Goal: Transaction & Acquisition: Purchase product/service

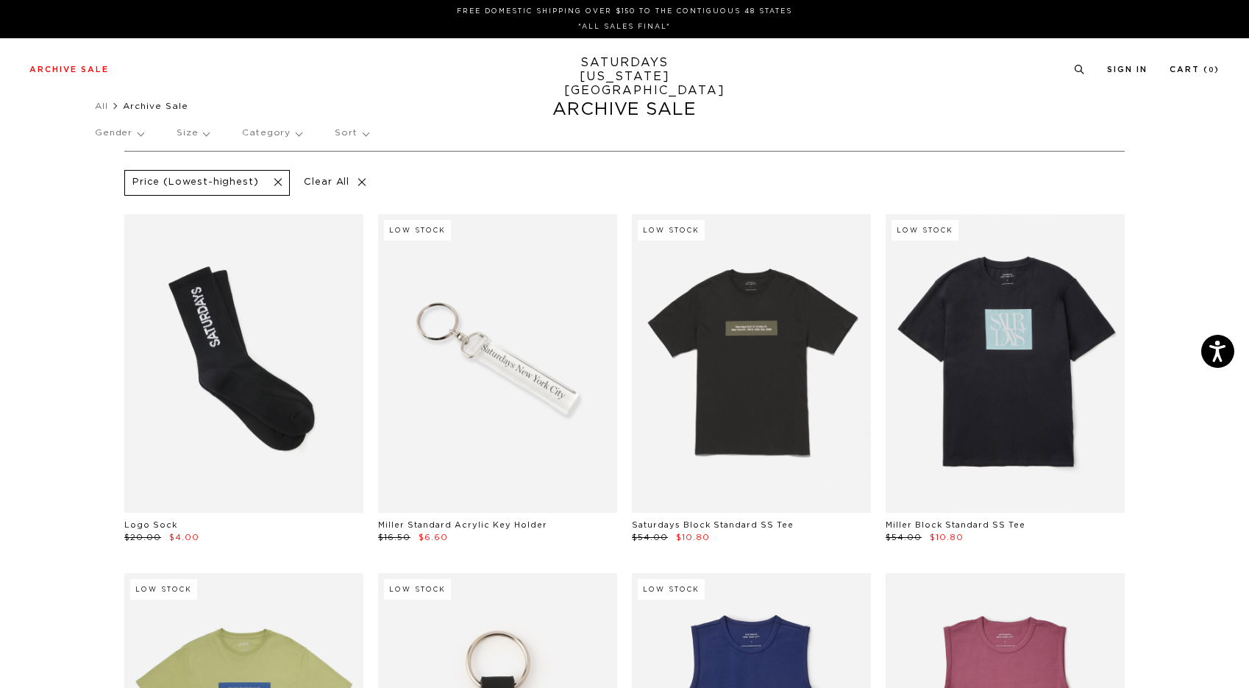
click at [1089, 0] on div at bounding box center [624, 0] width 1249 height 0
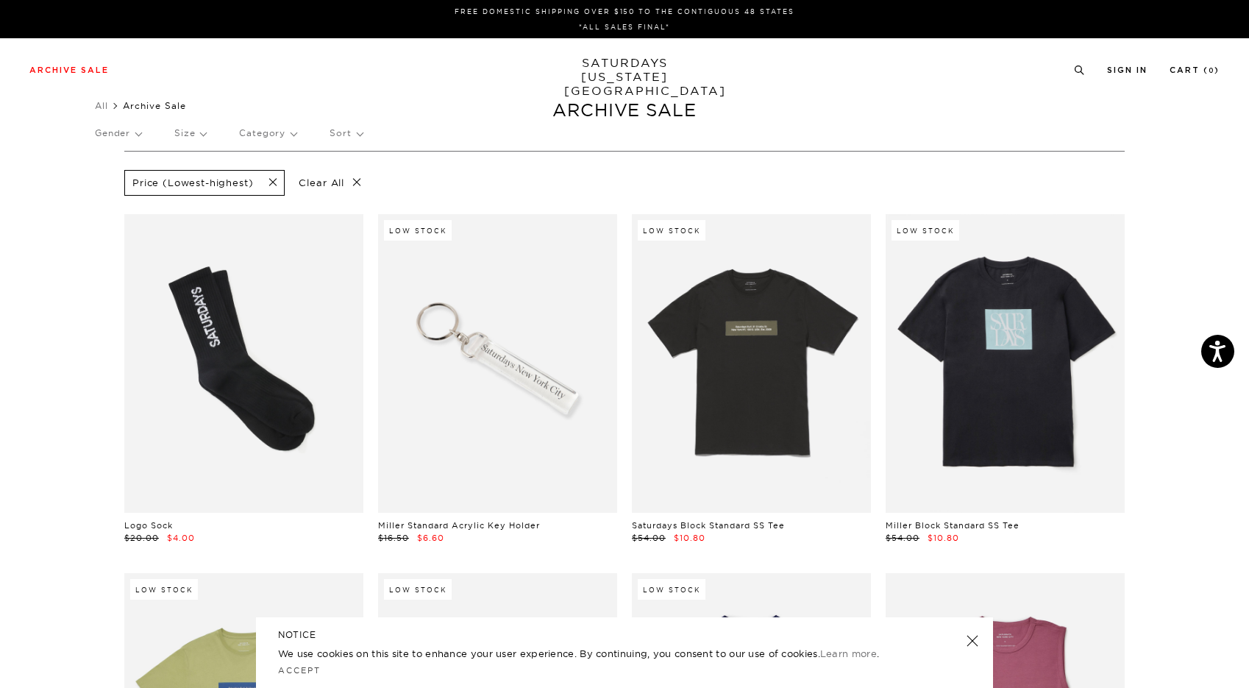
click at [1013, 452] on link at bounding box center [1005, 363] width 239 height 299
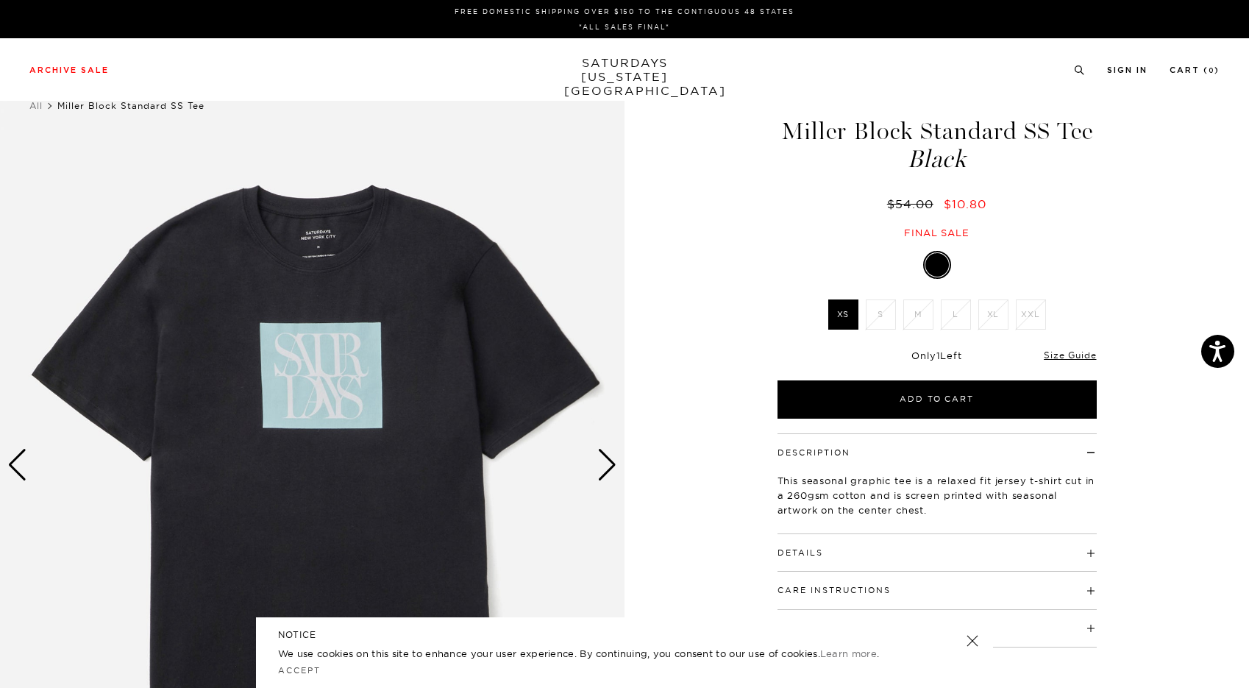
click at [1170, 356] on div "1 / 1 Miller Block Standard SS Tee Black $54.00 $10.80 Final sale Miller Block …" at bounding box center [624, 464] width 1249 height 781
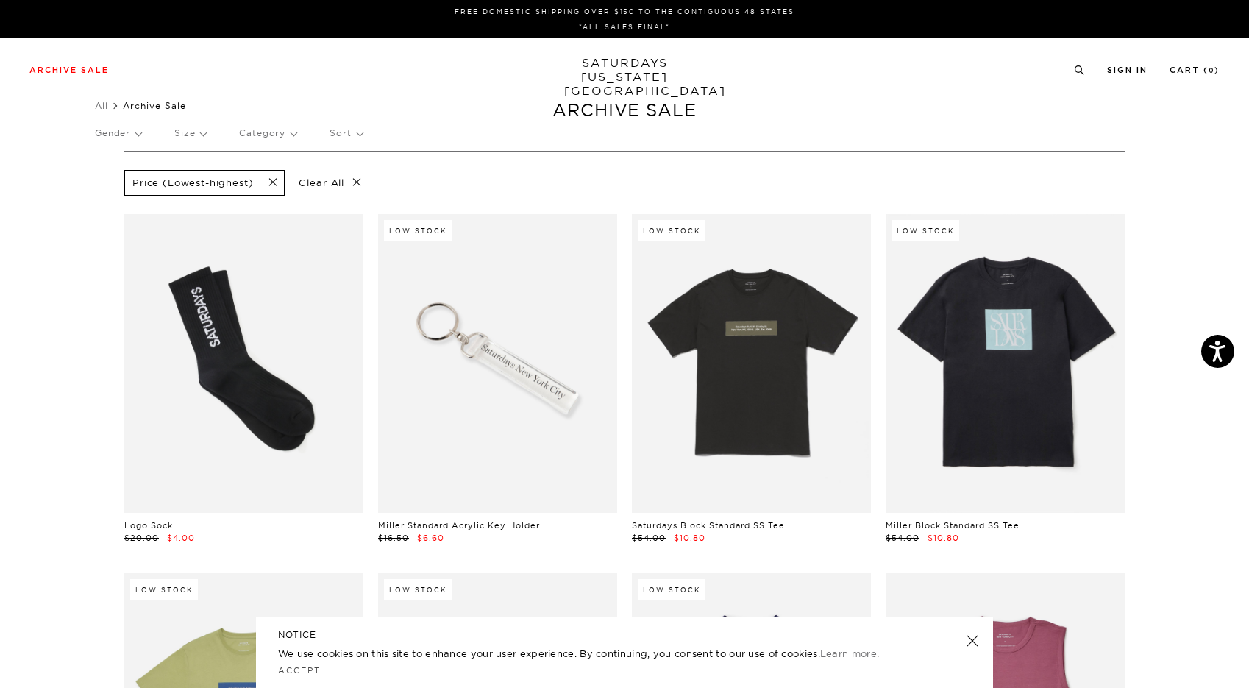
click at [1095, 0] on div at bounding box center [624, 0] width 1249 height 0
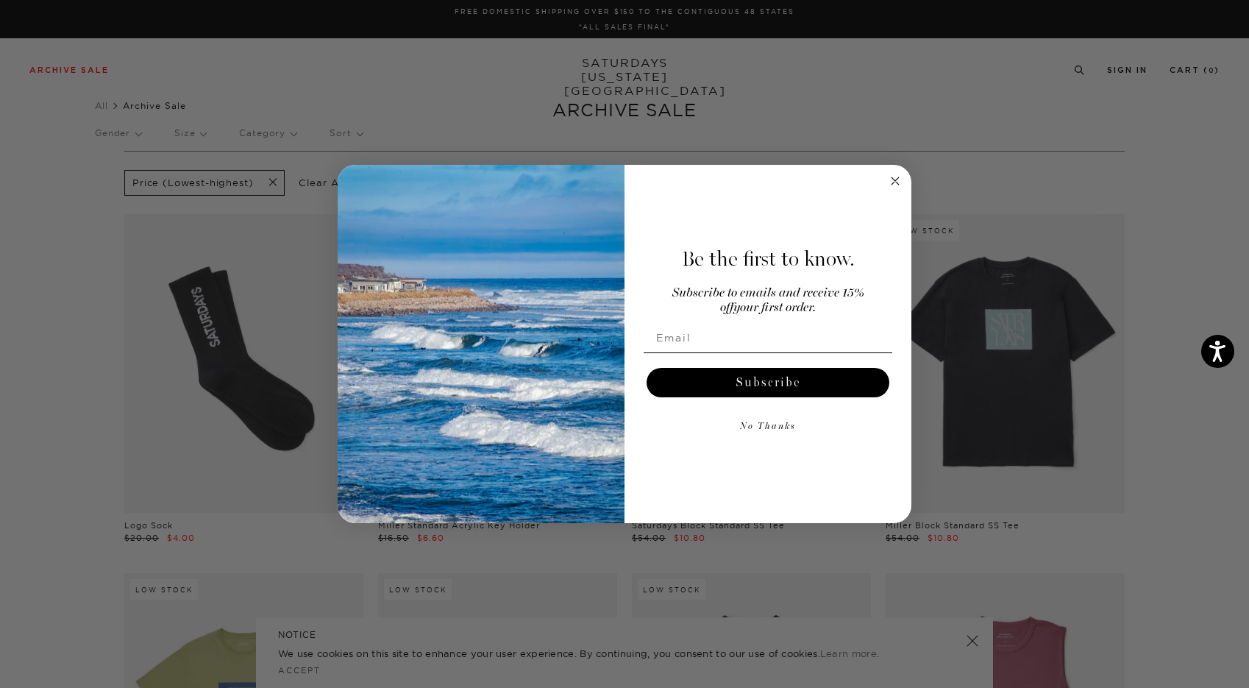
click at [898, 182] on icon "Close dialog" at bounding box center [895, 180] width 7 height 7
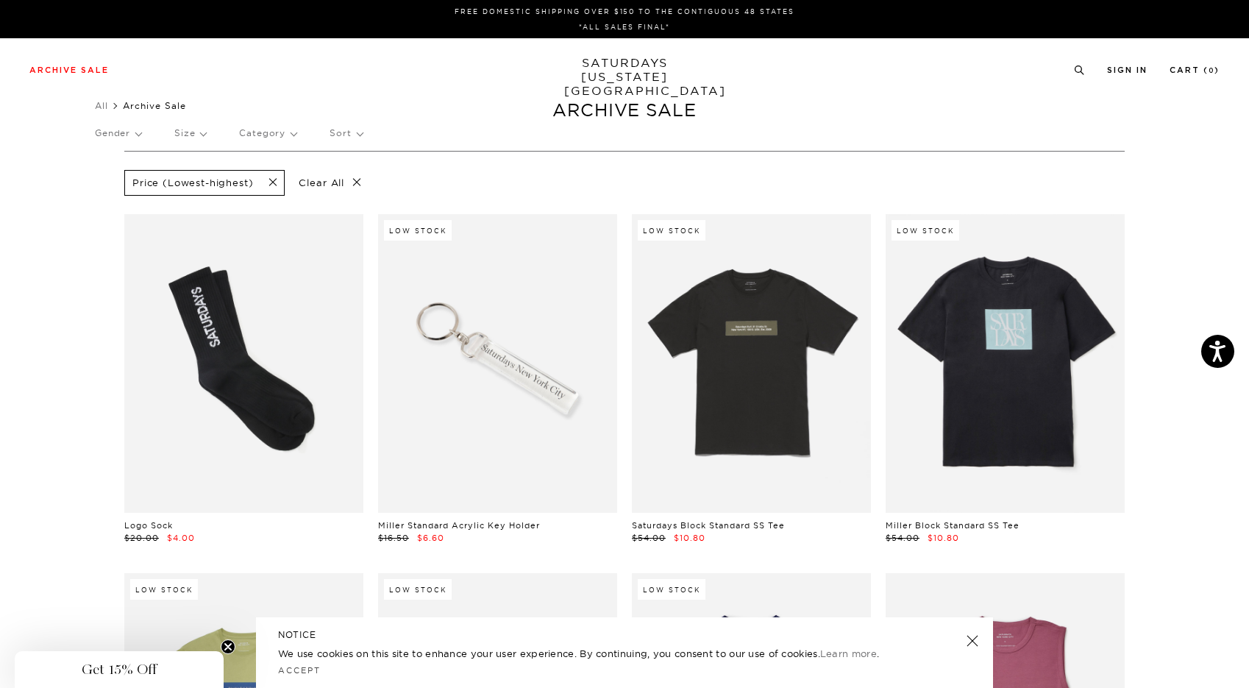
click at [197, 138] on p "Size" at bounding box center [190, 133] width 32 height 34
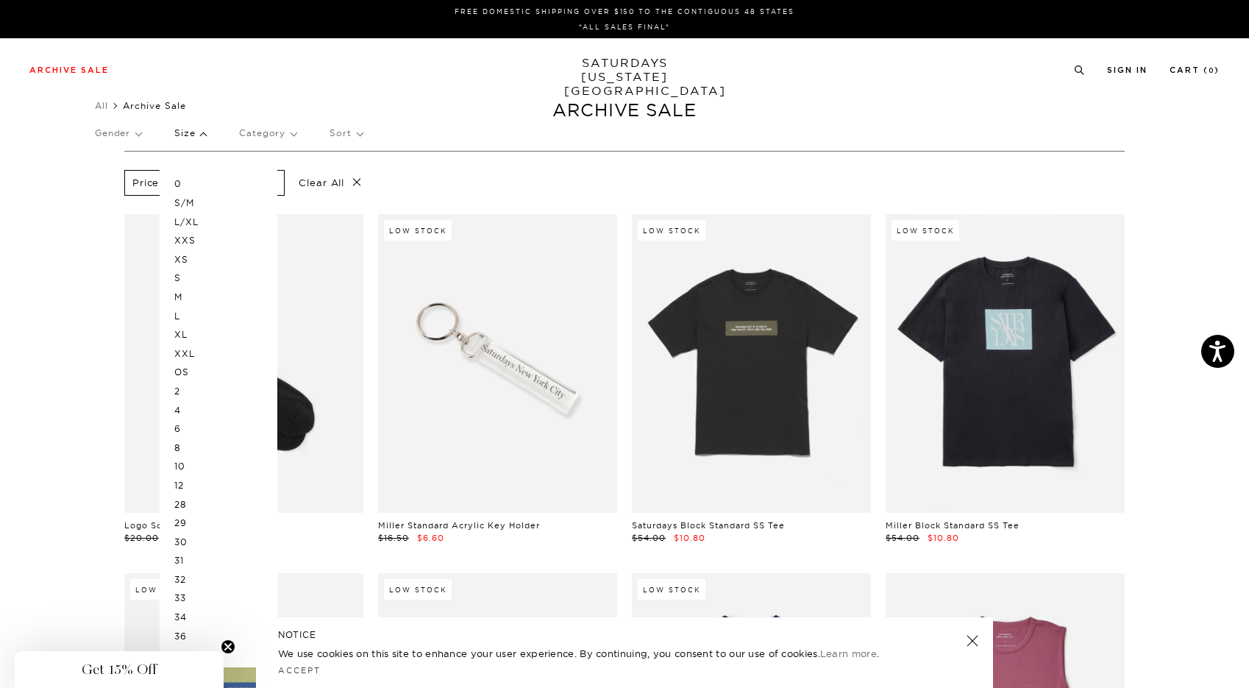
click at [185, 280] on p "S" at bounding box center [218, 278] width 88 height 19
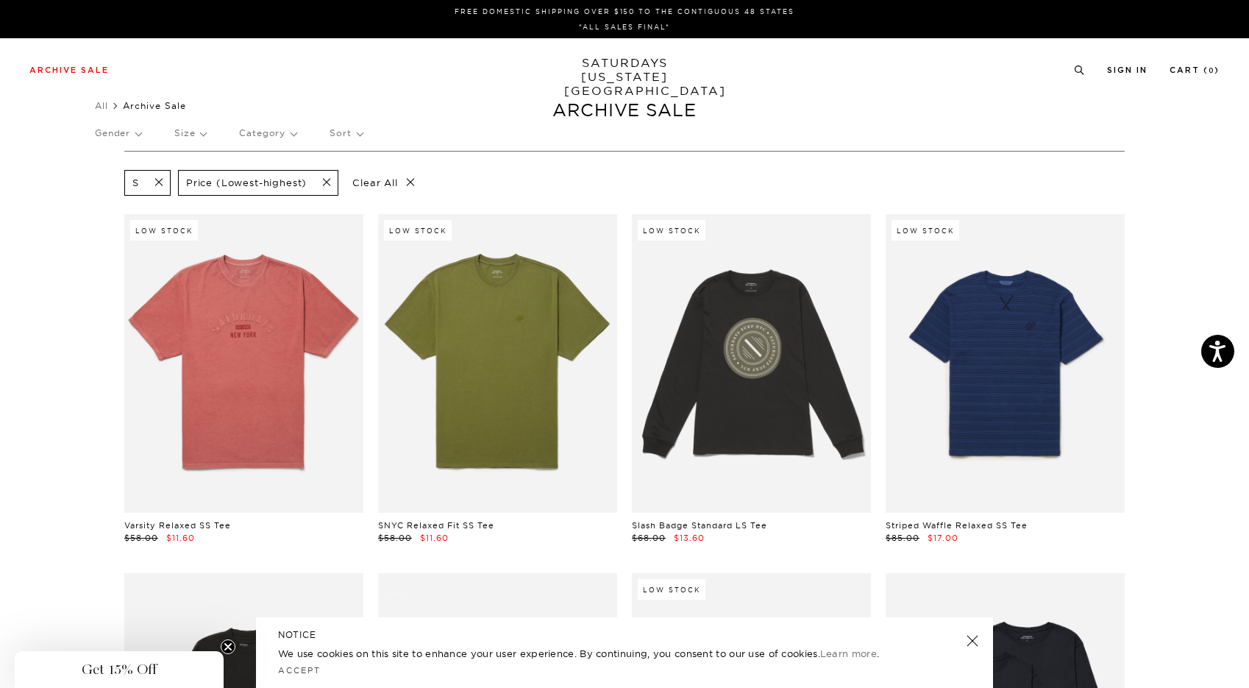
click at [206, 132] on p "Size" at bounding box center [190, 133] width 32 height 34
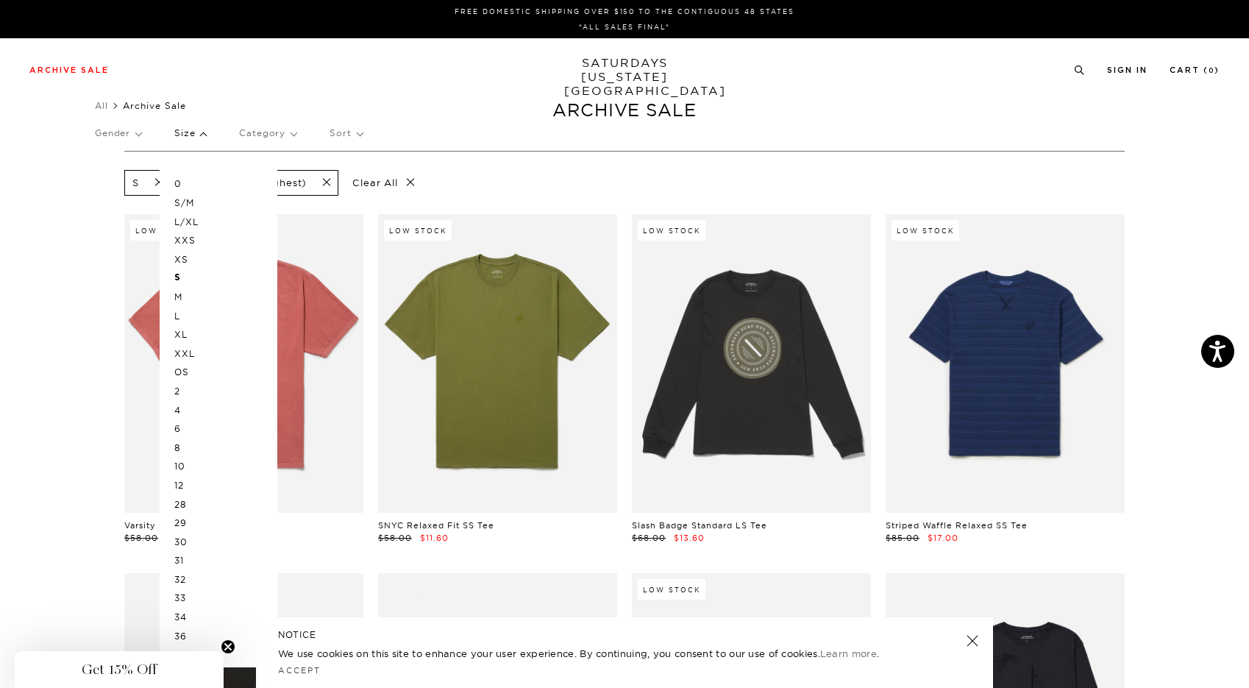
click at [185, 296] on p "M" at bounding box center [218, 297] width 88 height 19
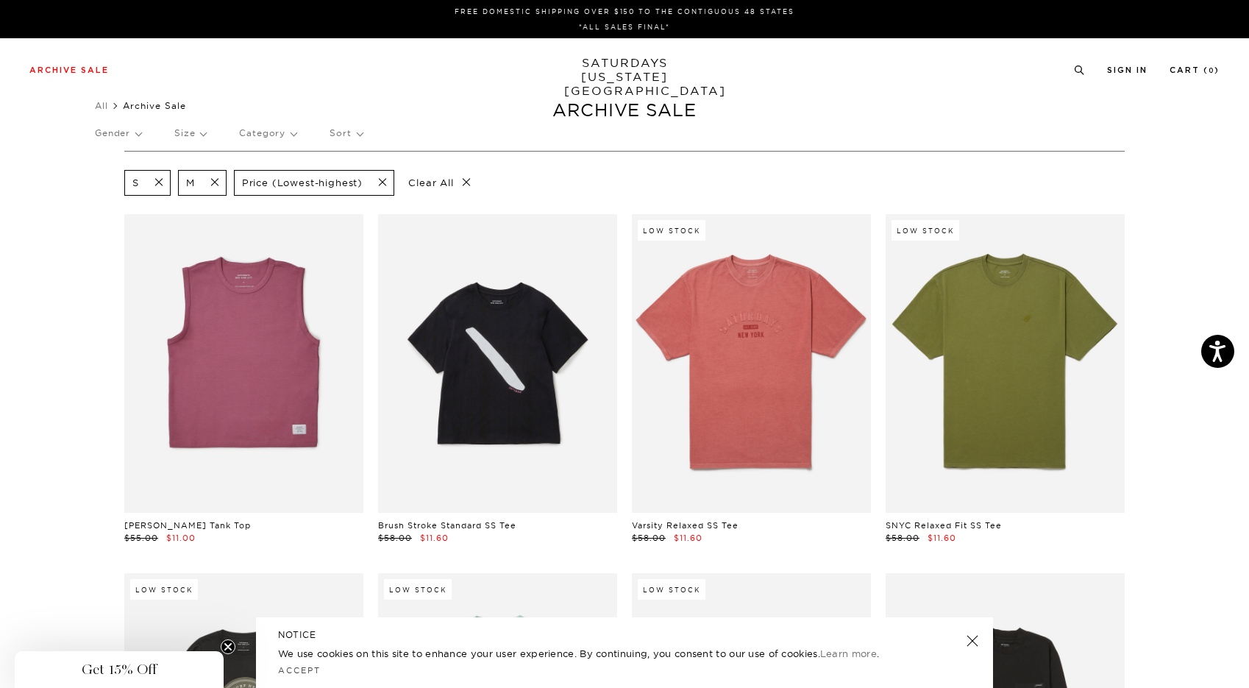
click at [135, 139] on p "Gender" at bounding box center [118, 133] width 46 height 34
click at [109, 184] on p "Male" at bounding box center [153, 183] width 116 height 19
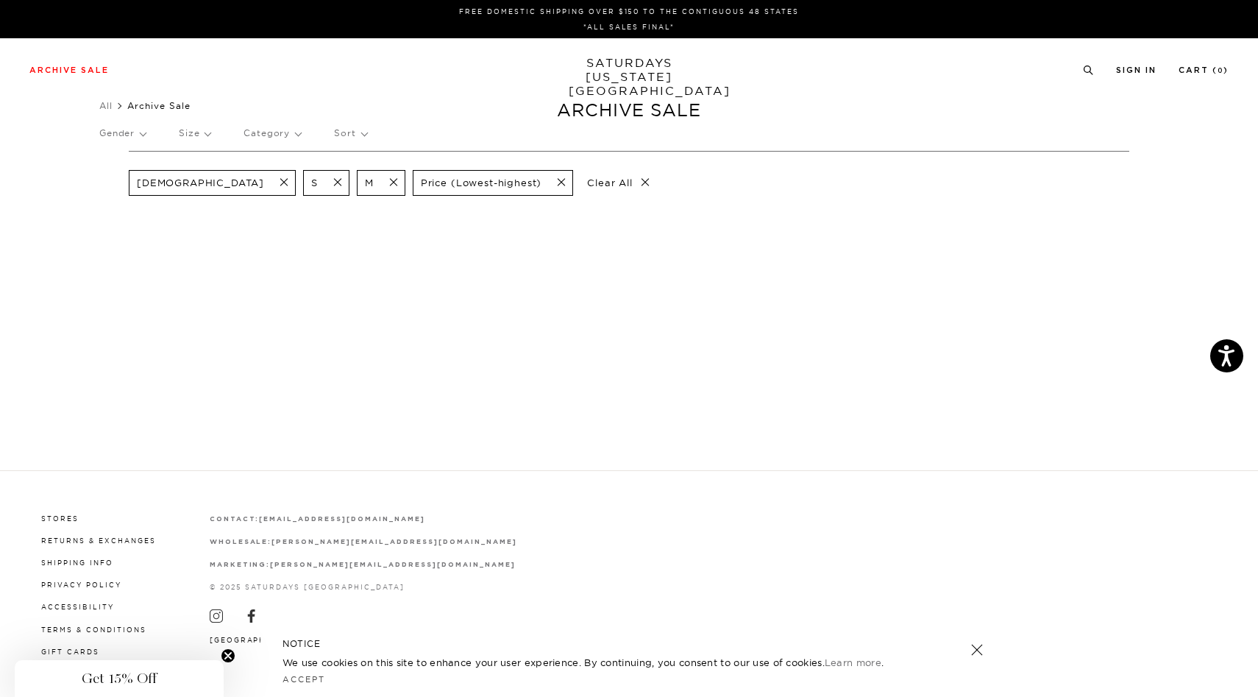
click at [264, 183] on span at bounding box center [279, 183] width 31 height 14
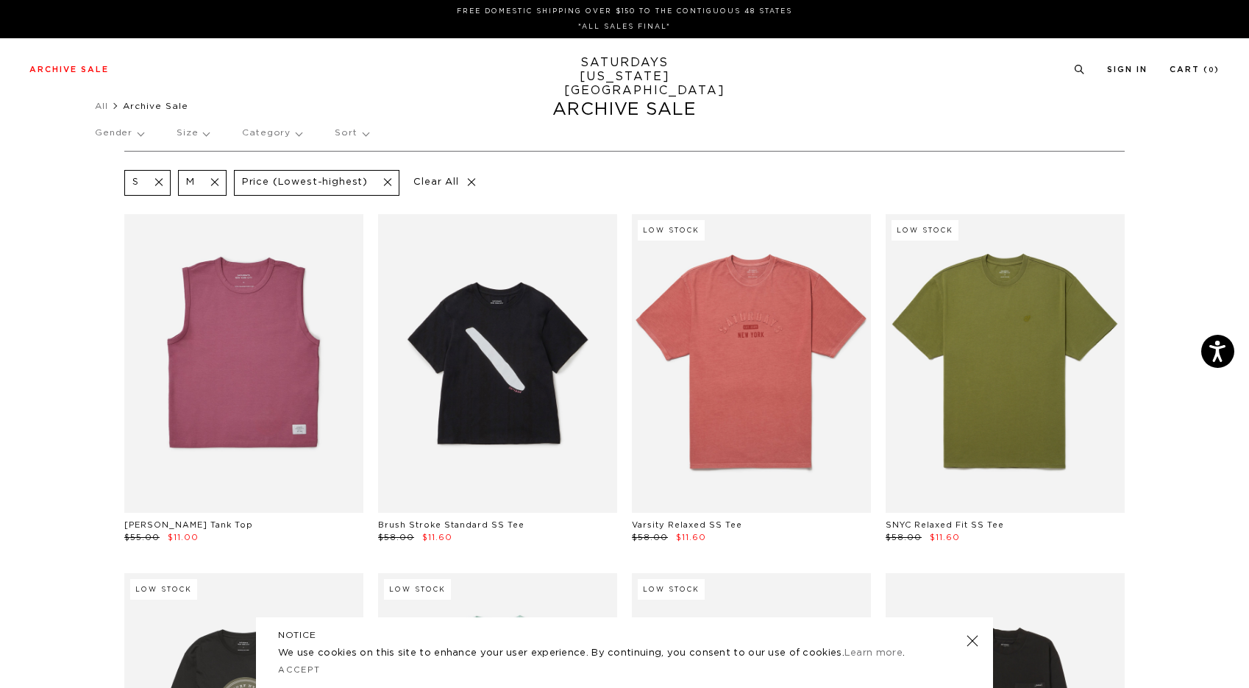
click at [129, 137] on p "Gender" at bounding box center [119, 133] width 49 height 34
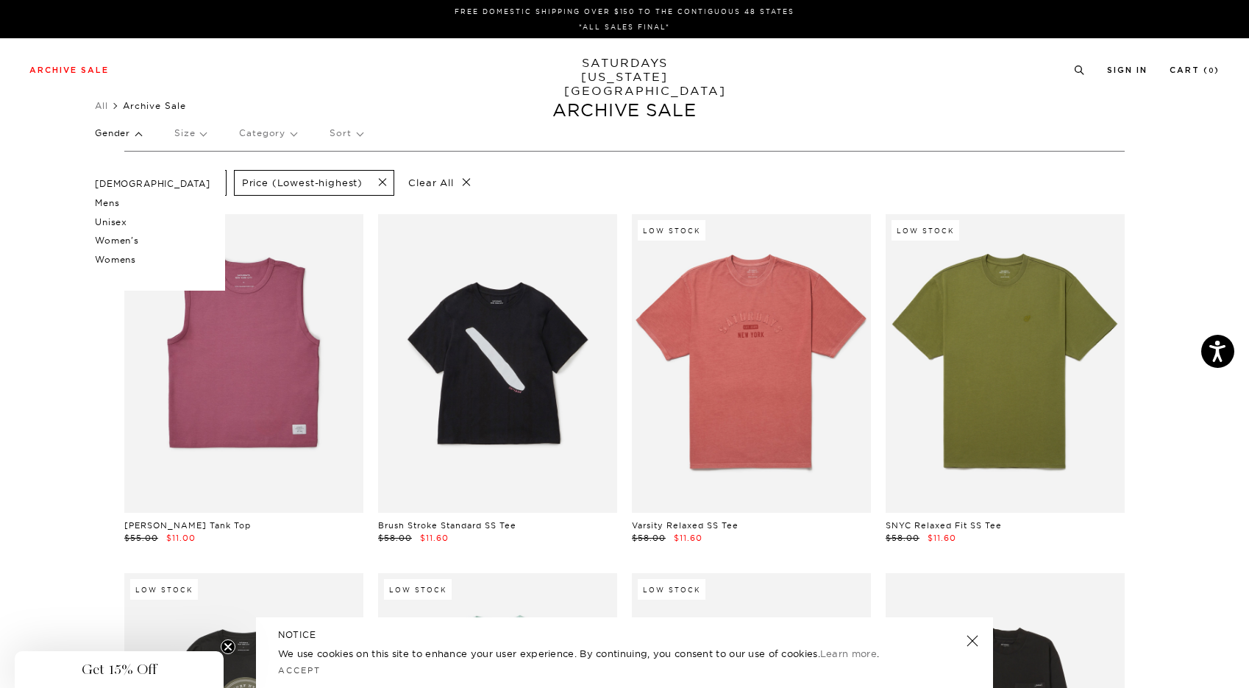
click at [110, 205] on p "Mens" at bounding box center [153, 202] width 116 height 19
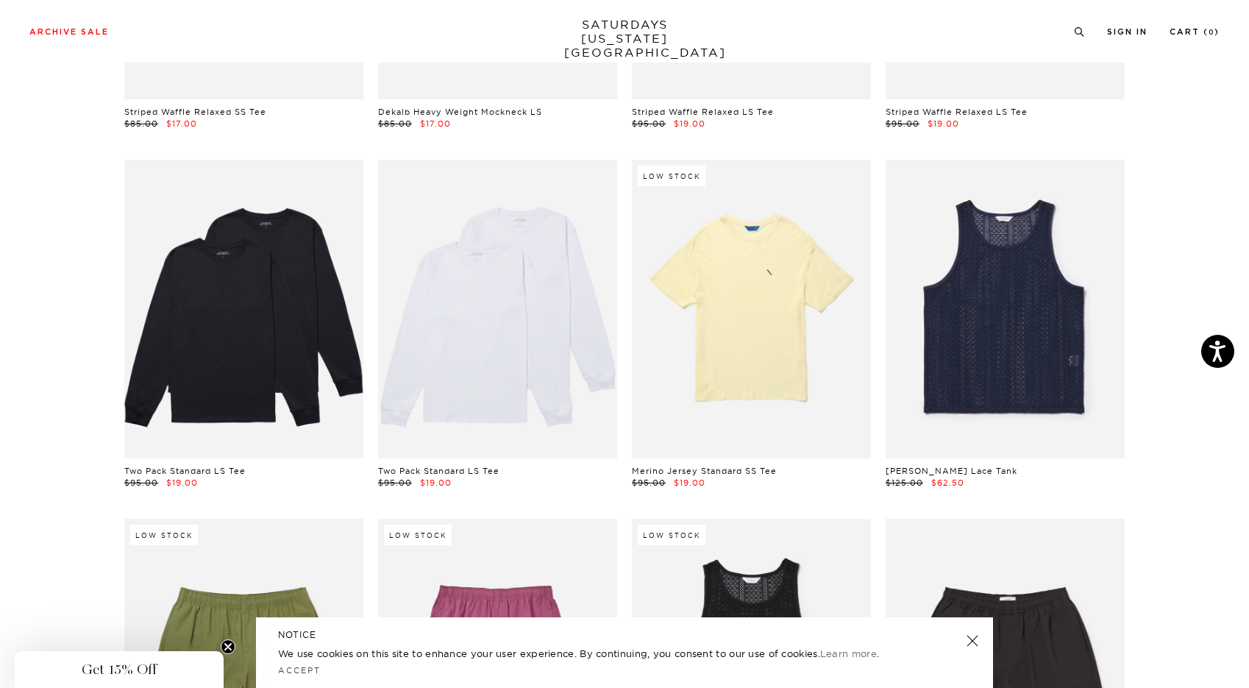
scroll to position [775, 0]
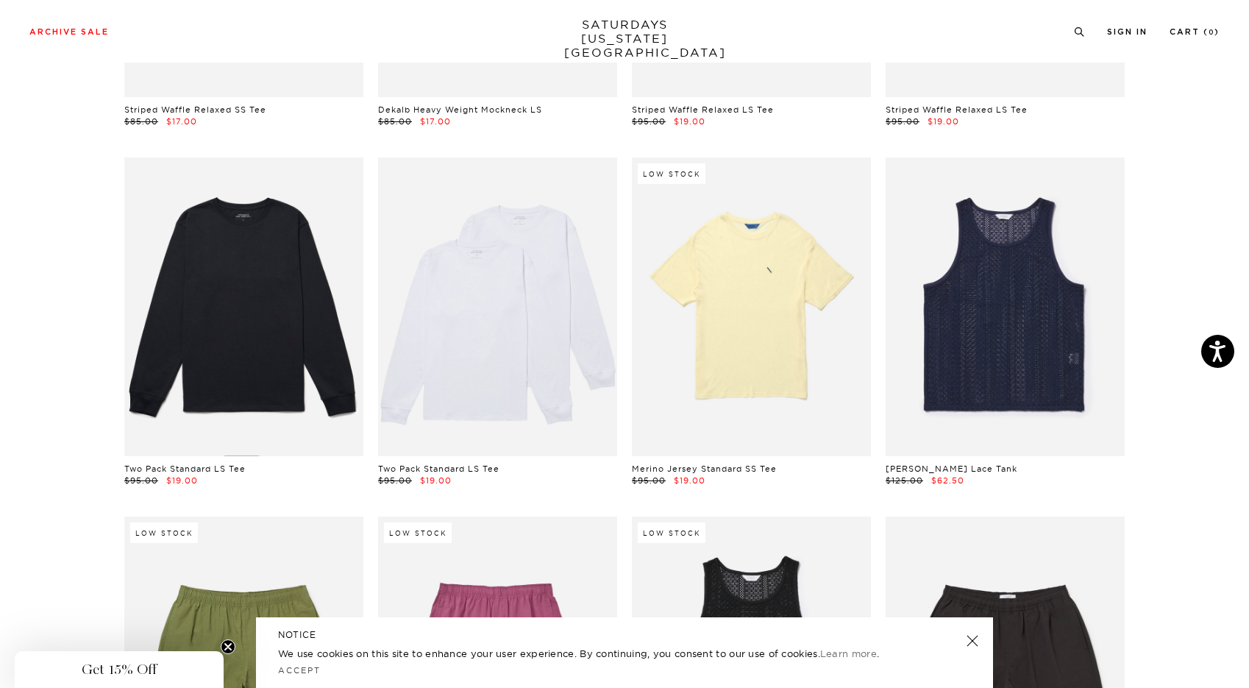
click at [222, 374] on link at bounding box center [243, 306] width 239 height 299
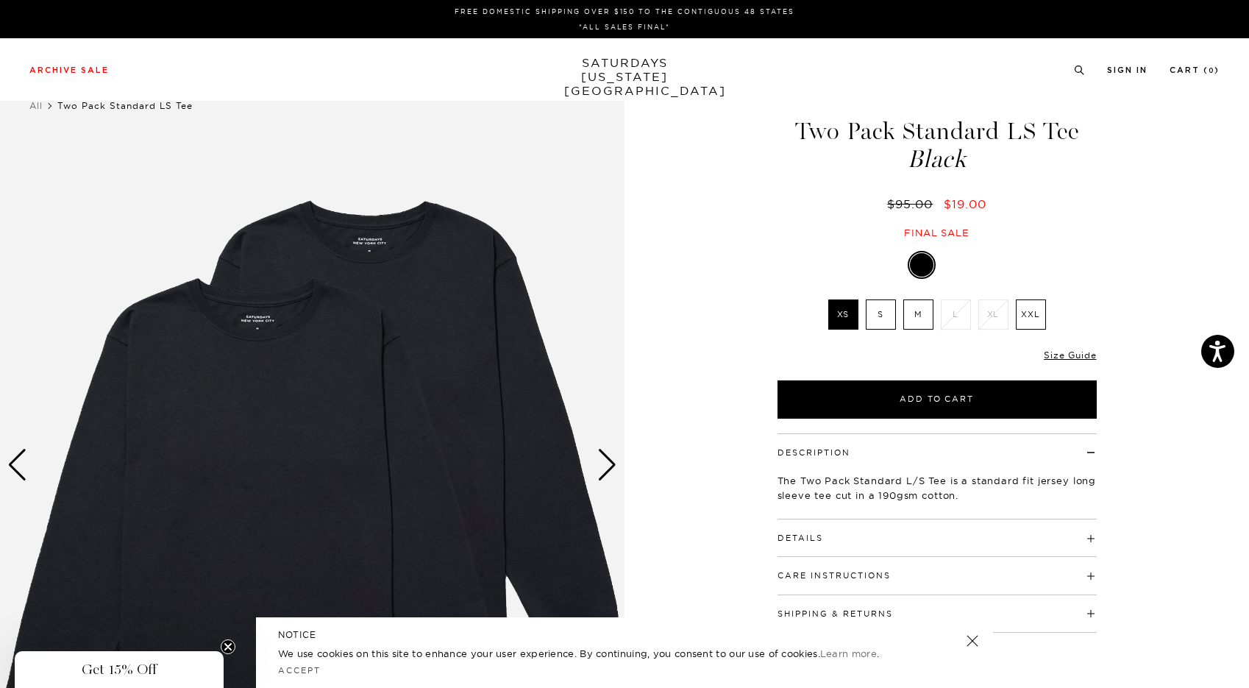
click at [1097, 0] on div at bounding box center [624, 0] width 1249 height 0
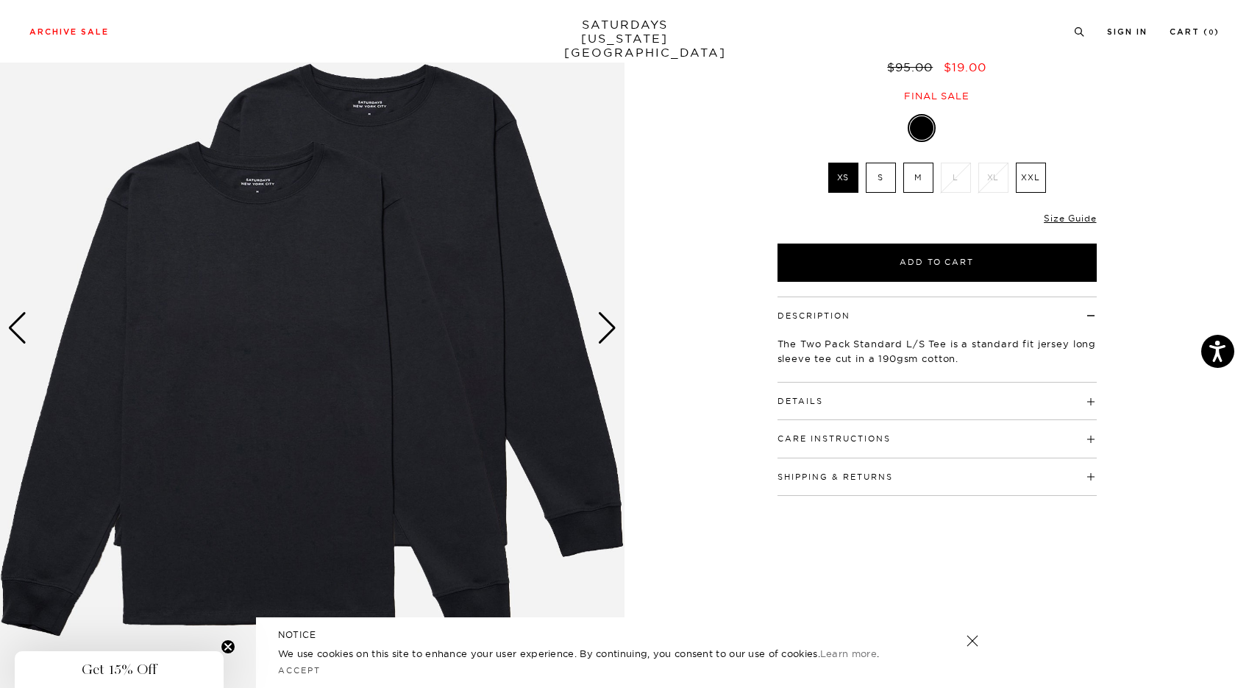
scroll to position [139, 0]
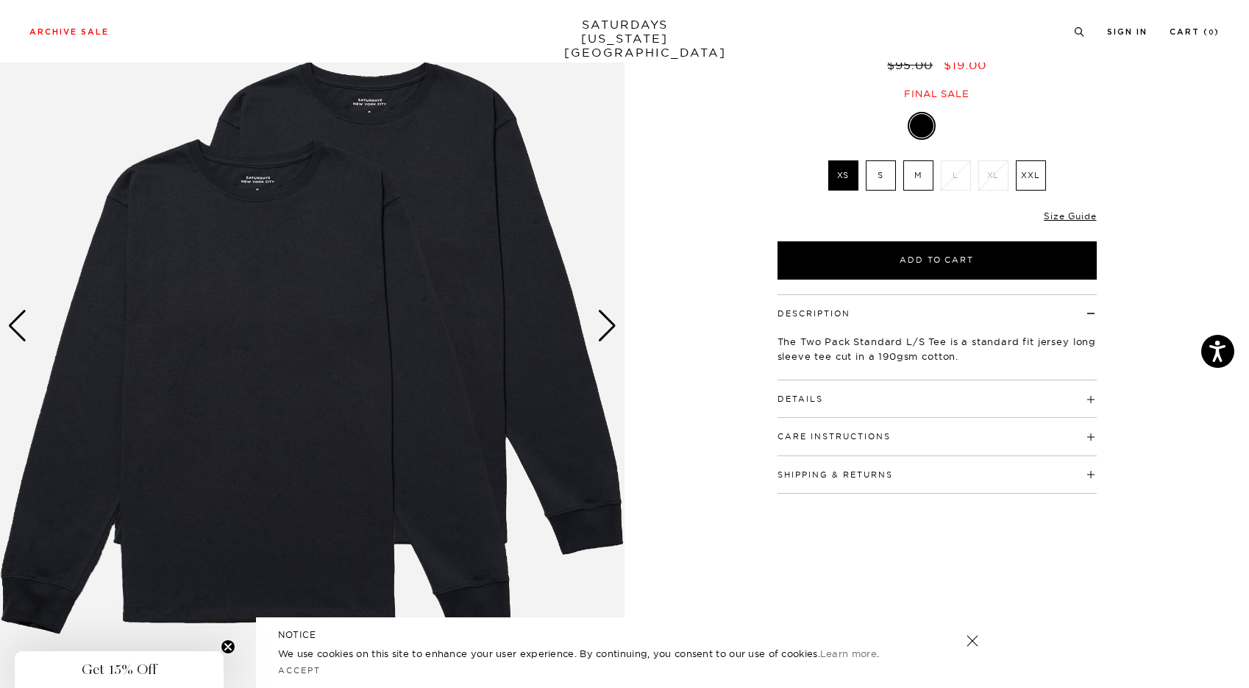
click at [611, 329] on div "Next slide" at bounding box center [607, 326] width 20 height 32
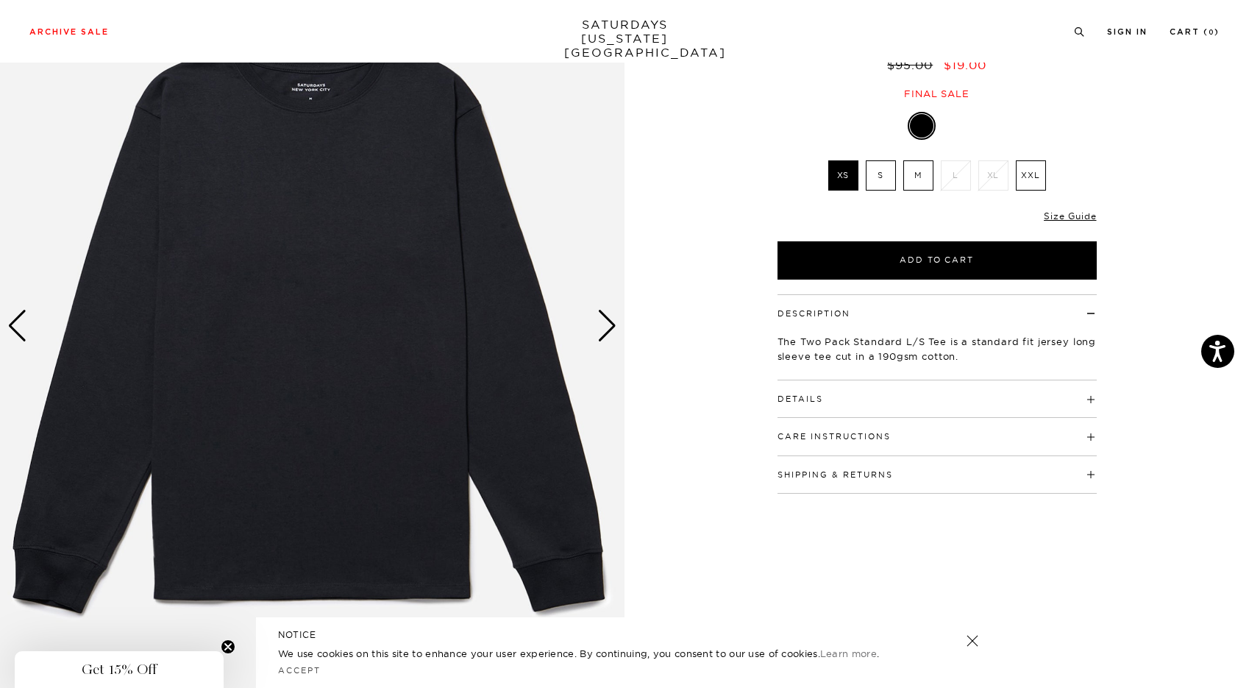
click at [611, 329] on div "Next slide" at bounding box center [607, 326] width 20 height 32
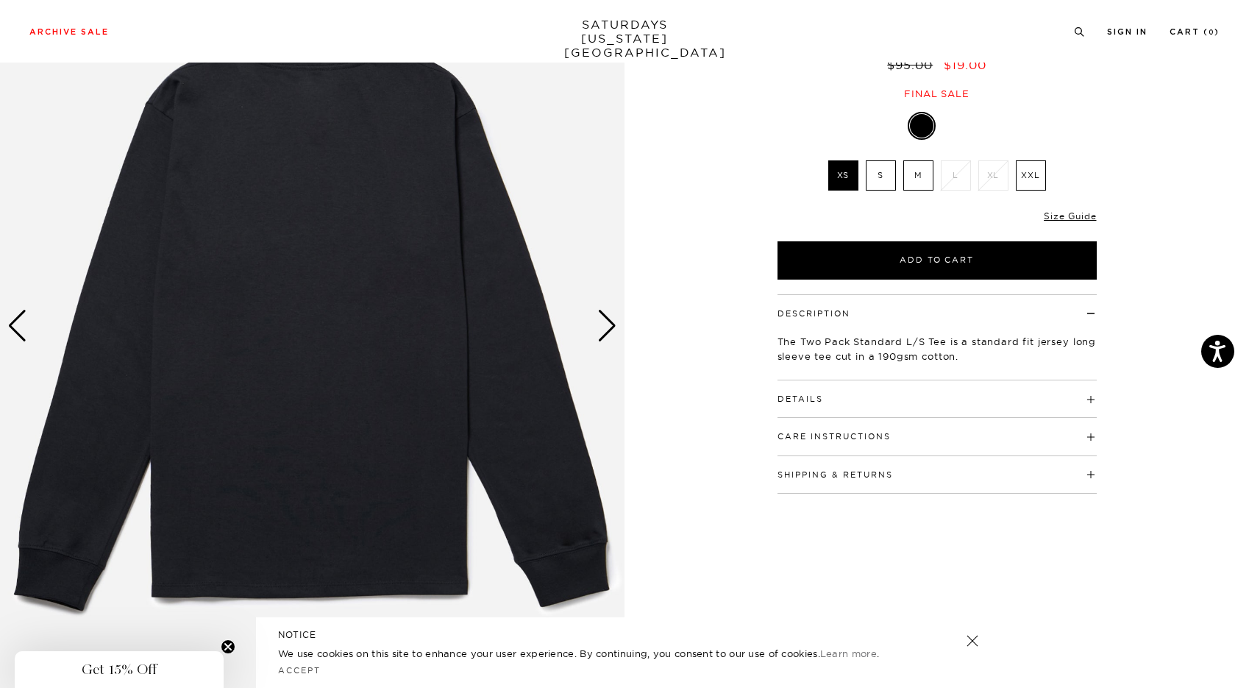
click at [611, 329] on div "Next slide" at bounding box center [607, 326] width 20 height 32
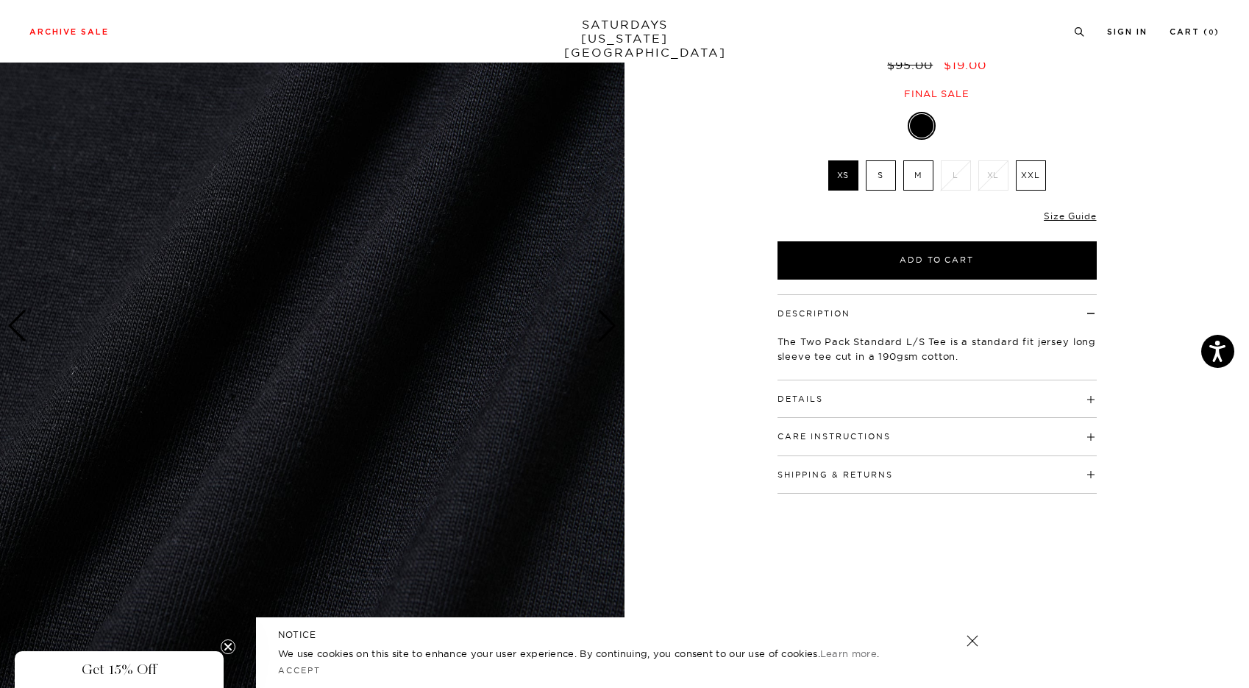
click at [611, 329] on div "Next slide" at bounding box center [607, 326] width 20 height 32
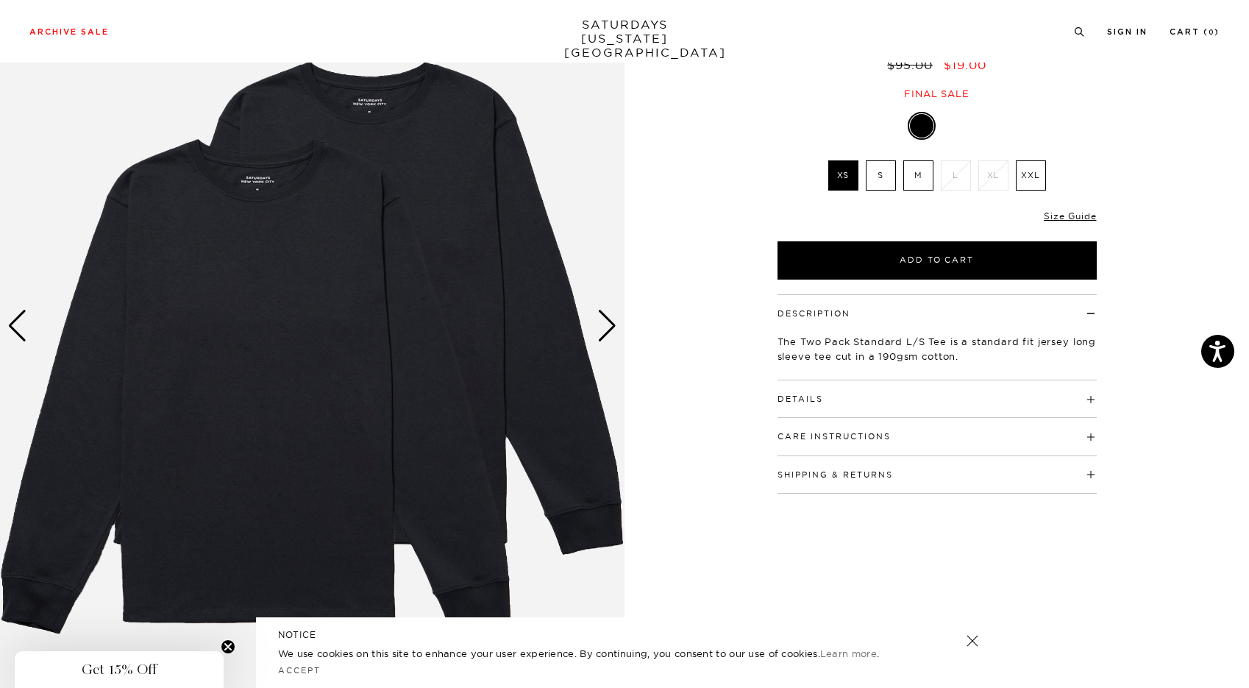
click at [912, 179] on label "M" at bounding box center [918, 175] width 30 height 30
click at [0, 0] on input "M" at bounding box center [0, 0] width 0 height 0
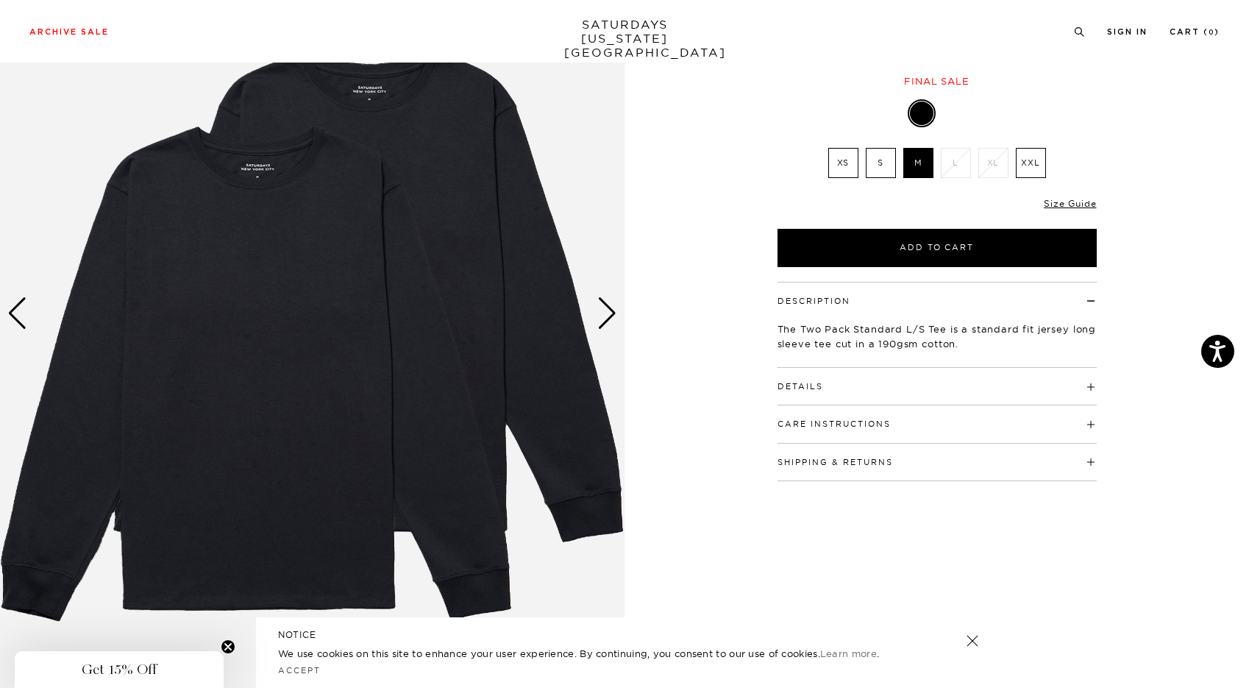
scroll to position [0, 0]
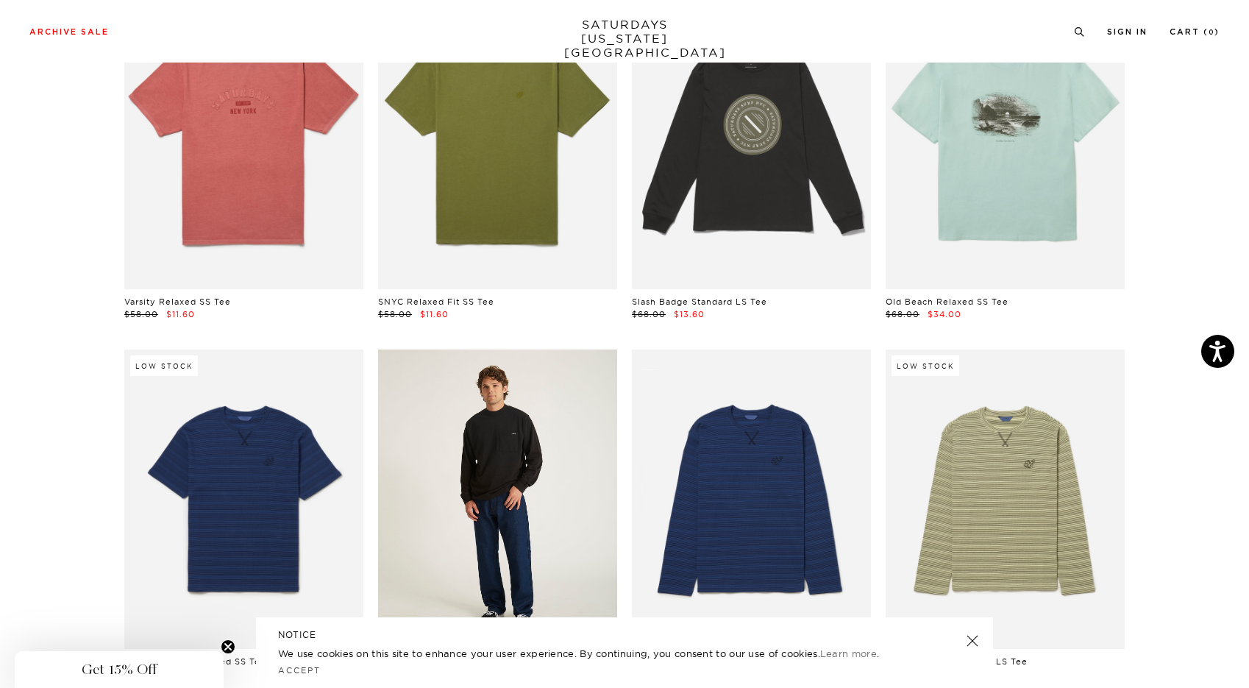
scroll to position [65, 0]
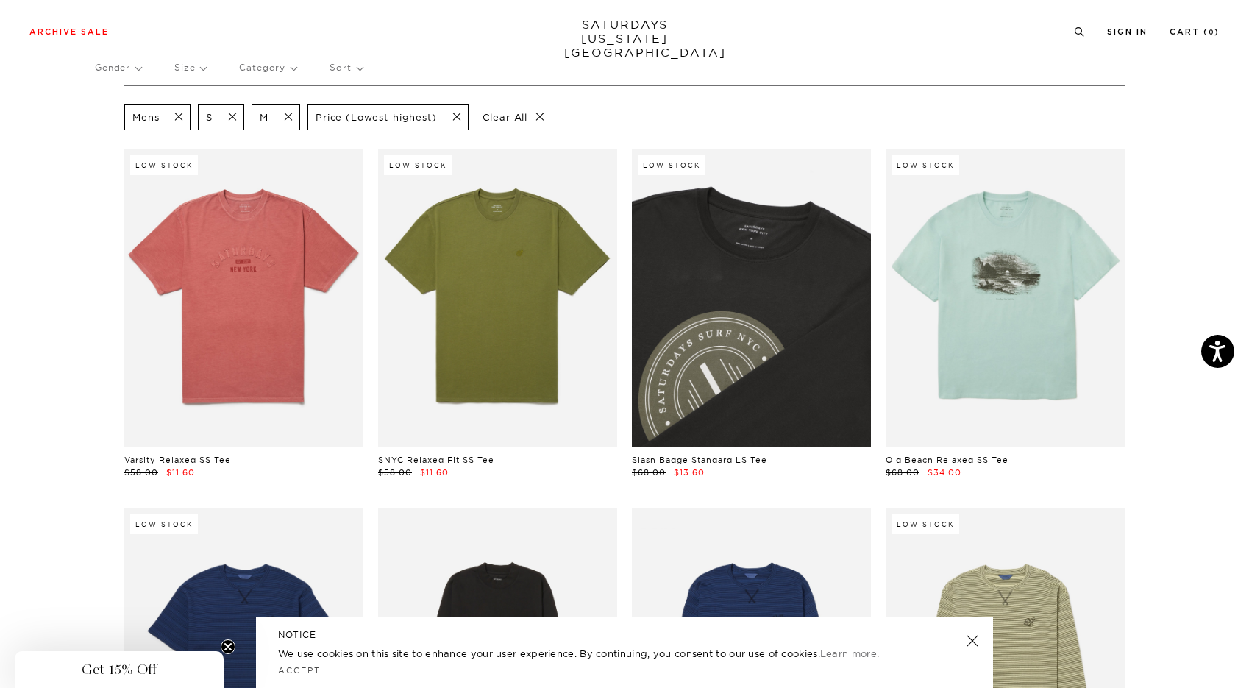
click at [722, 349] on link at bounding box center [751, 298] width 239 height 299
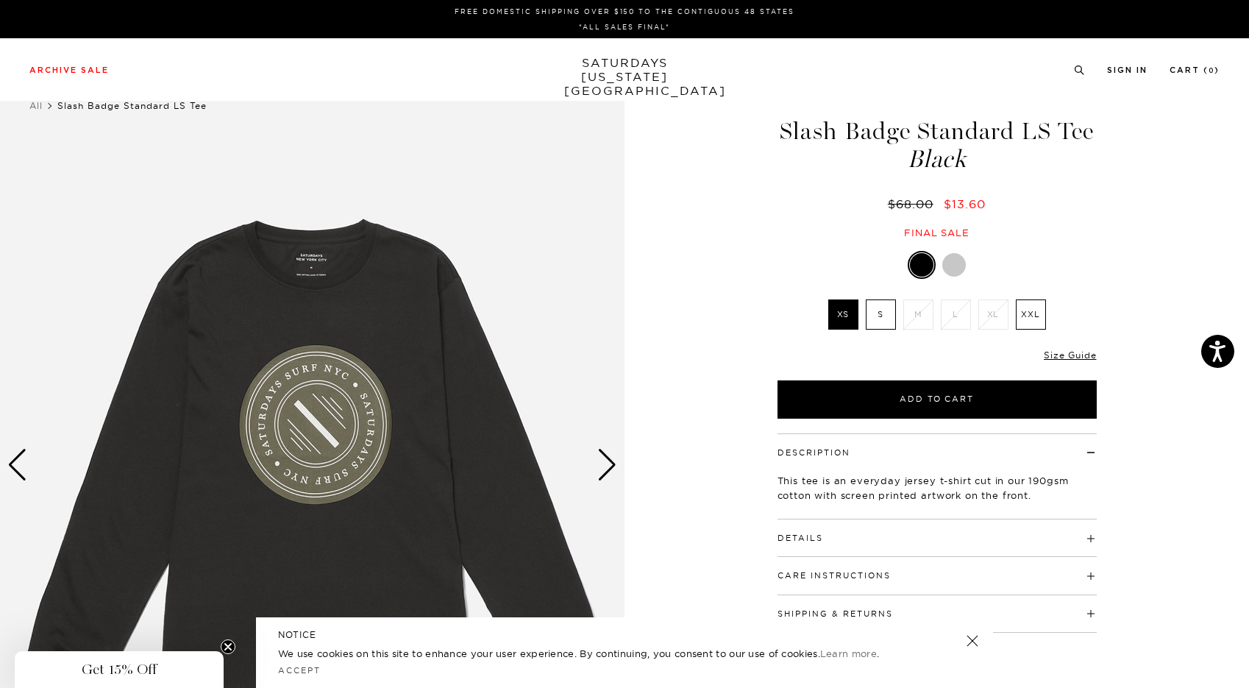
click at [610, 467] on div "Next slide" at bounding box center [607, 465] width 20 height 32
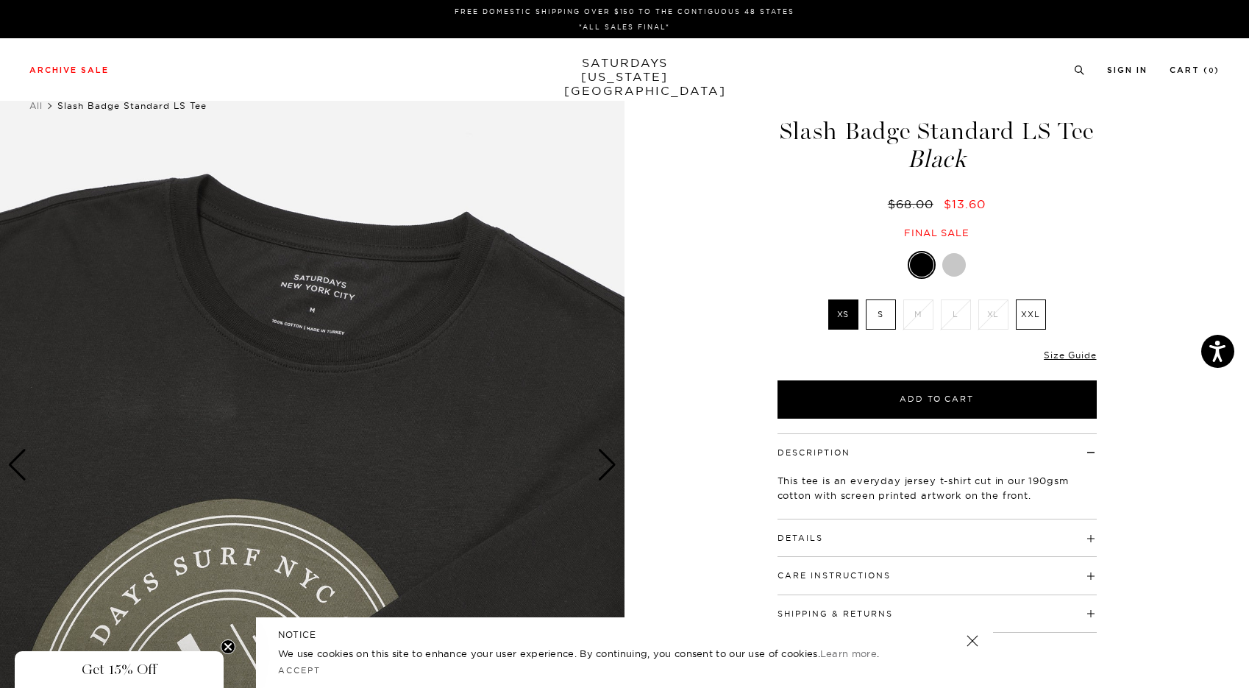
click at [610, 467] on div "Next slide" at bounding box center [607, 465] width 20 height 32
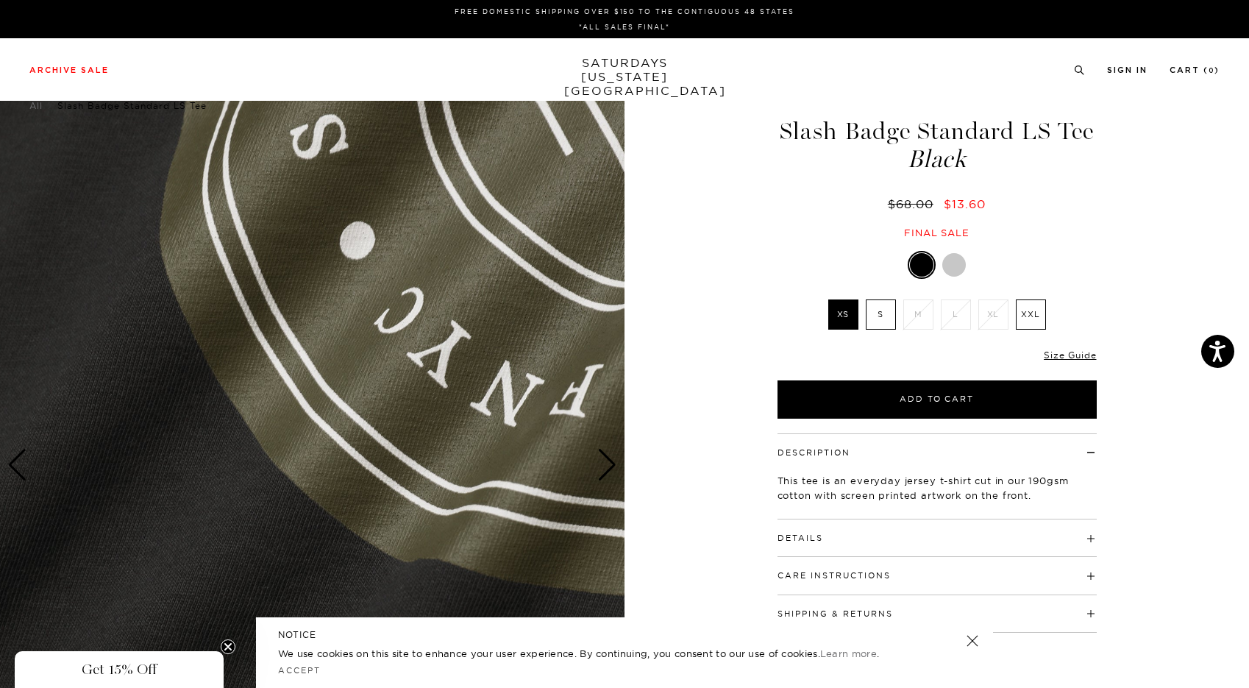
click at [610, 467] on div "Next slide" at bounding box center [607, 465] width 20 height 32
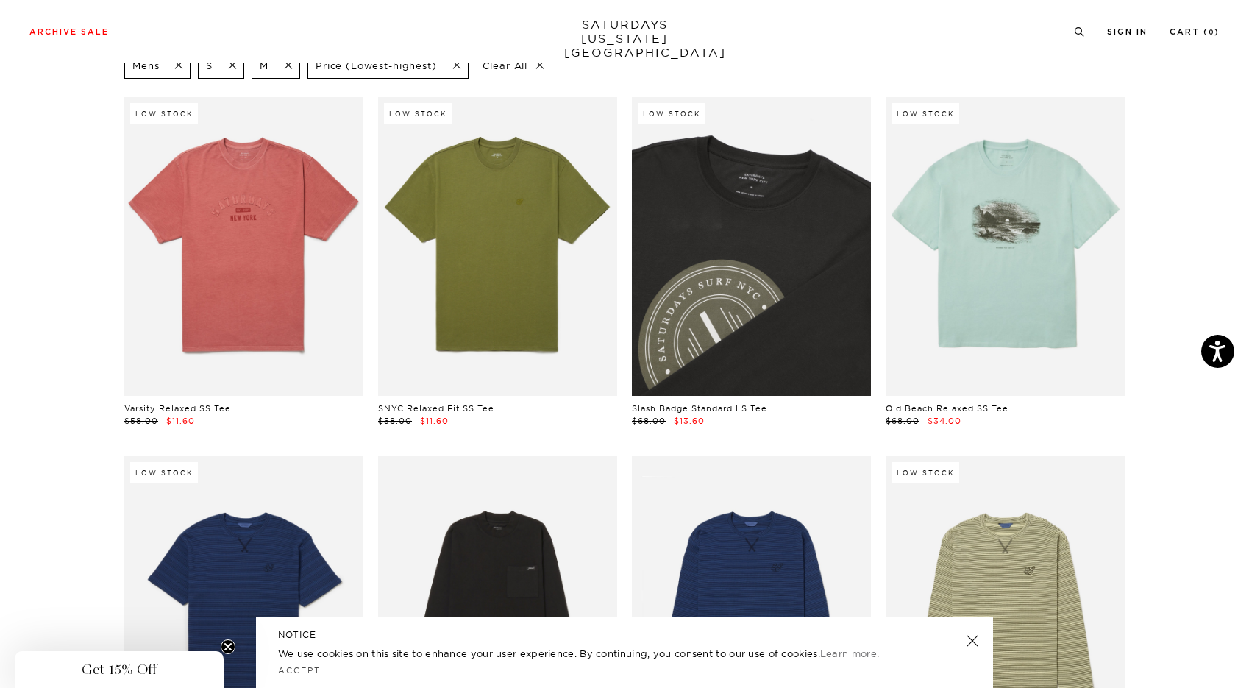
scroll to position [151, 0]
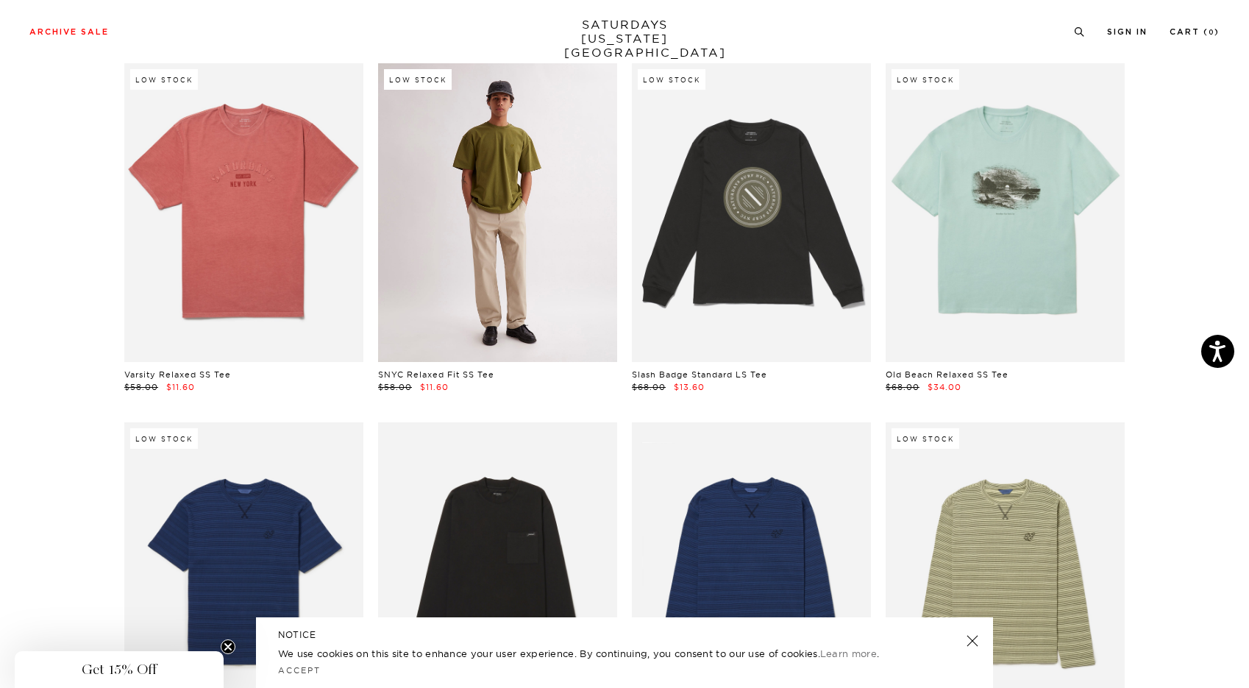
click at [513, 283] on link at bounding box center [497, 212] width 239 height 299
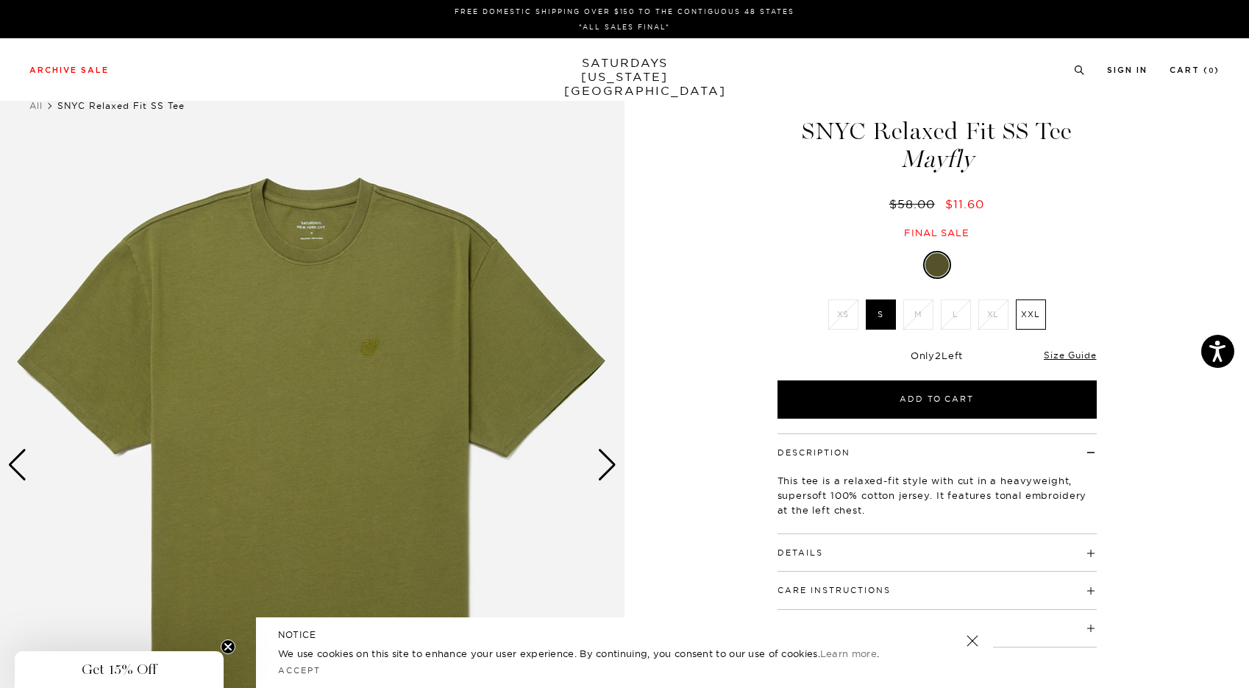
click at [605, 469] on div "Next slide" at bounding box center [607, 465] width 20 height 32
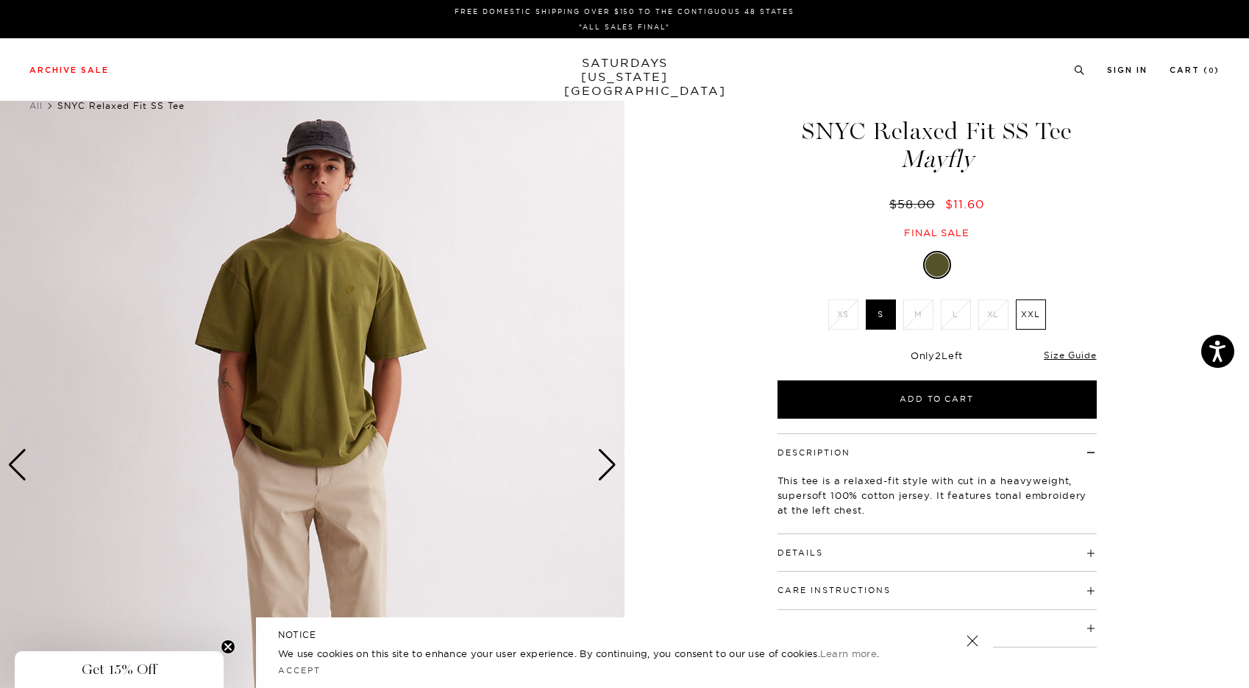
click at [605, 469] on div "Next slide" at bounding box center [607, 465] width 20 height 32
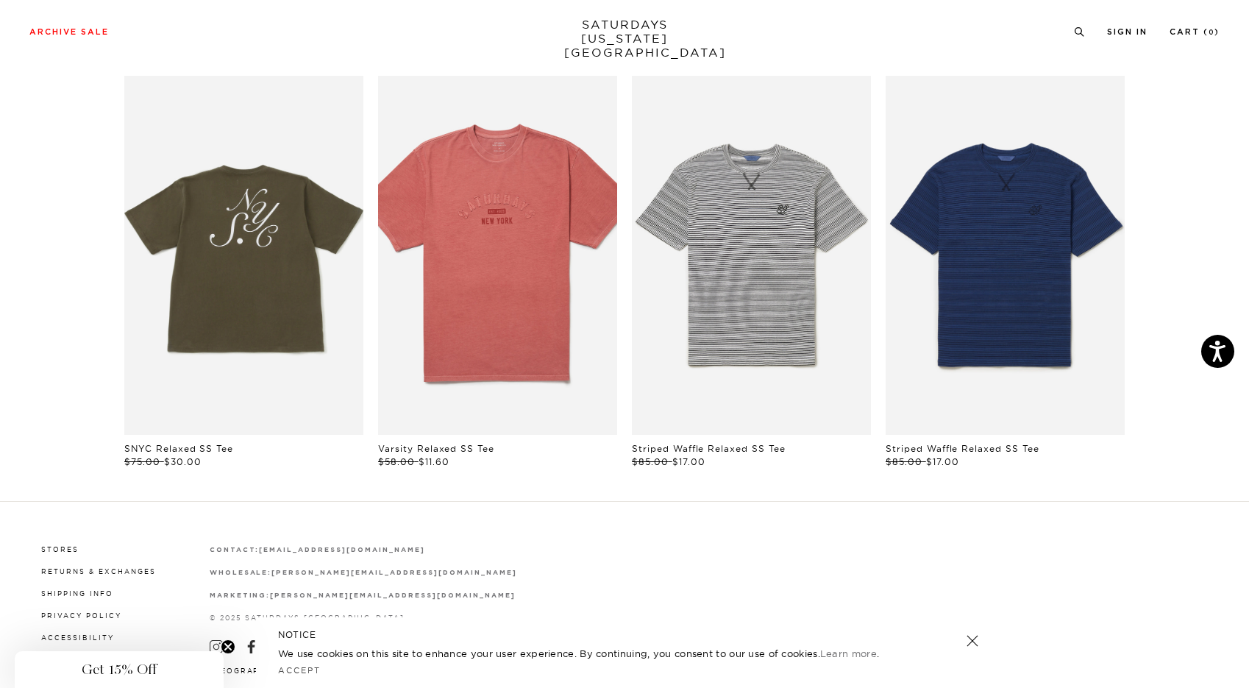
scroll to position [903, 0]
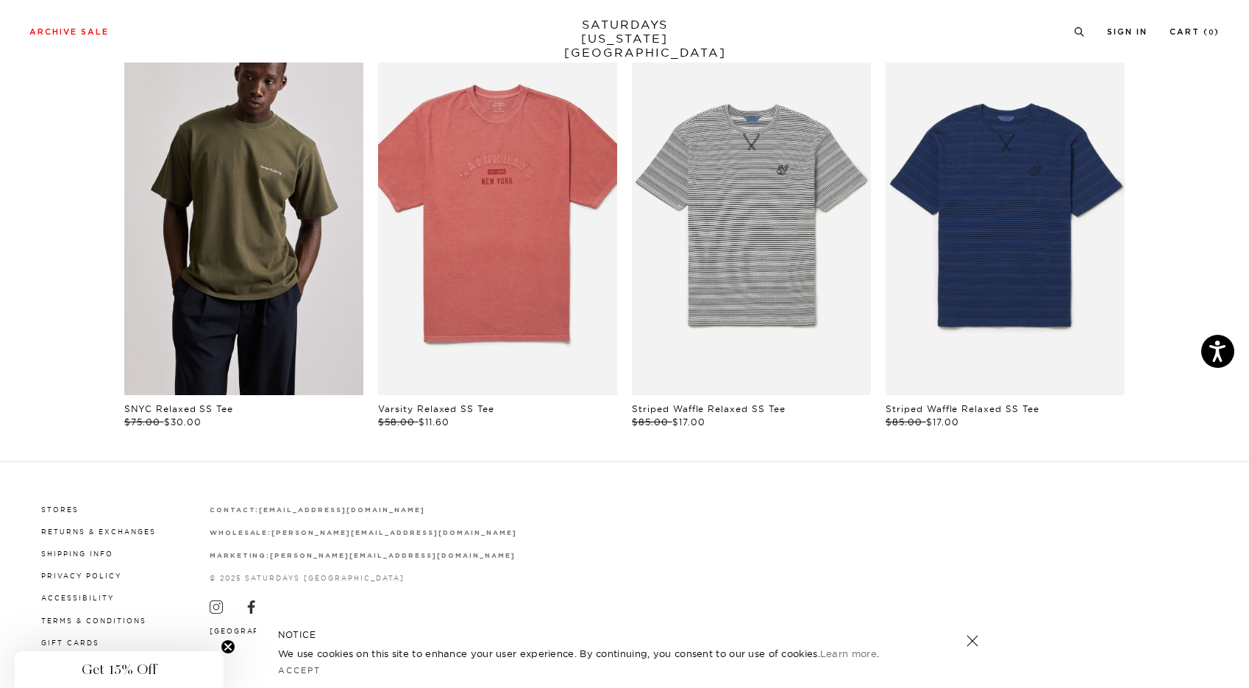
click at [235, 304] on link "files/250308_saturdaysnyc8944.jpg" at bounding box center [243, 215] width 239 height 359
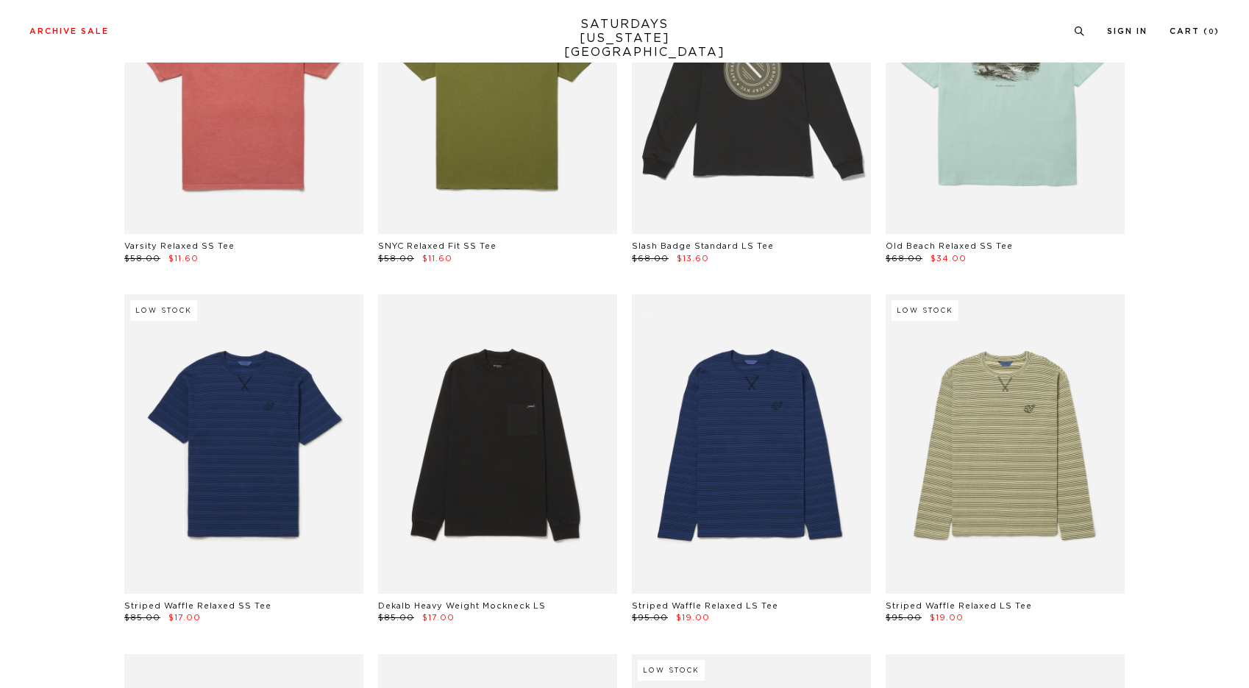
scroll to position [151, 0]
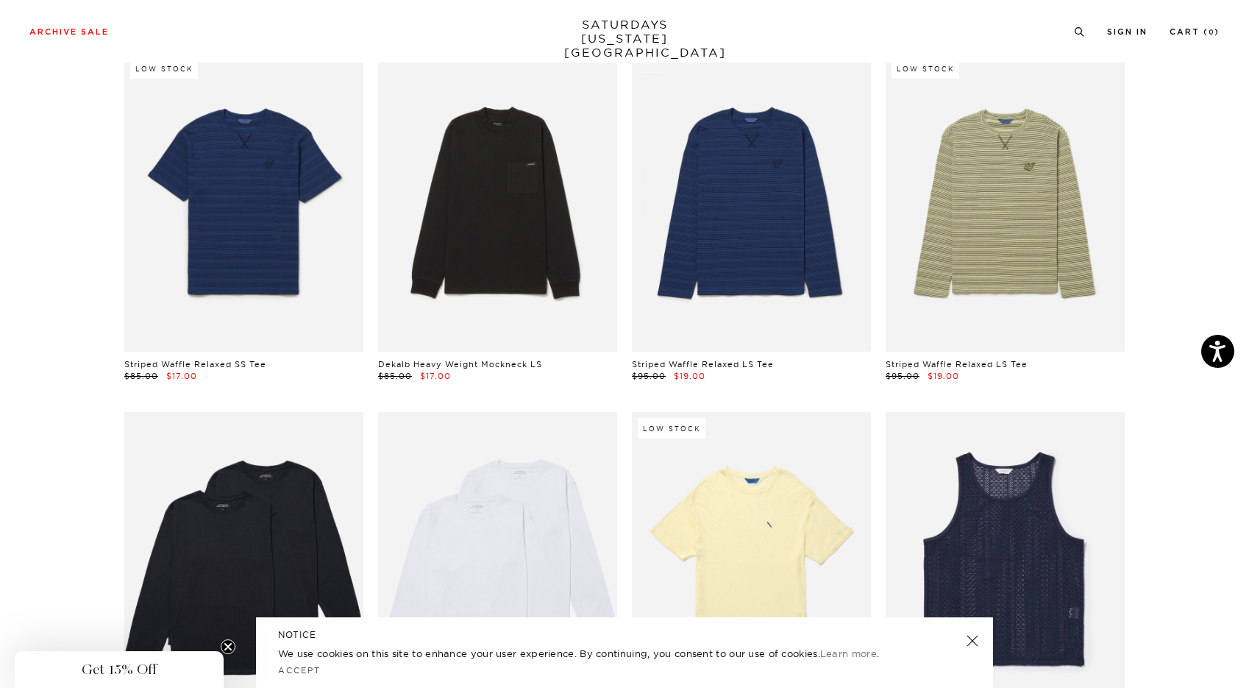
scroll to position [518, 0]
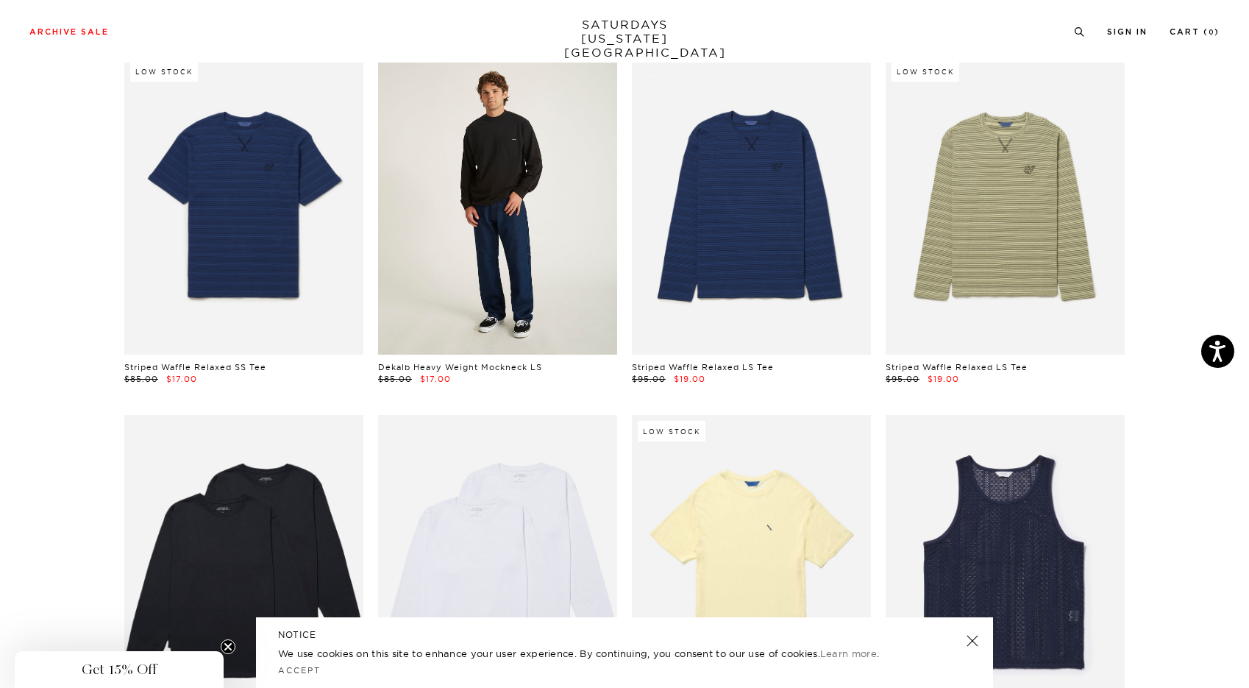
click at [515, 277] on link at bounding box center [497, 204] width 239 height 299
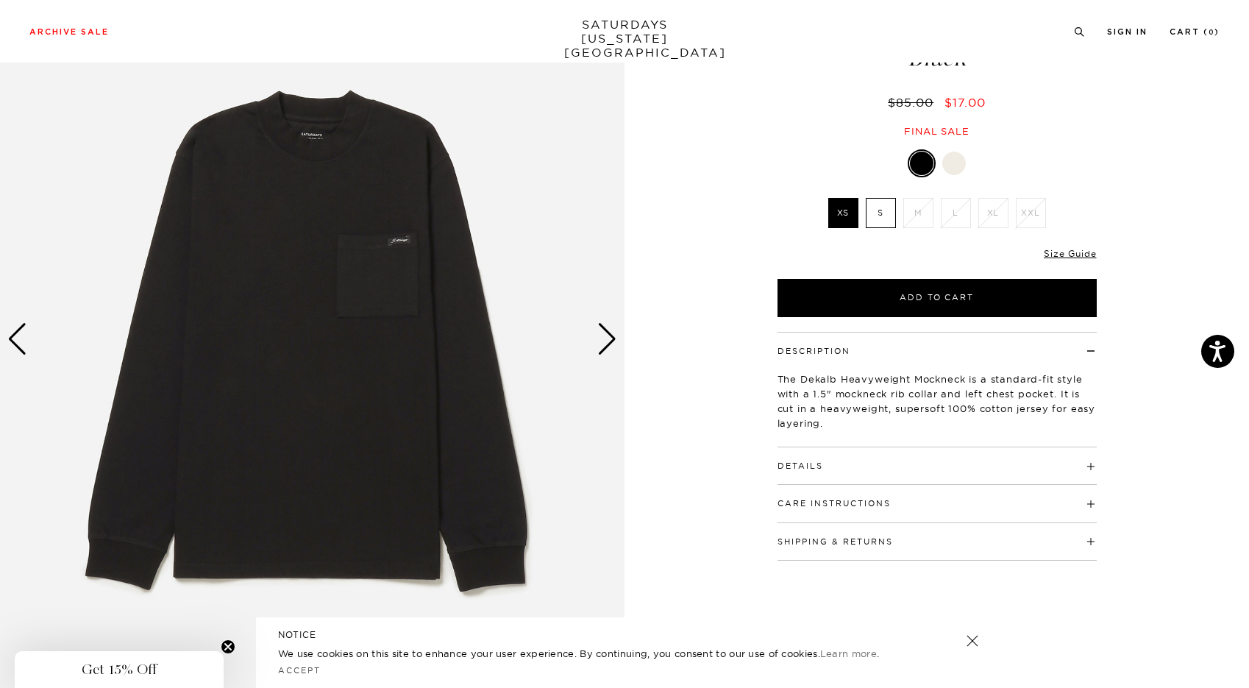
scroll to position [133, 0]
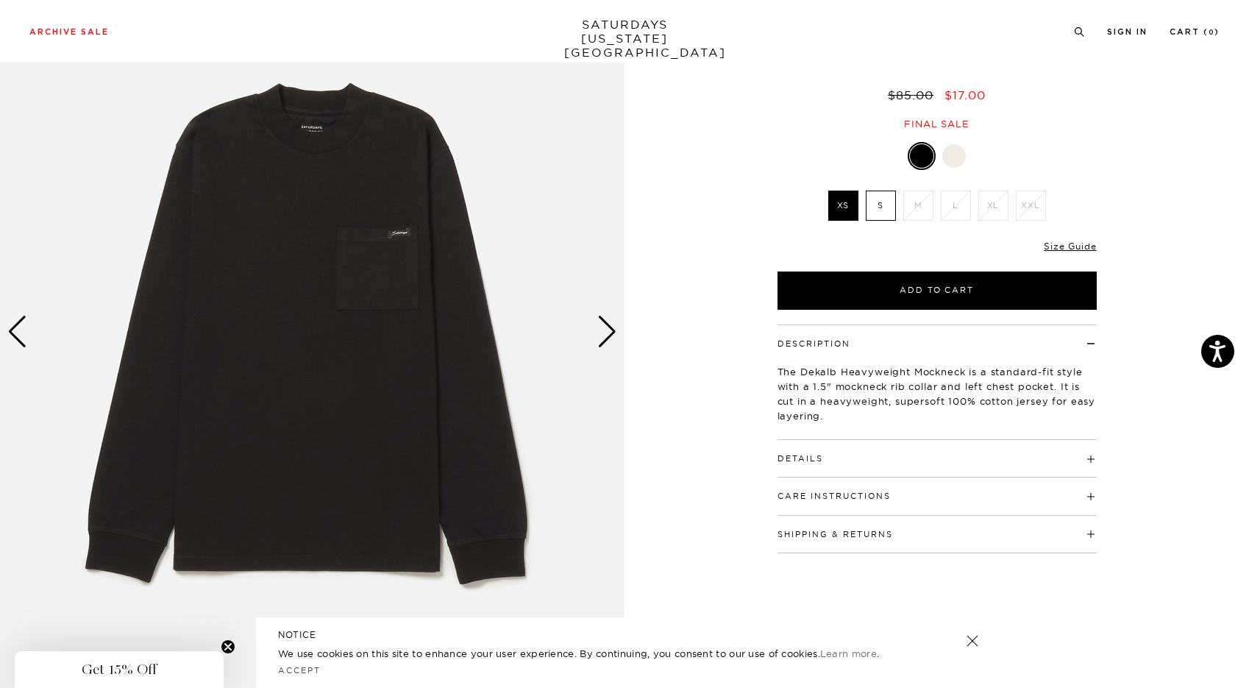
click at [607, 338] on div "Next slide" at bounding box center [607, 332] width 20 height 32
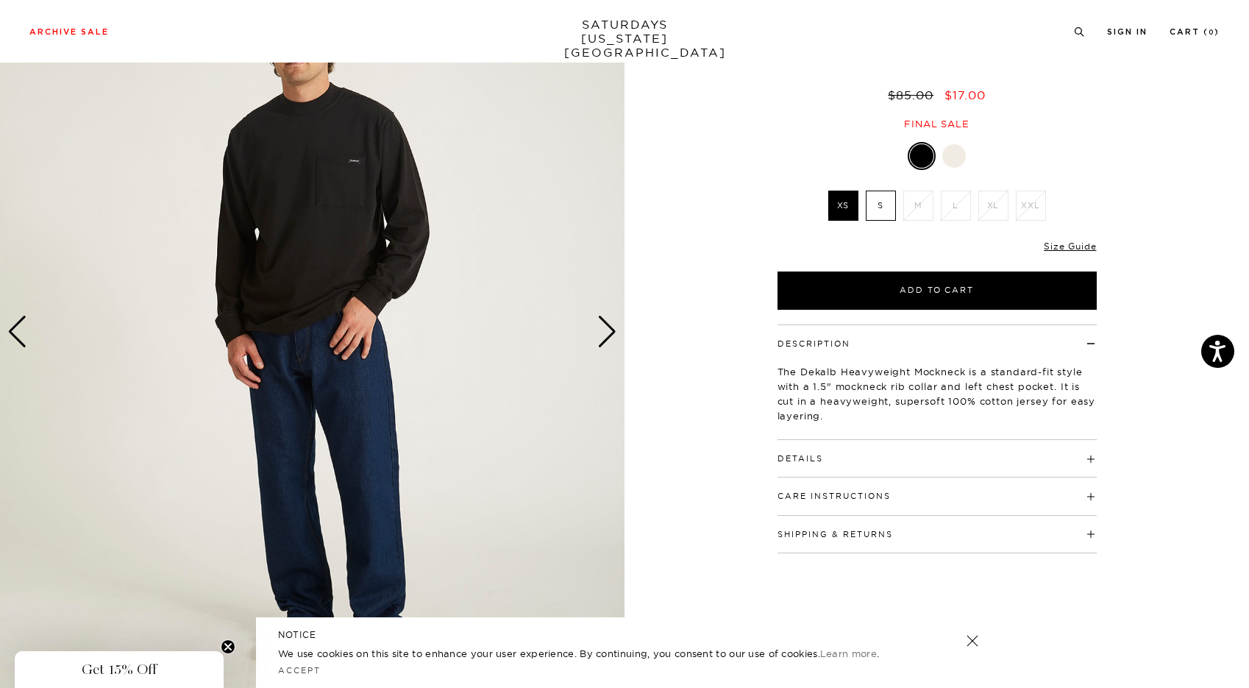
click at [607, 338] on div "Next slide" at bounding box center [607, 332] width 20 height 32
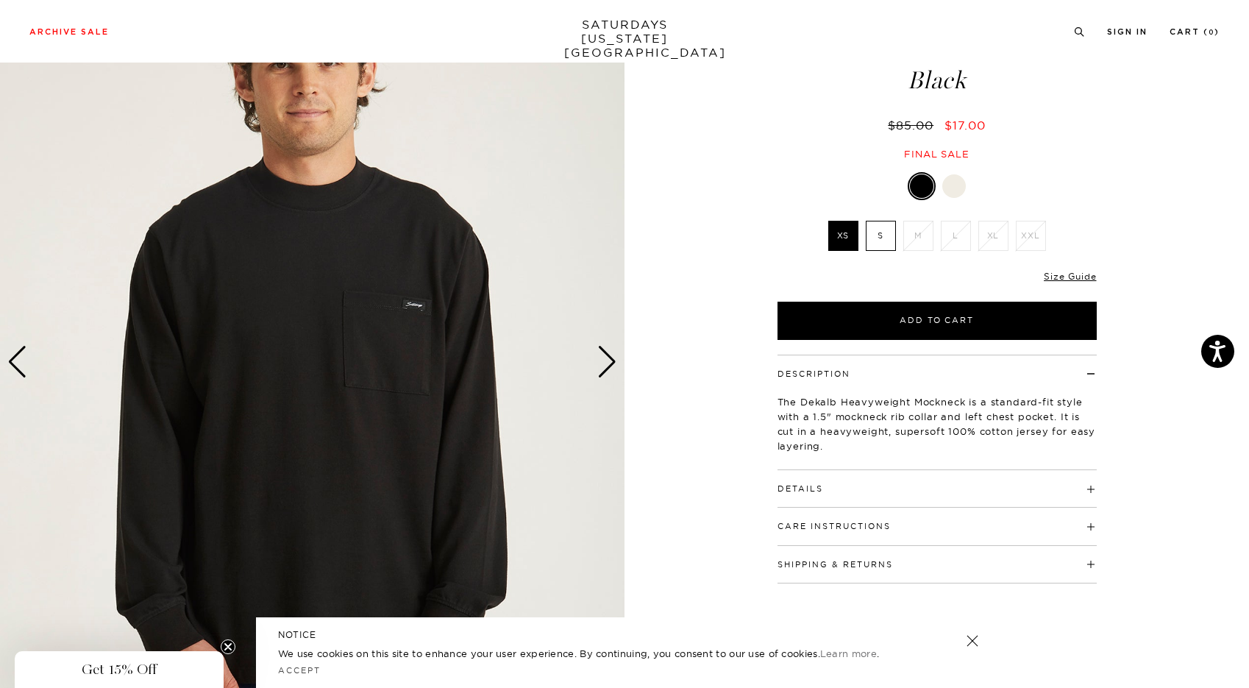
scroll to position [102, 0]
click at [881, 232] on label "S" at bounding box center [881, 236] width 30 height 30
click at [0, 0] on input "S" at bounding box center [0, 0] width 0 height 0
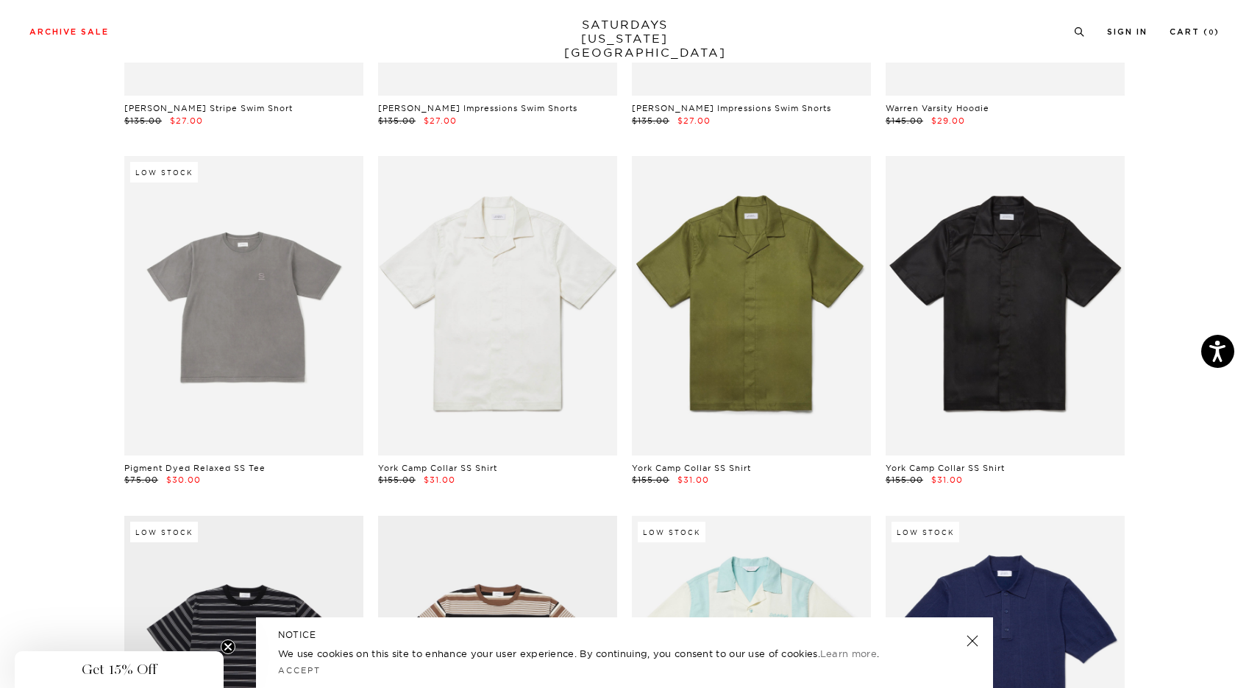
scroll to position [1911, 0]
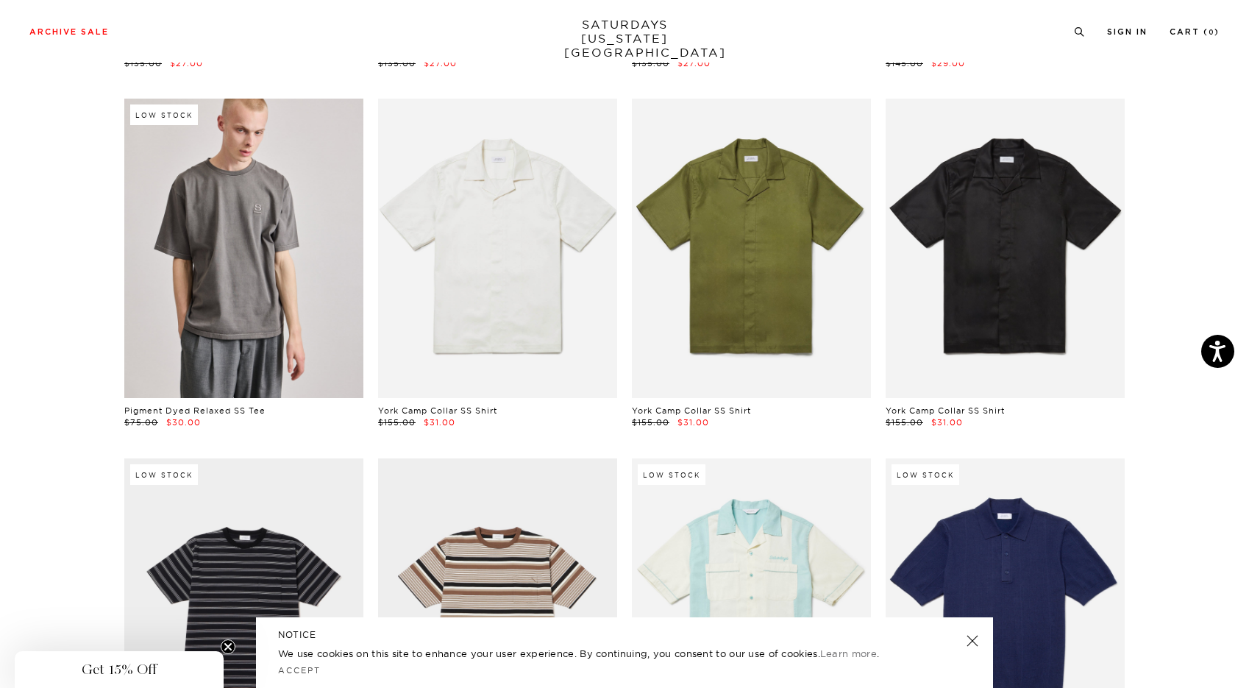
click at [237, 365] on link at bounding box center [243, 248] width 239 height 299
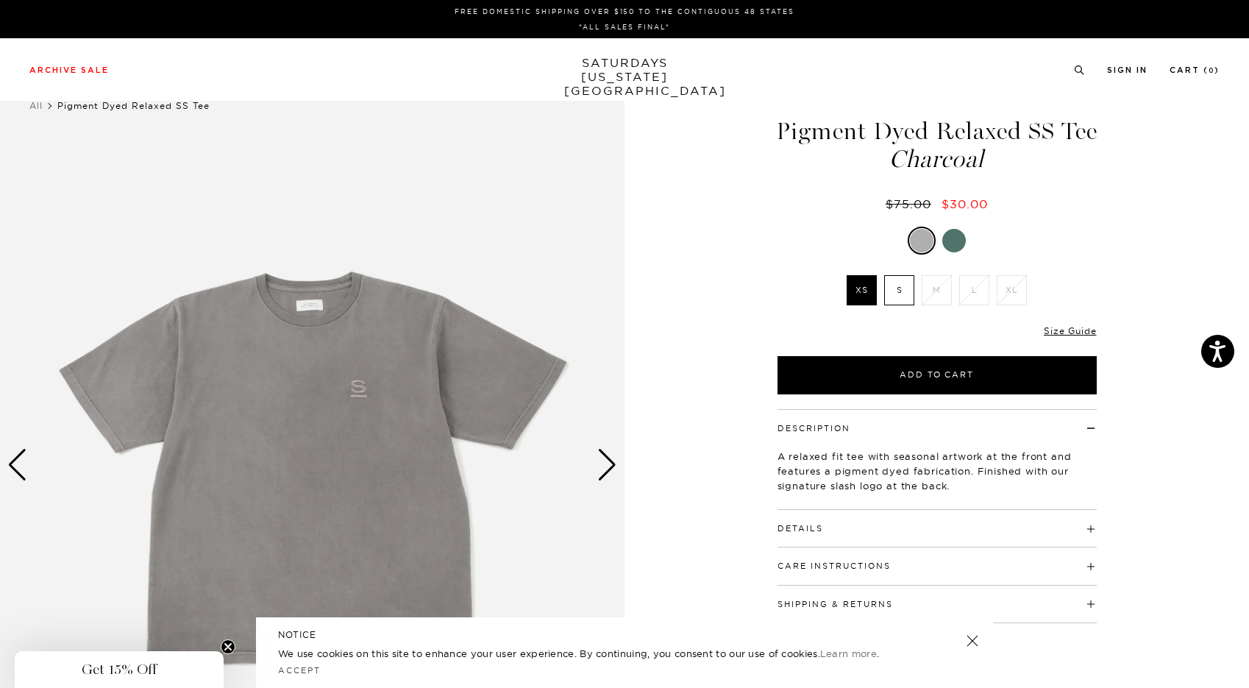
click at [608, 474] on div "Next slide" at bounding box center [607, 465] width 20 height 32
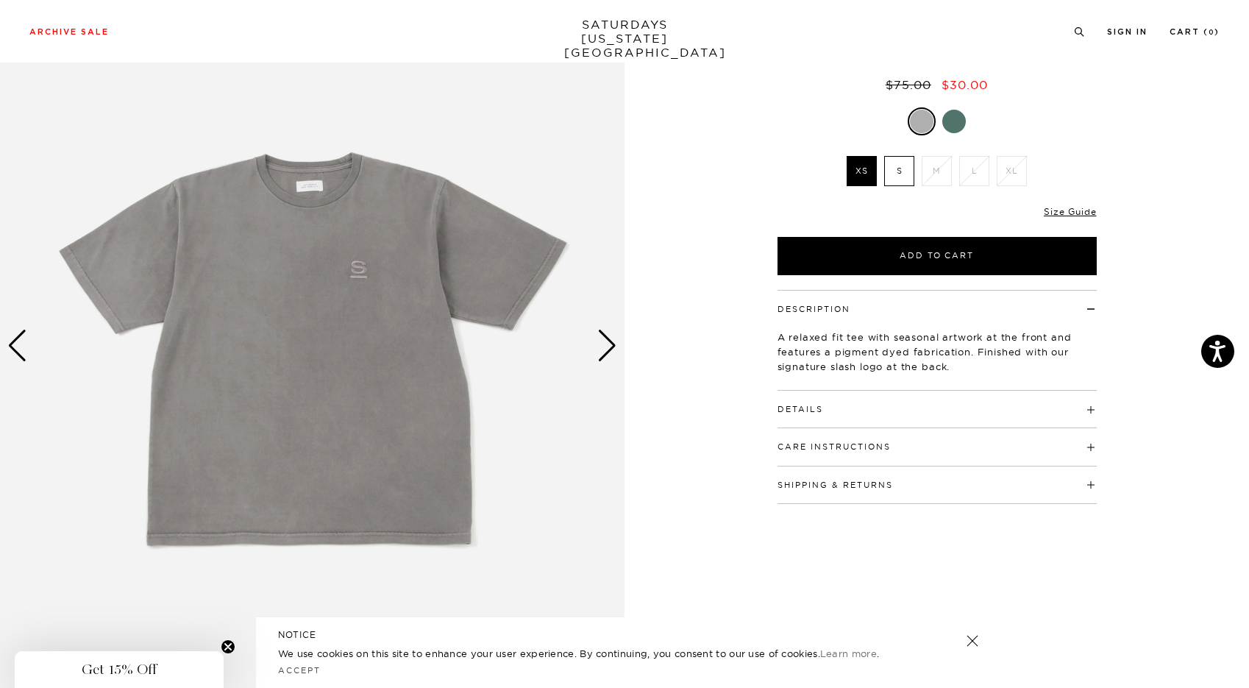
scroll to position [129, 0]
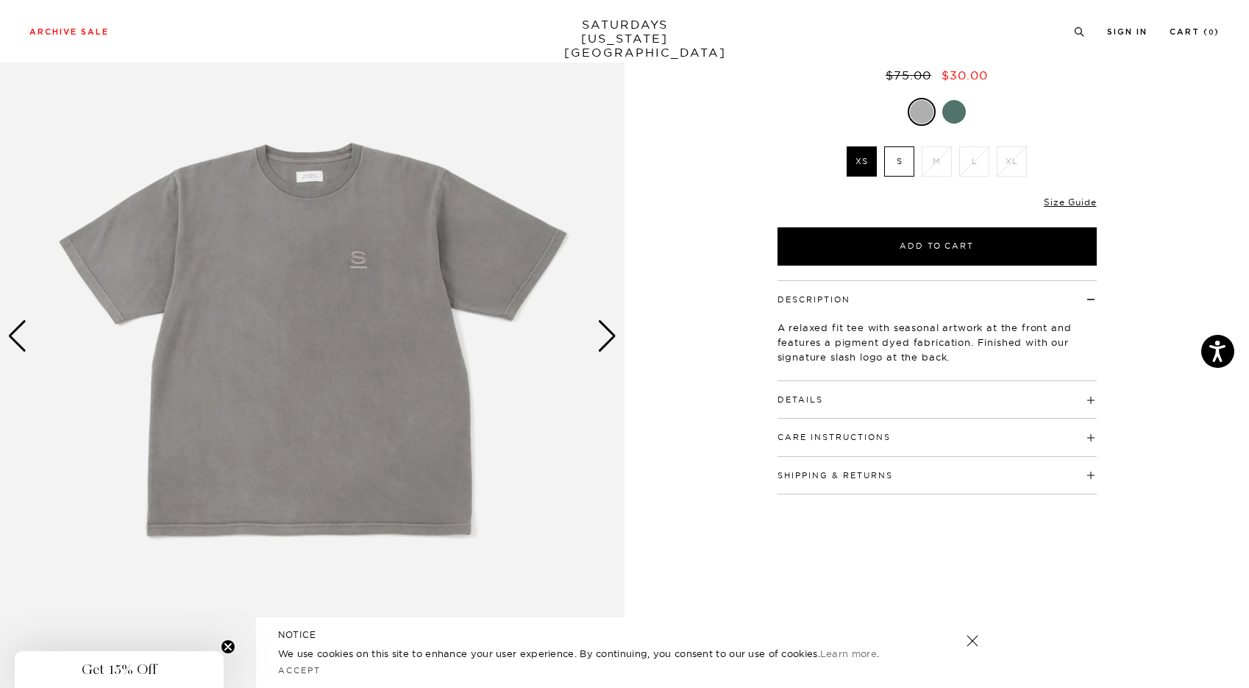
click at [951, 114] on div at bounding box center [954, 112] width 24 height 24
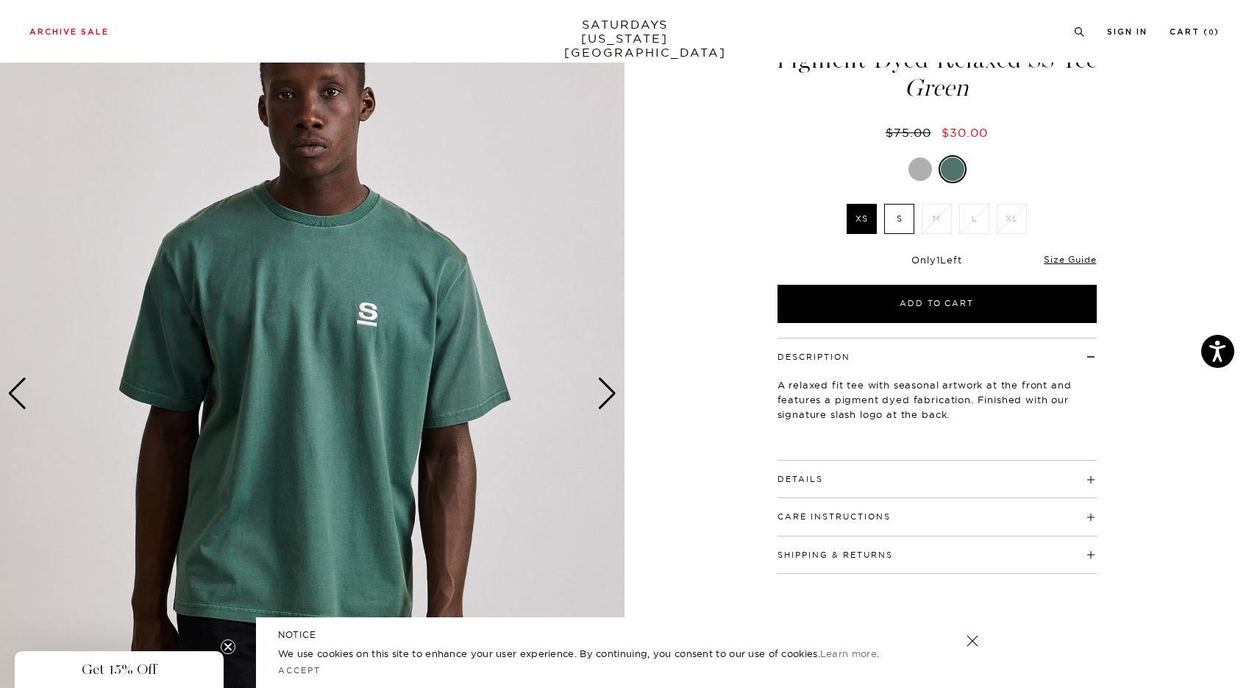
scroll to position [74, 0]
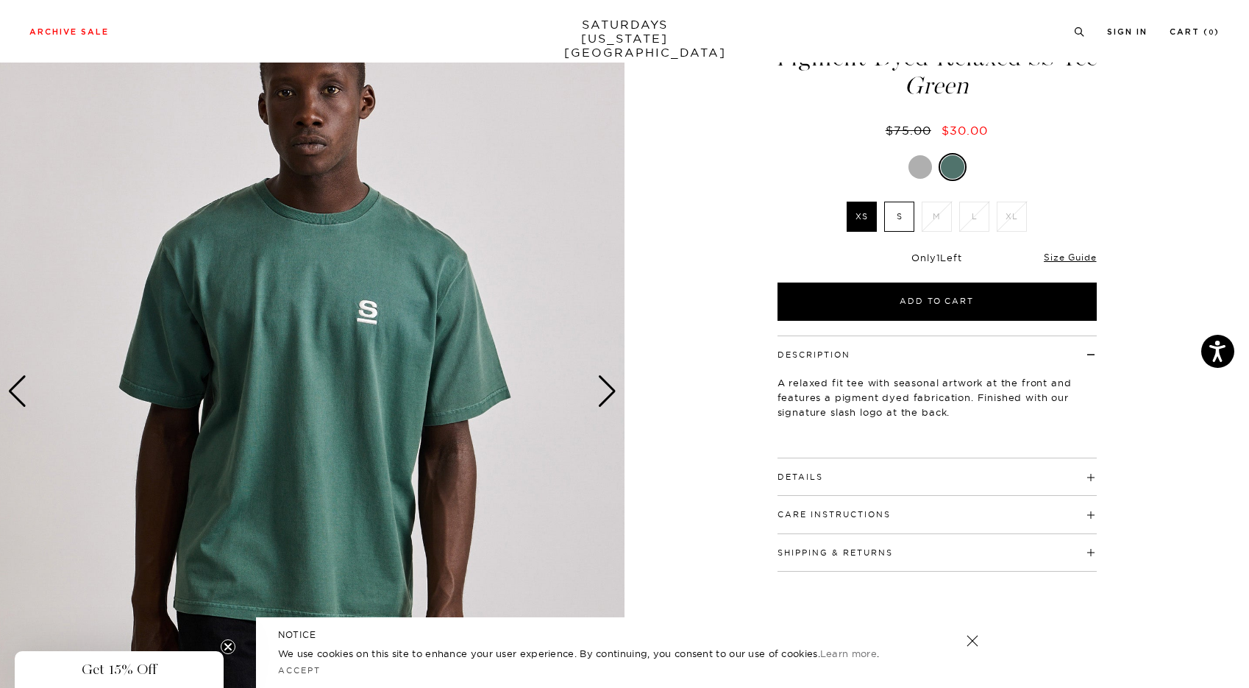
click at [897, 221] on label "S" at bounding box center [899, 217] width 30 height 30
click at [0, 0] on input "S" at bounding box center [0, 0] width 0 height 0
click at [606, 391] on div "Next slide" at bounding box center [607, 391] width 20 height 32
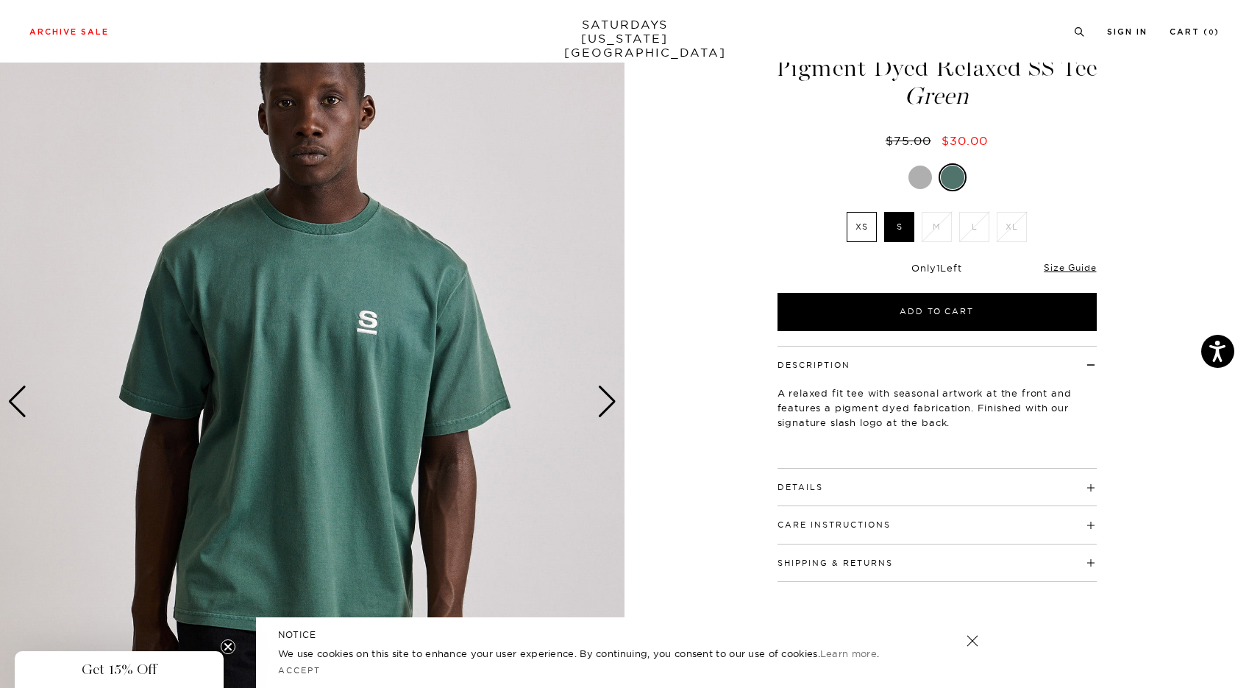
scroll to position [64, 1]
click at [804, 483] on button "Details" at bounding box center [801, 487] width 46 height 8
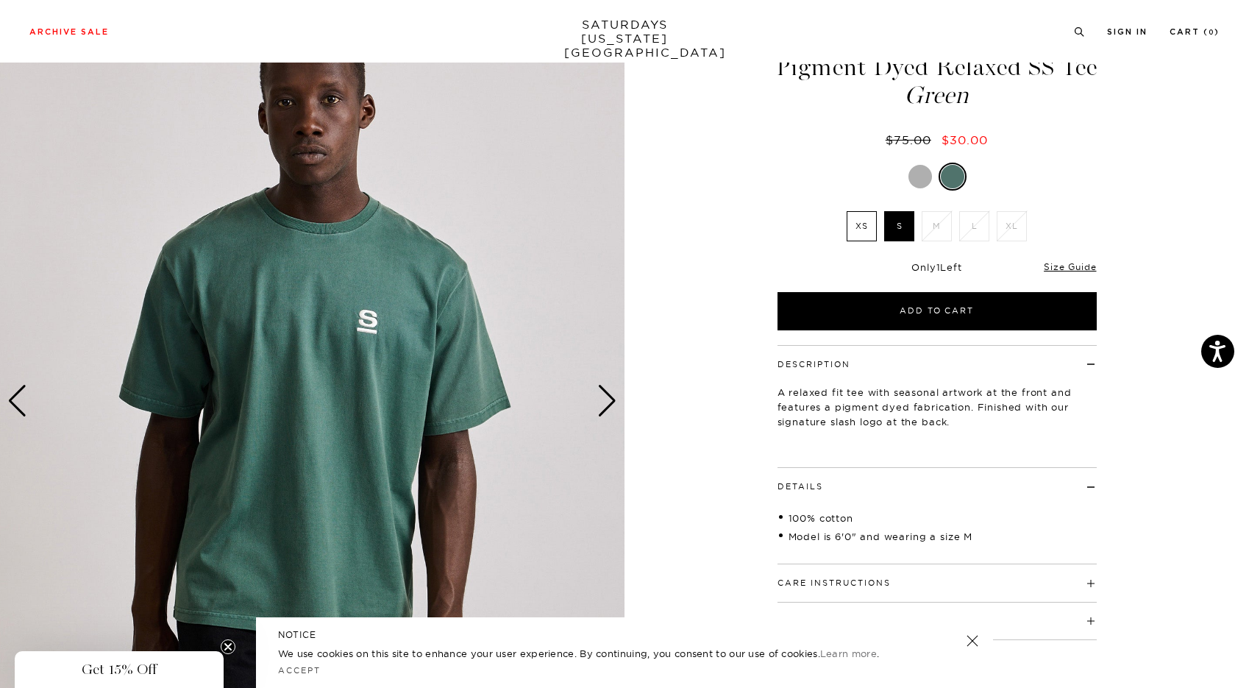
click at [920, 171] on div at bounding box center [921, 177] width 24 height 24
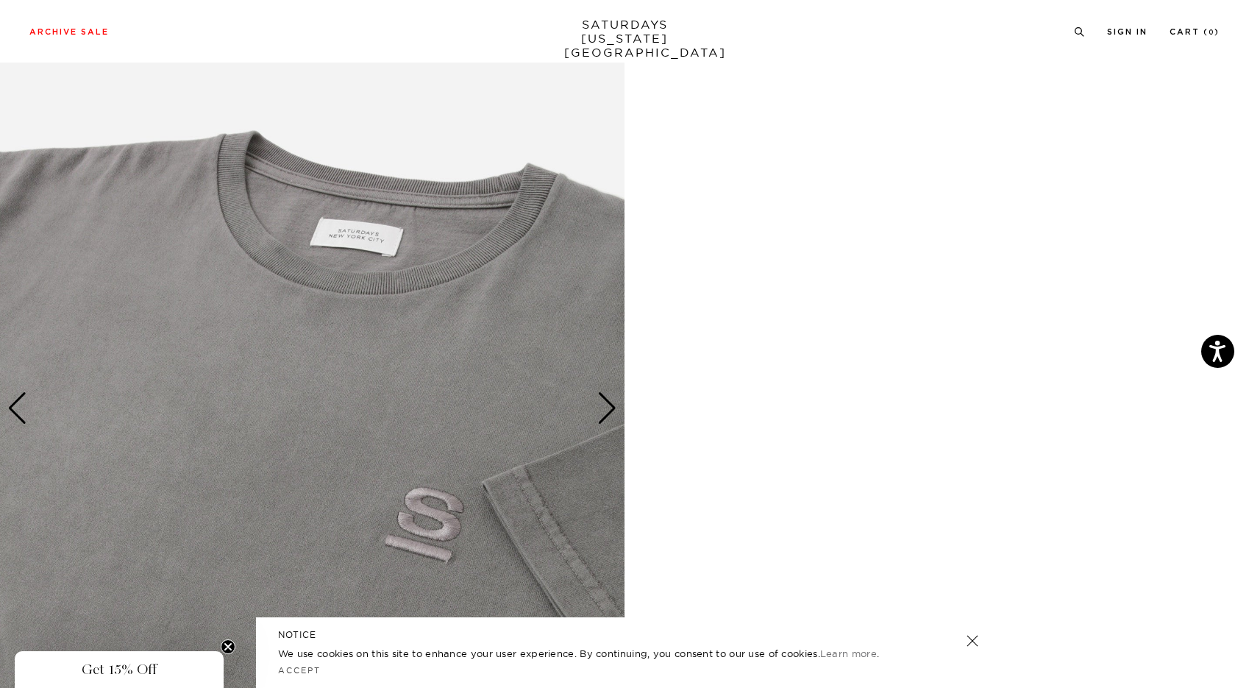
scroll to position [2473, 0]
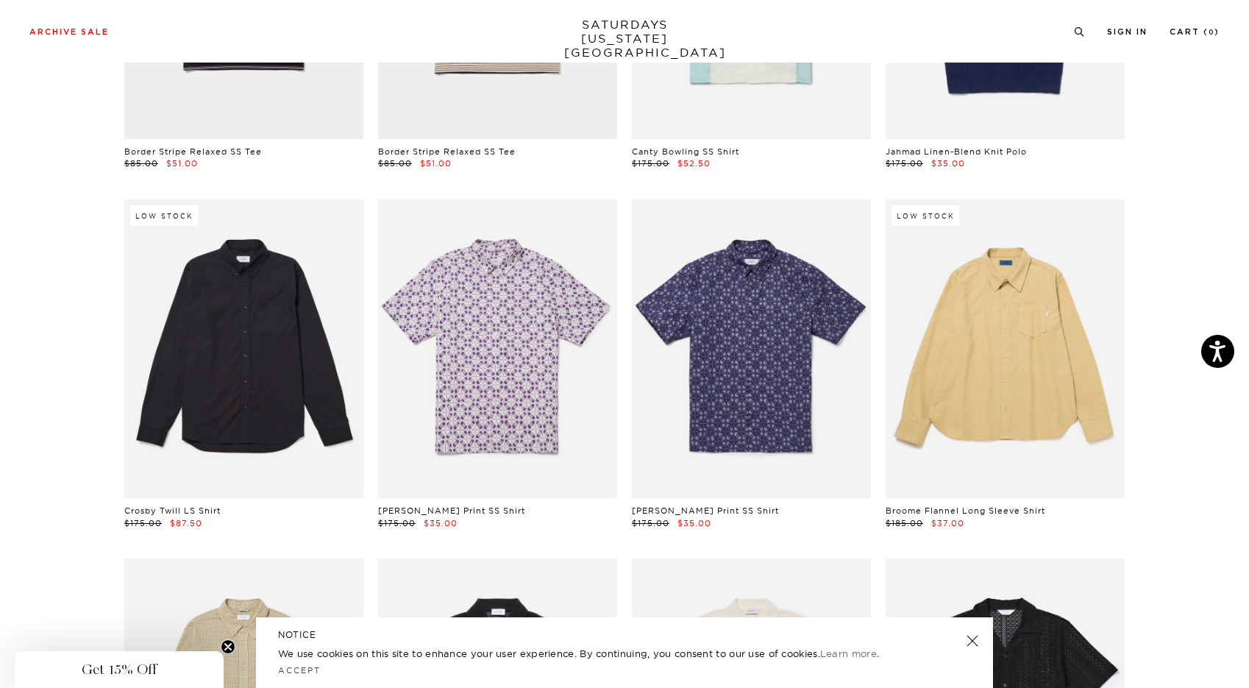
scroll to position [2578, 0]
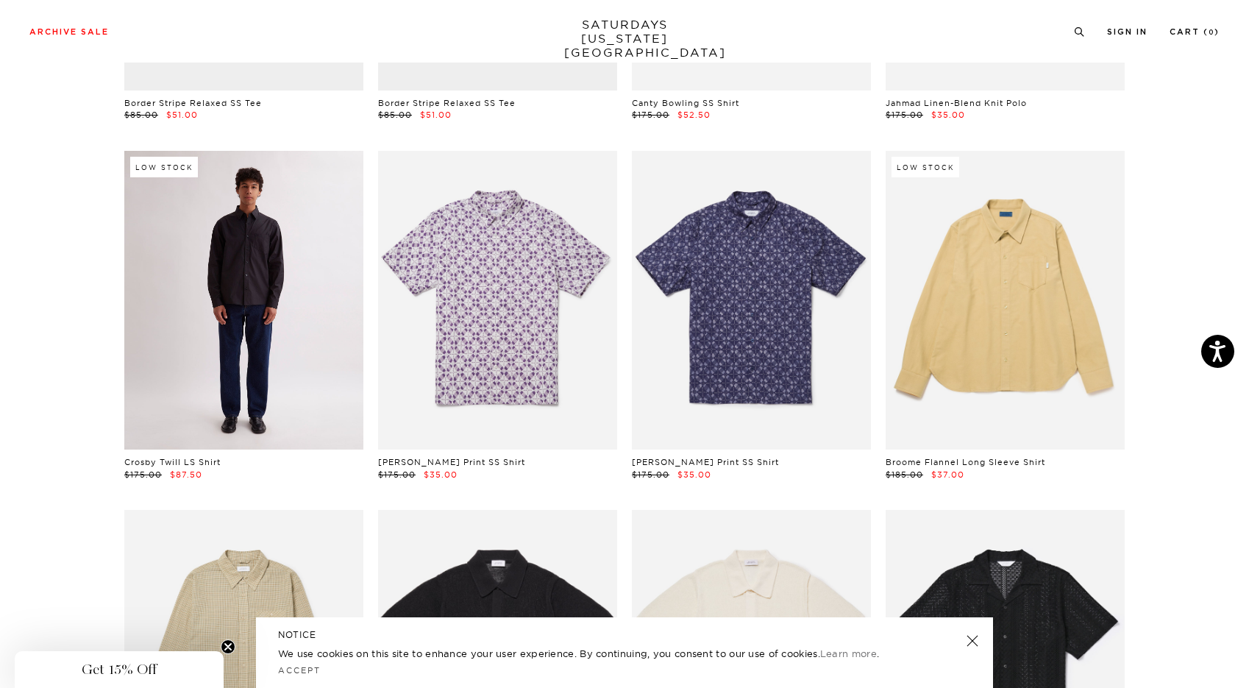
click at [182, 361] on link at bounding box center [243, 300] width 239 height 299
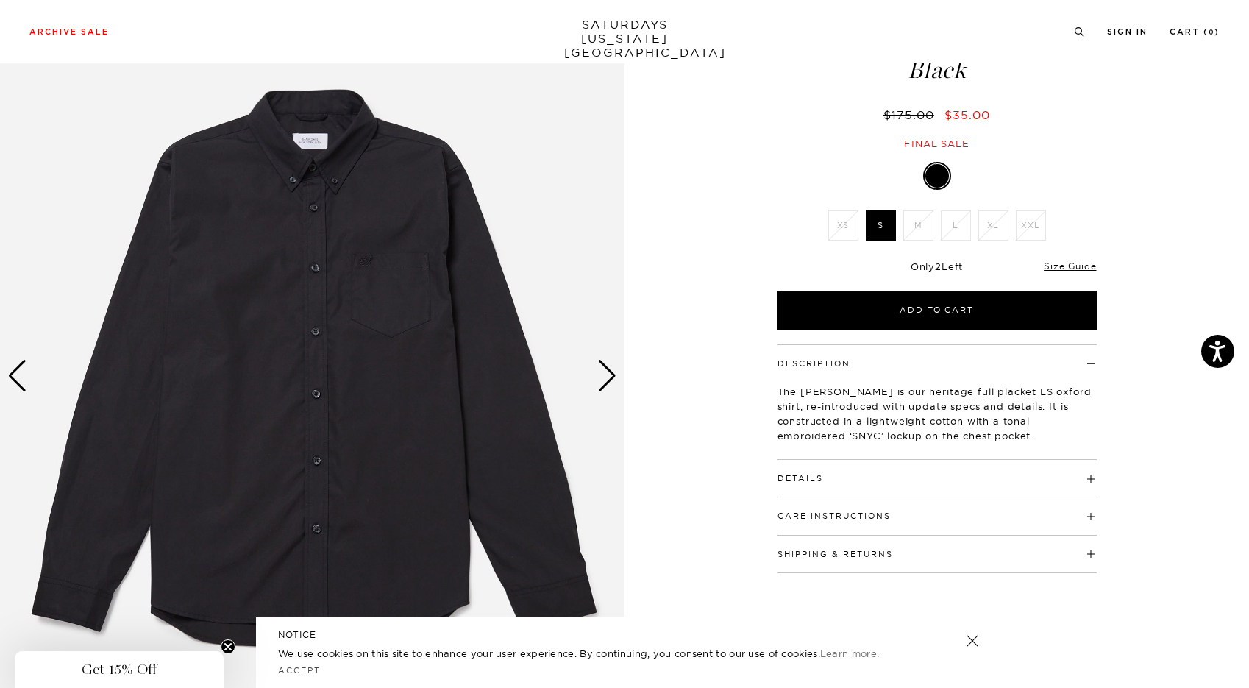
scroll to position [90, 0]
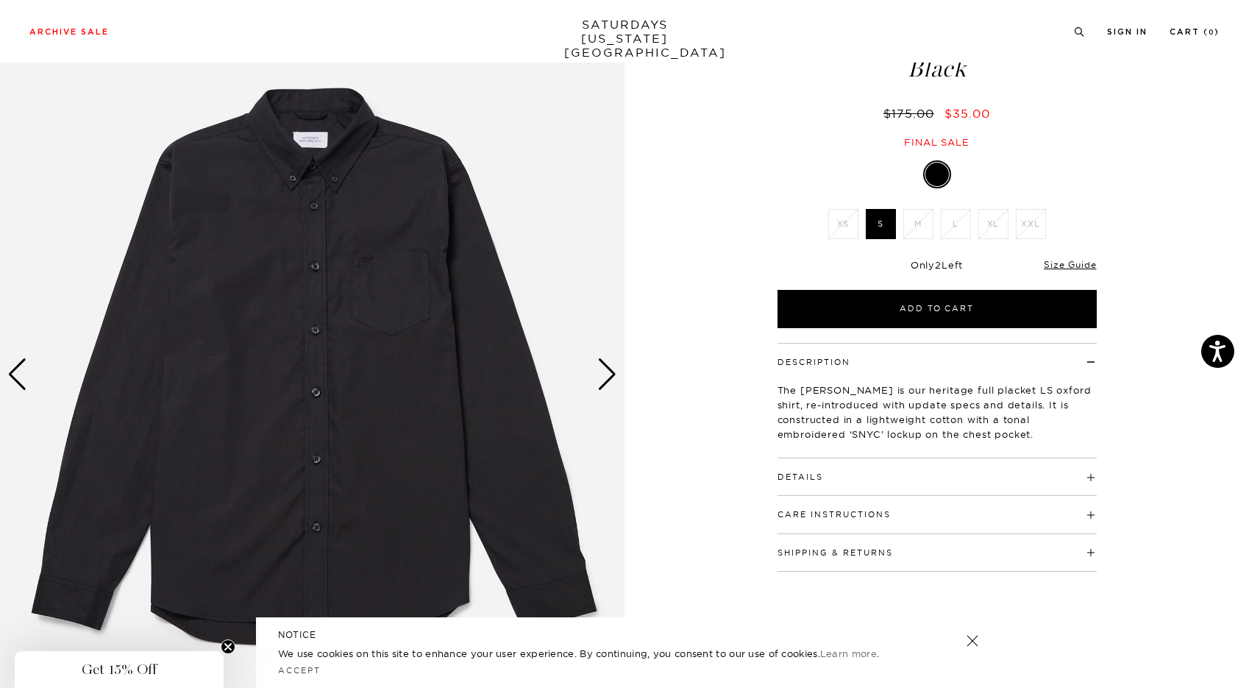
click at [610, 374] on div "Next slide" at bounding box center [607, 374] width 20 height 32
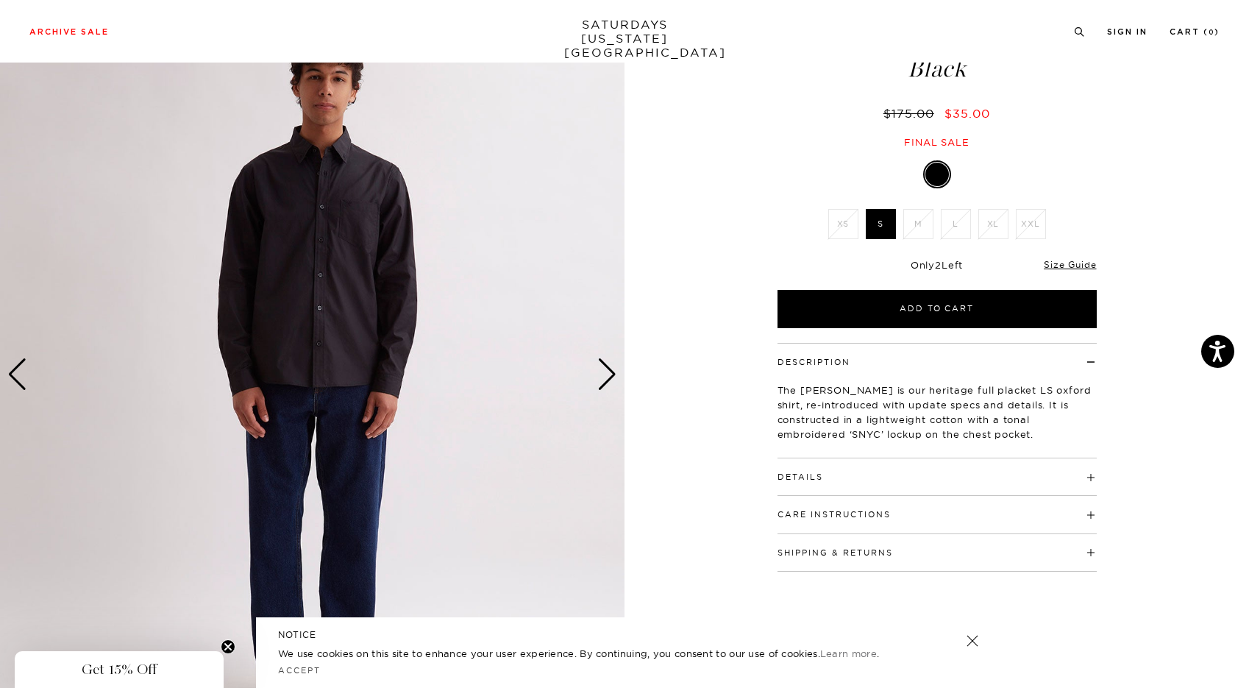
click at [610, 374] on div "Next slide" at bounding box center [607, 374] width 20 height 32
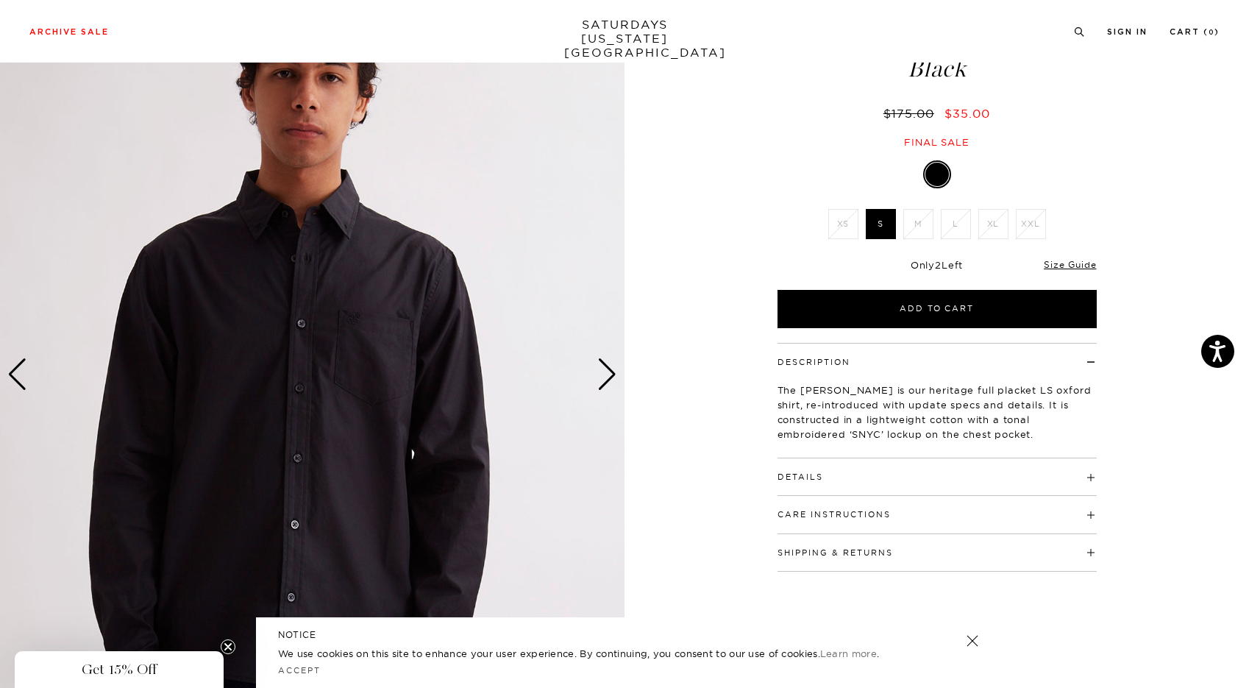
click at [610, 374] on div "Next slide" at bounding box center [607, 374] width 20 height 32
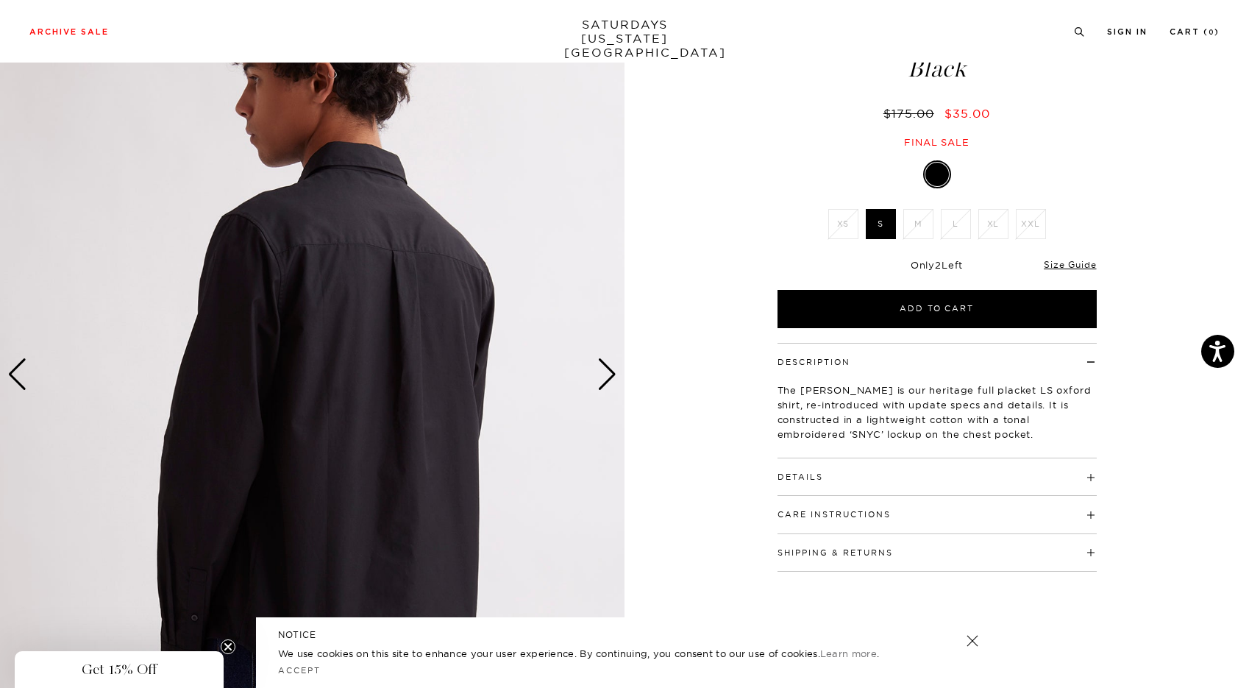
click at [610, 374] on div "Next slide" at bounding box center [607, 374] width 20 height 32
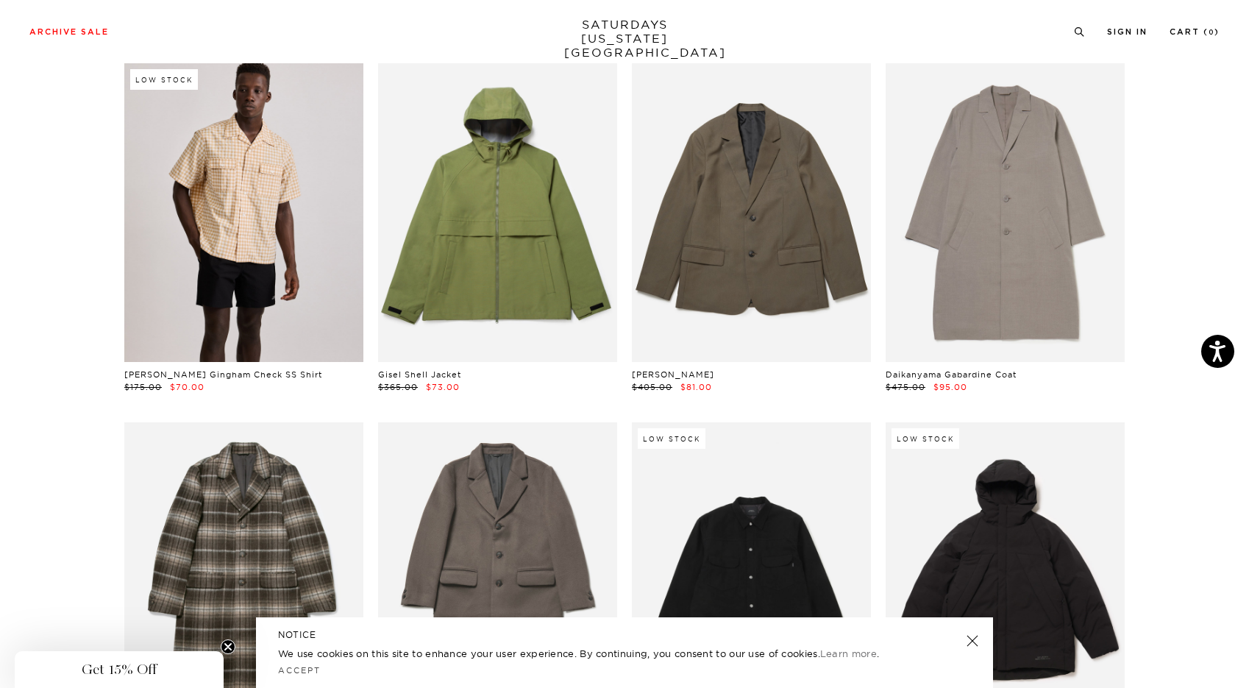
scroll to position [6957, 0]
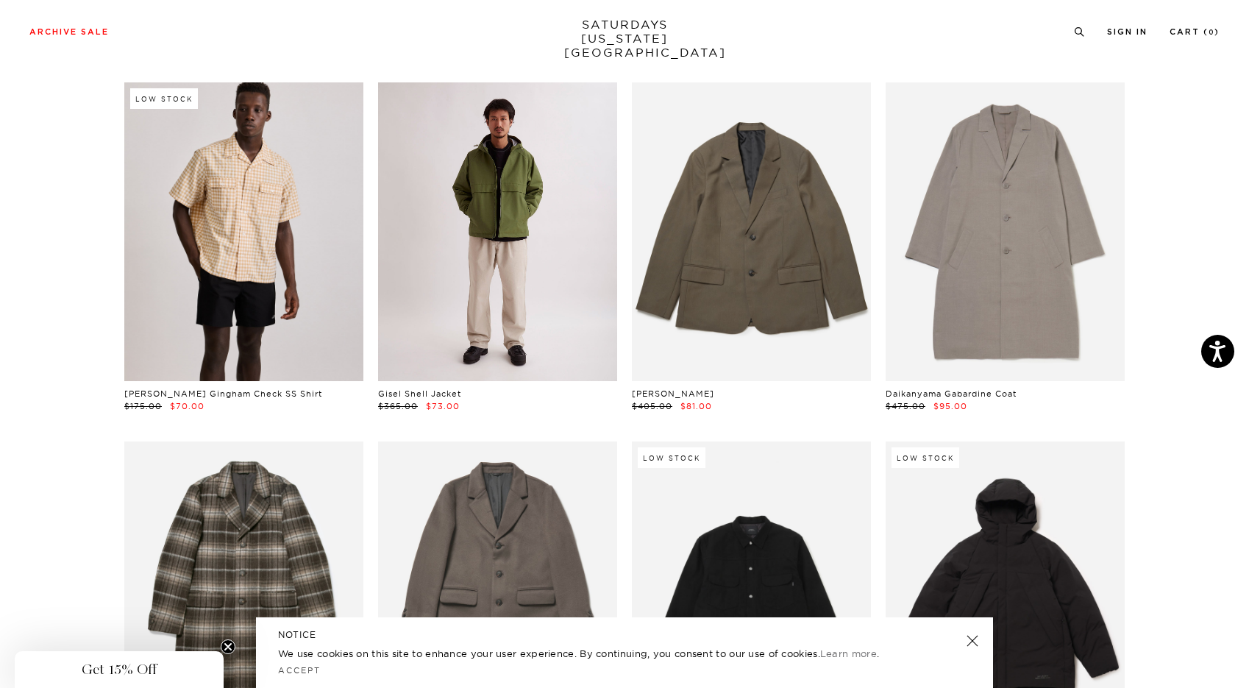
click at [498, 285] on link at bounding box center [497, 231] width 239 height 299
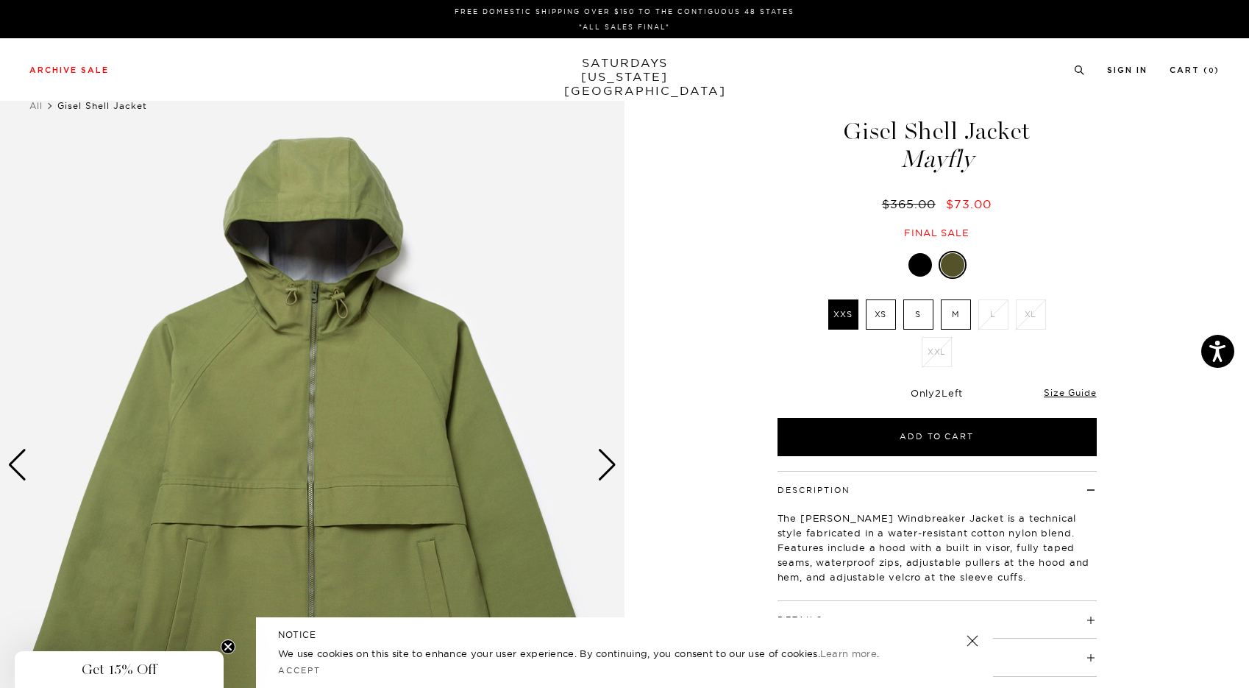
click at [923, 266] on div at bounding box center [921, 265] width 24 height 24
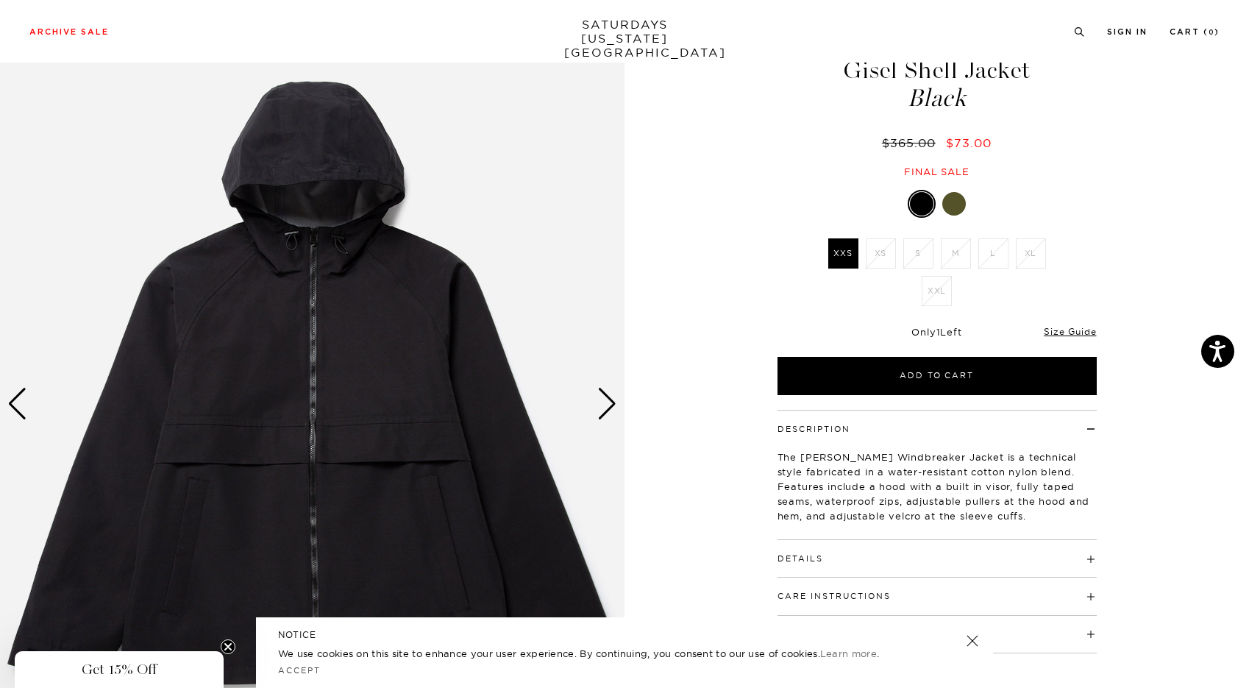
scroll to position [163, 0]
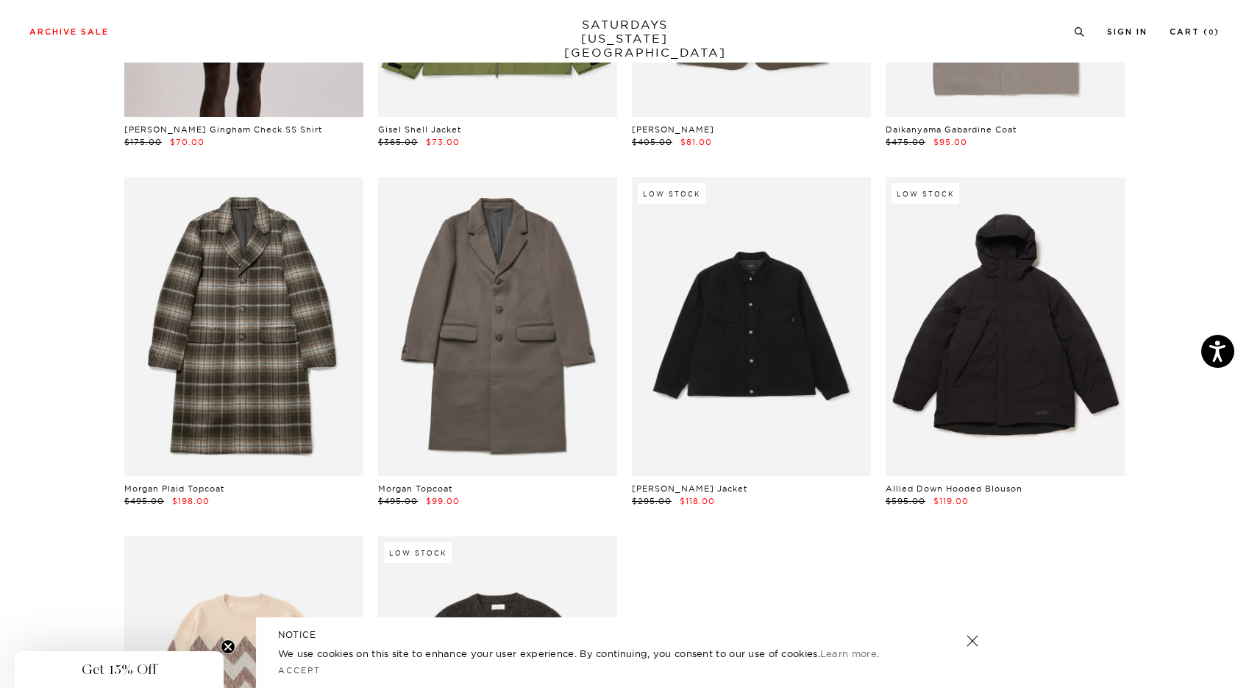
scroll to position [7297, 0]
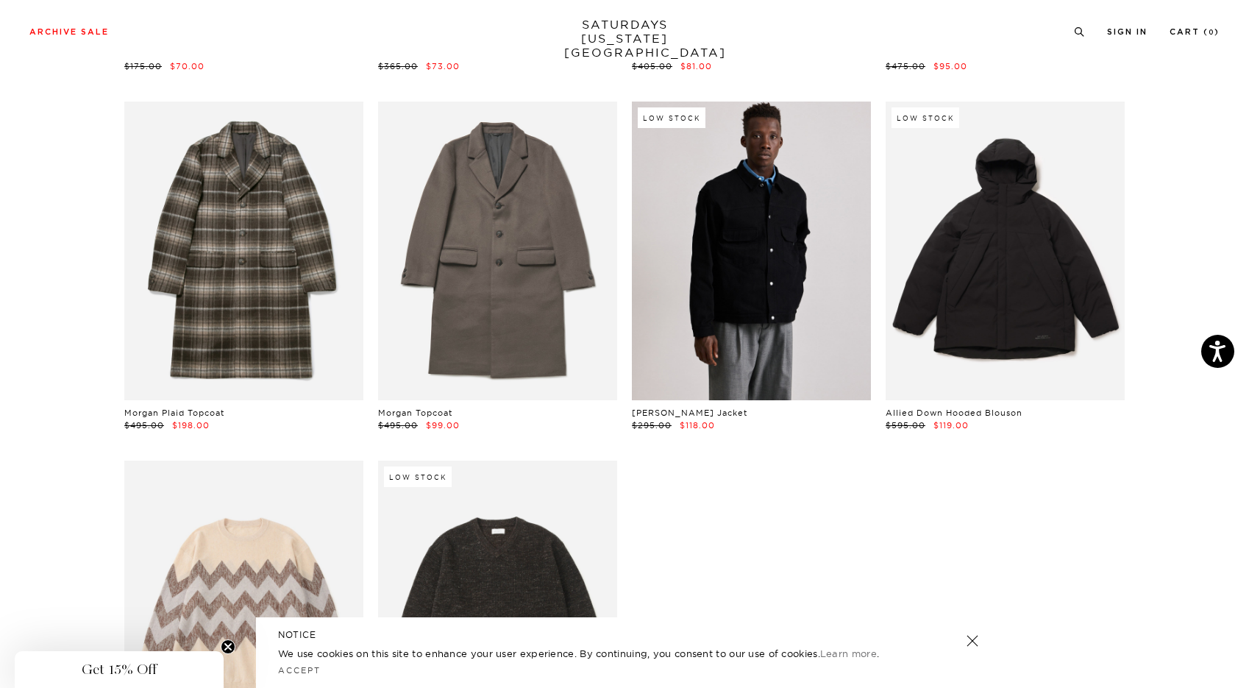
click at [734, 337] on link at bounding box center [751, 251] width 239 height 299
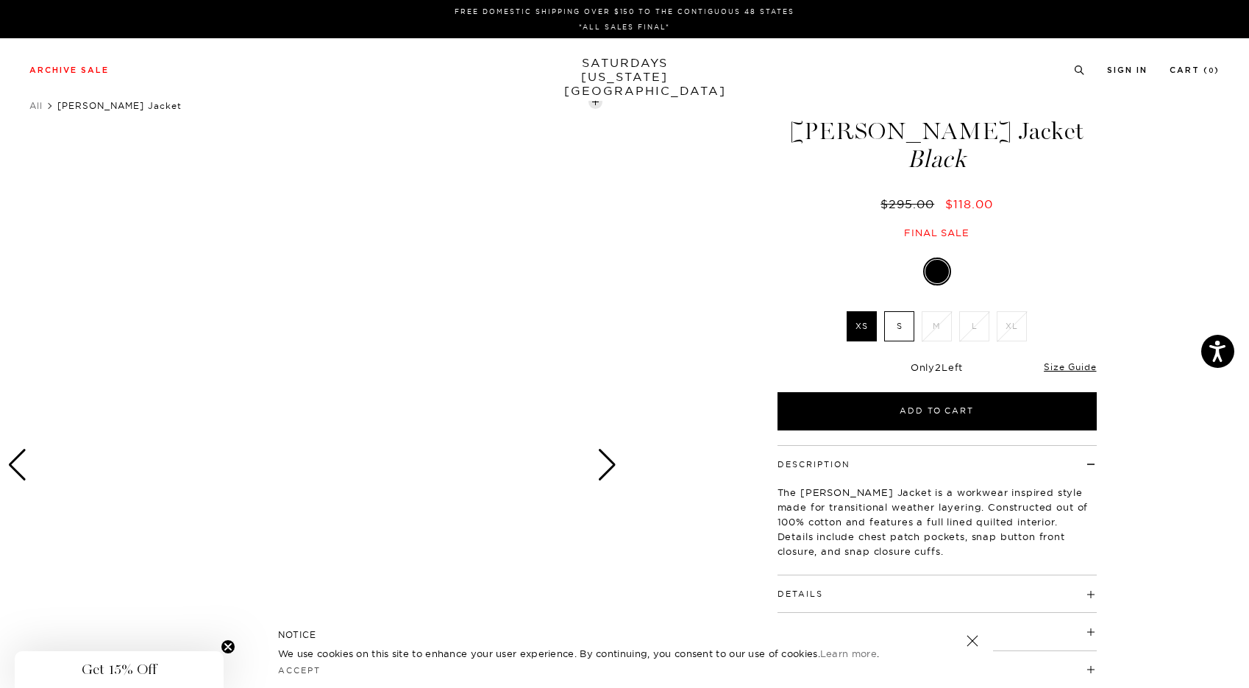
click at [898, 327] on label "S" at bounding box center [899, 326] width 30 height 30
click at [0, 0] on input "S" at bounding box center [0, 0] width 0 height 0
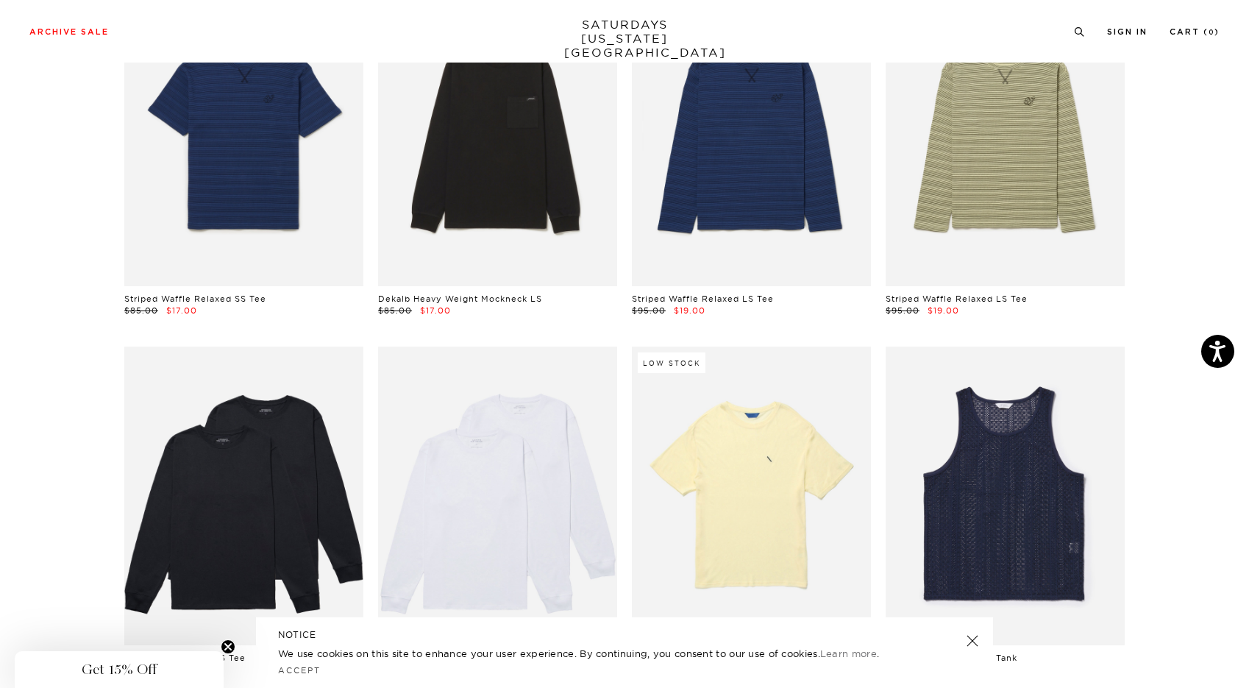
scroll to position [726, 1]
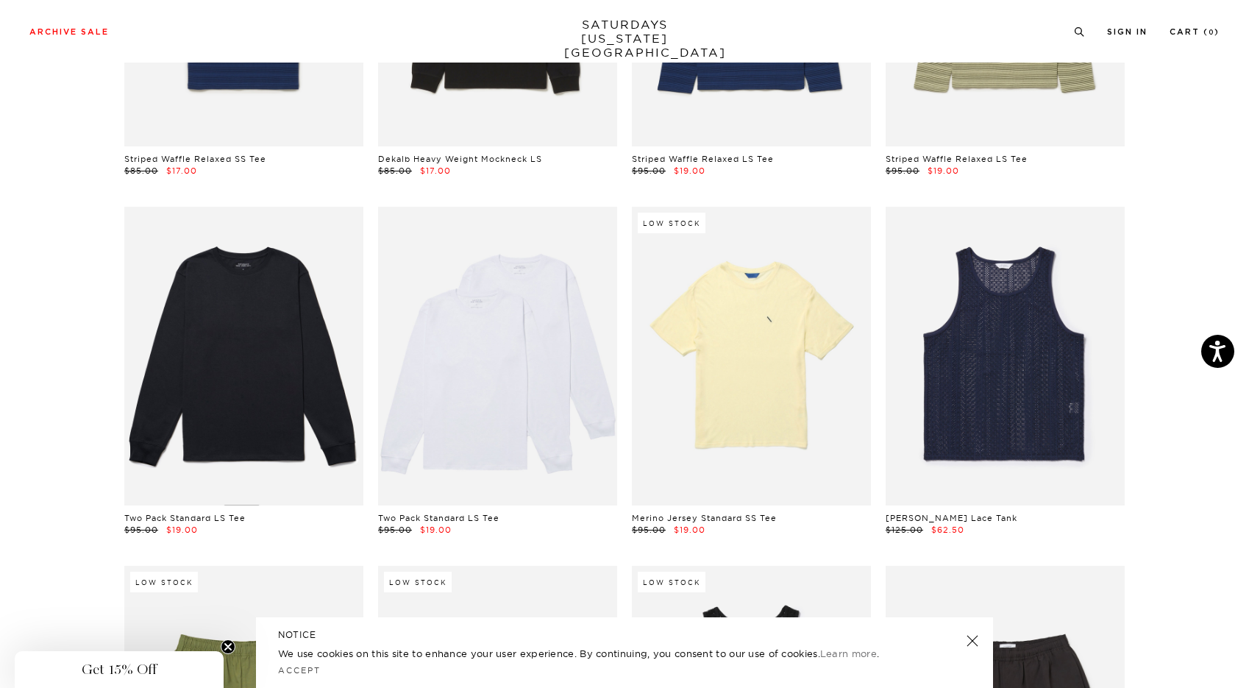
click at [263, 390] on link at bounding box center [243, 356] width 239 height 299
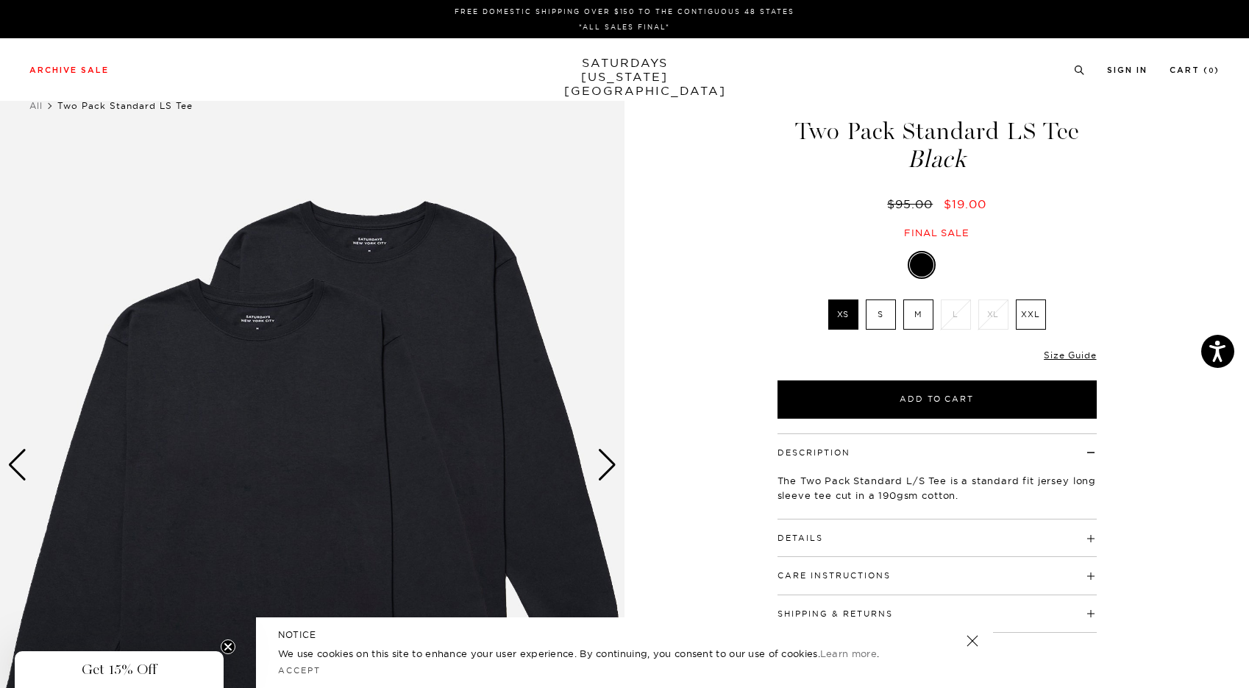
click at [916, 315] on label "M" at bounding box center [918, 314] width 30 height 30
click at [0, 0] on input "M" at bounding box center [0, 0] width 0 height 0
click at [608, 466] on div "Next slide" at bounding box center [607, 465] width 20 height 32
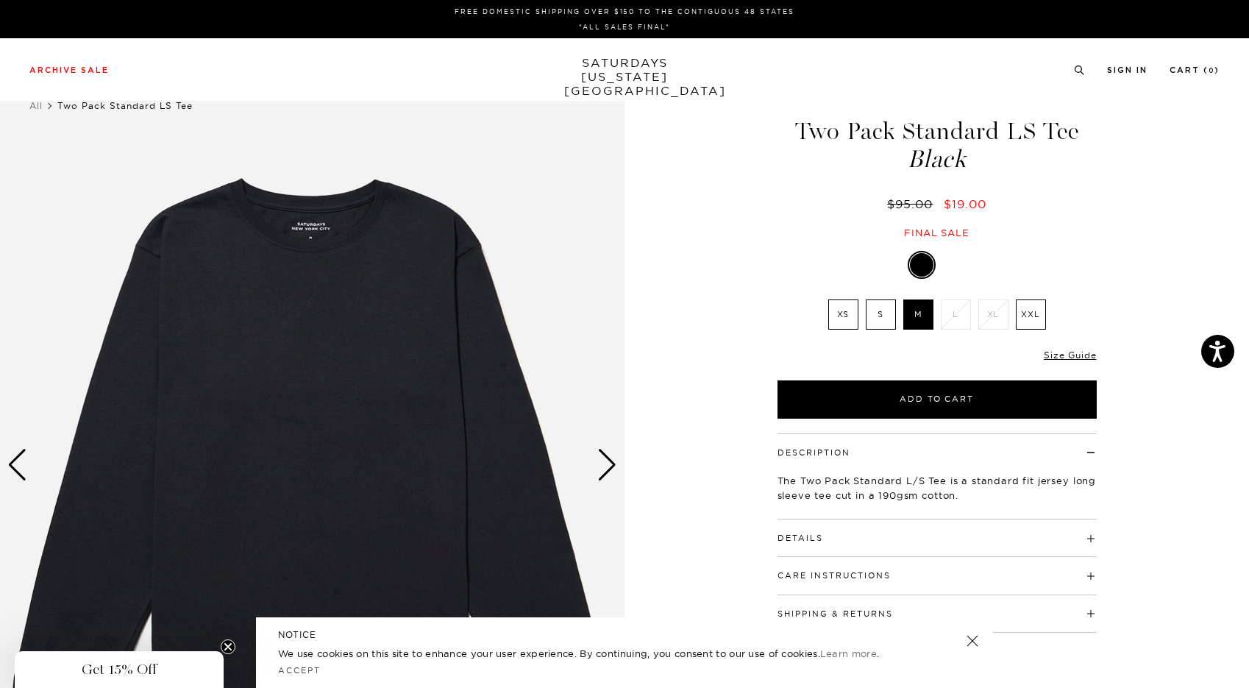
click at [608, 466] on div "Next slide" at bounding box center [607, 465] width 20 height 32
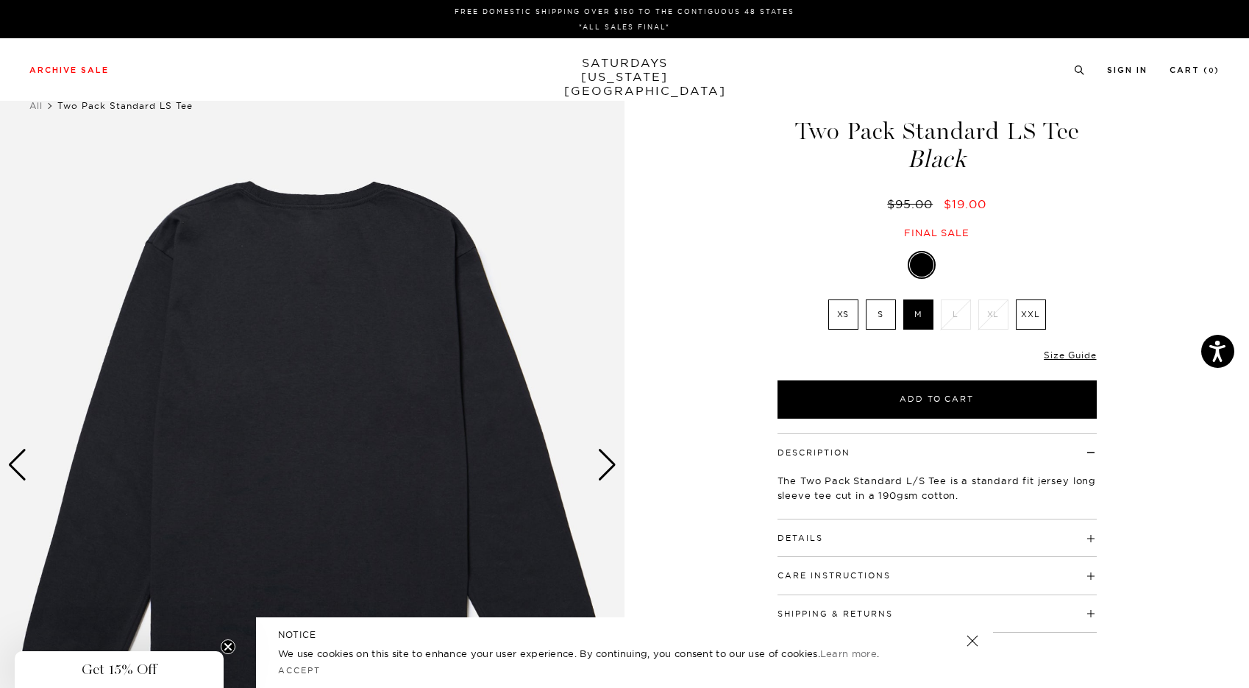
click at [608, 466] on div "Next slide" at bounding box center [607, 465] width 20 height 32
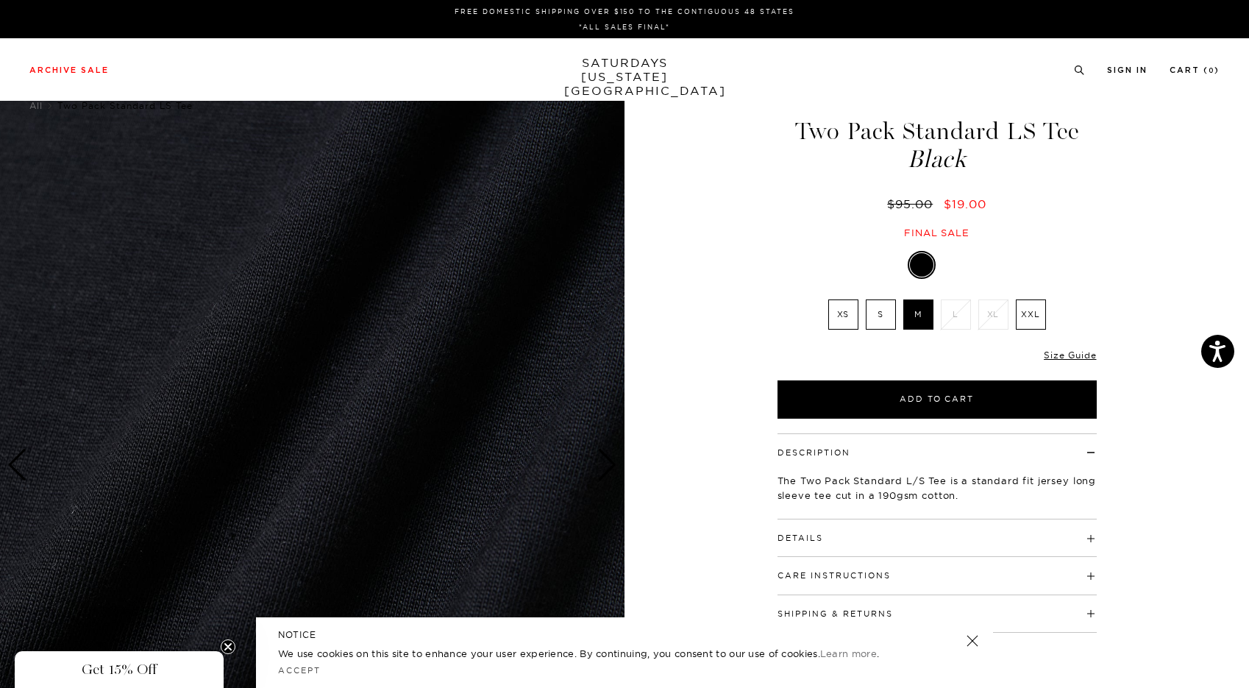
click at [608, 466] on div "Next slide" at bounding box center [607, 465] width 20 height 32
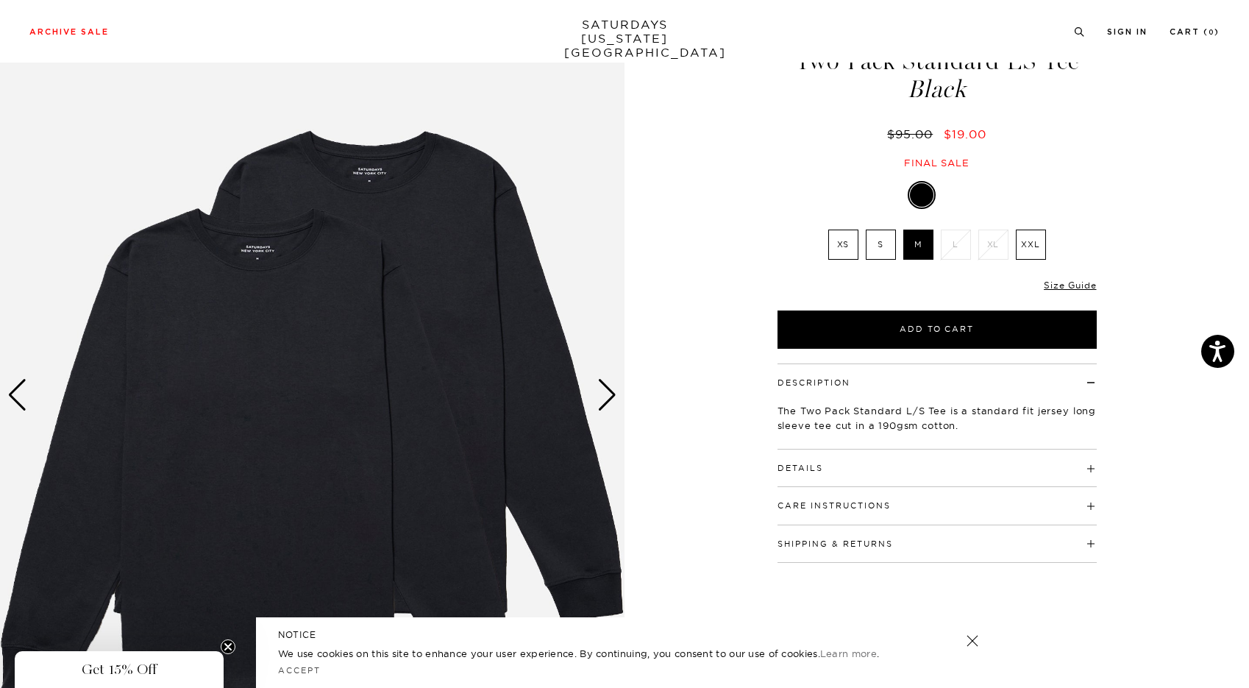
scroll to position [67, 0]
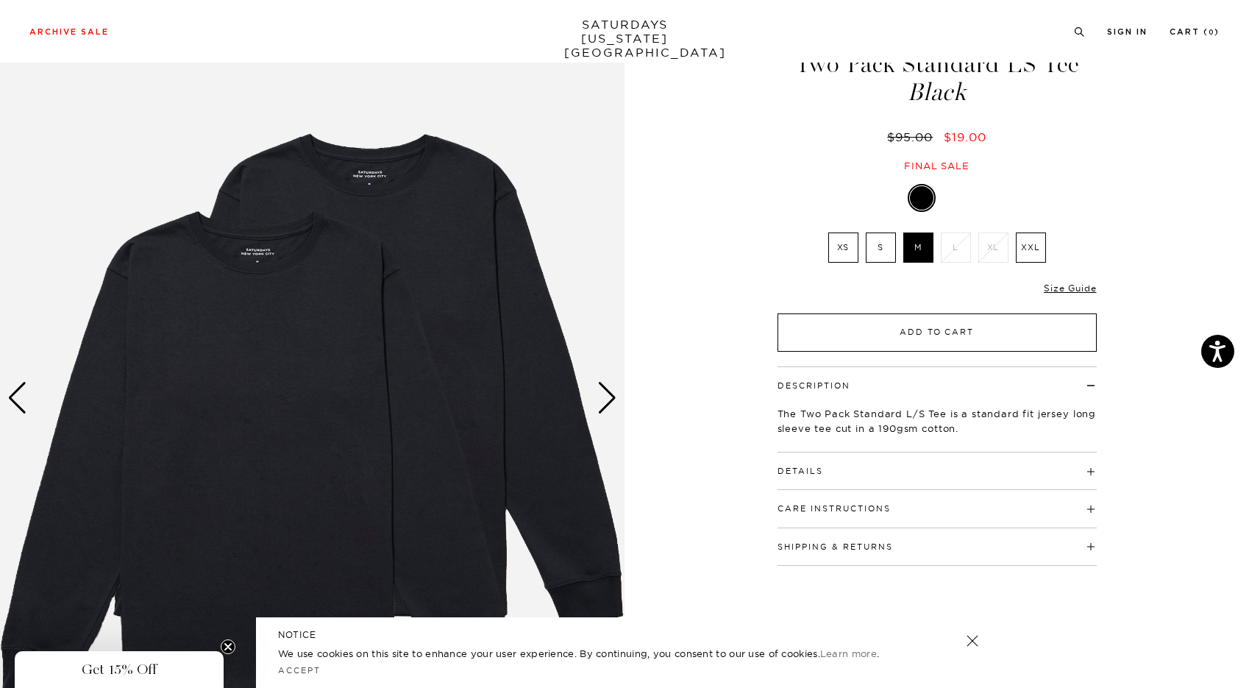
click at [841, 336] on button "Add to Cart" at bounding box center [937, 332] width 319 height 38
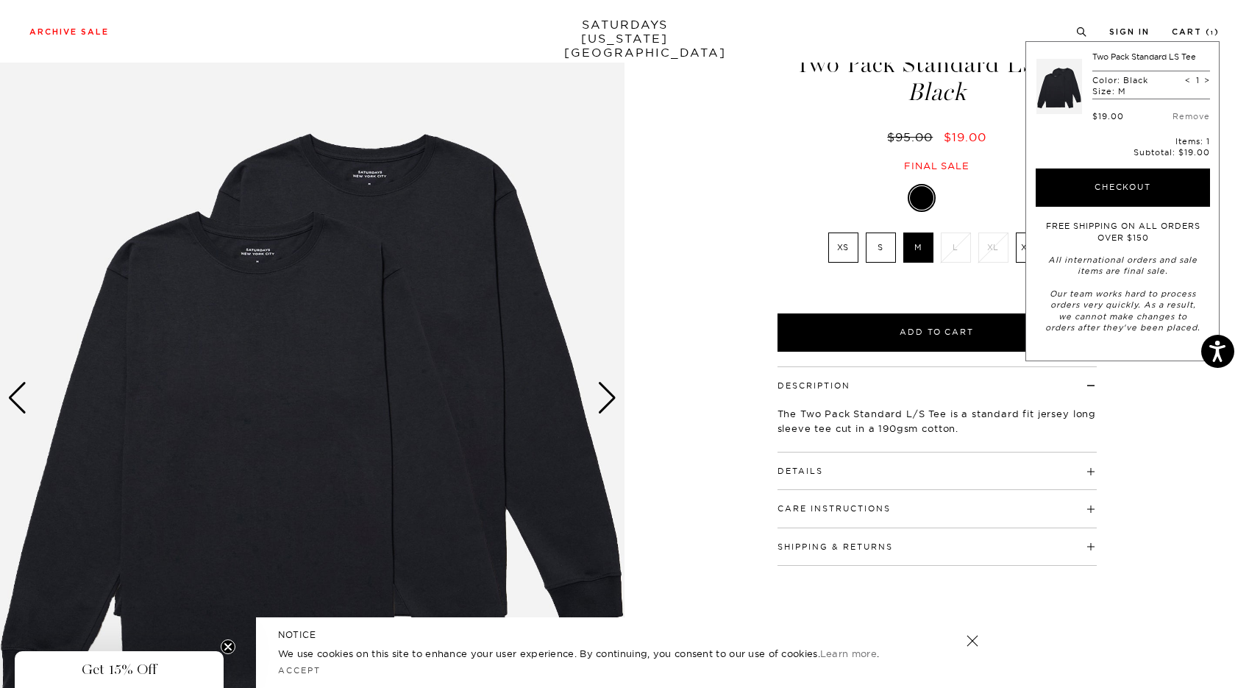
click at [695, 172] on div "1 / 4 Two Pack Standard LS Tee Black" at bounding box center [624, 397] width 1249 height 781
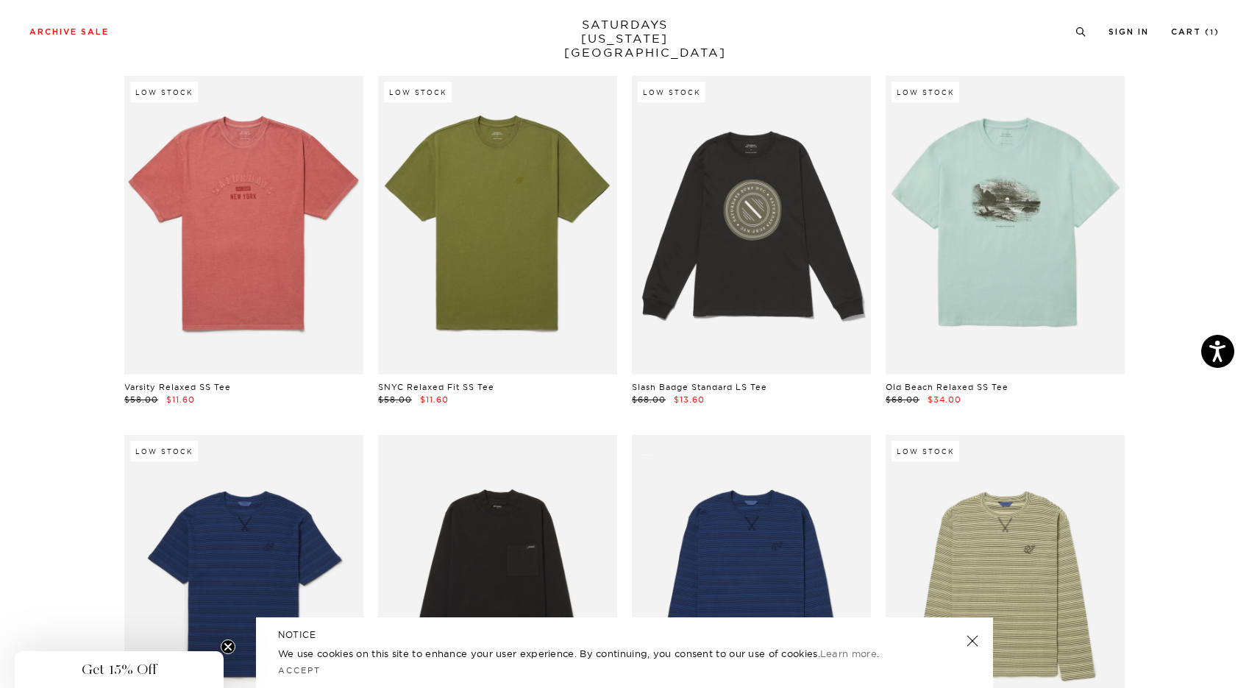
scroll to position [0, 1]
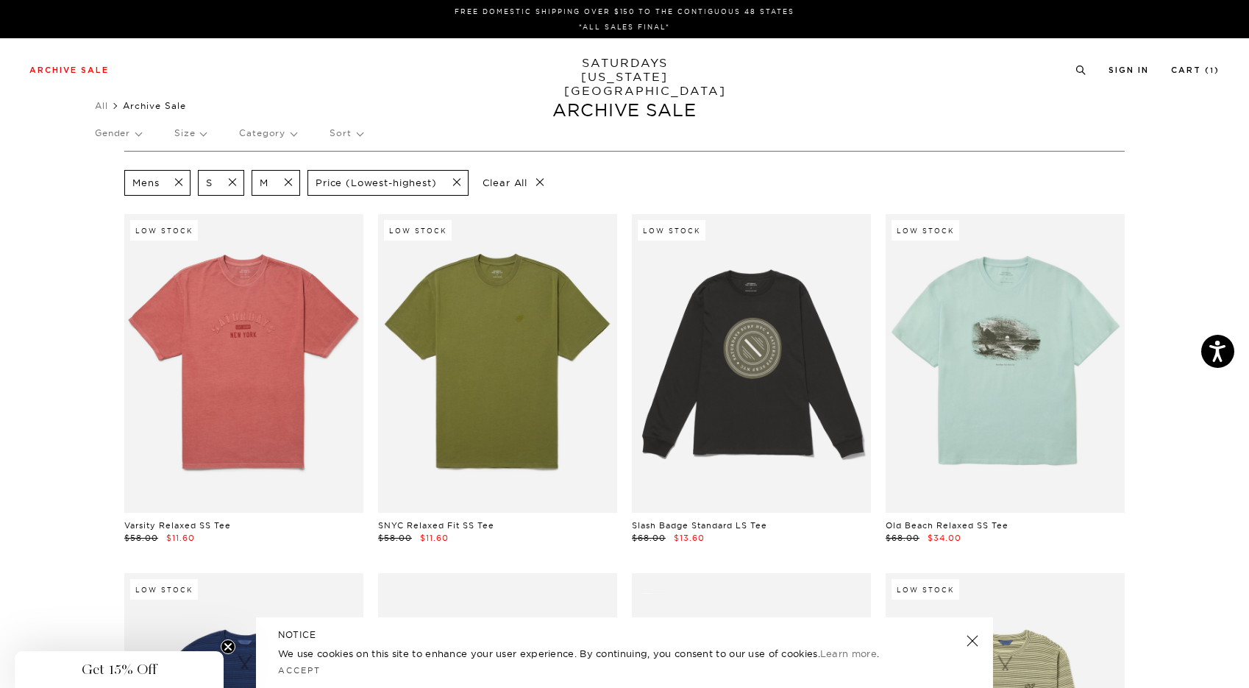
click at [200, 136] on p "Size" at bounding box center [190, 133] width 32 height 34
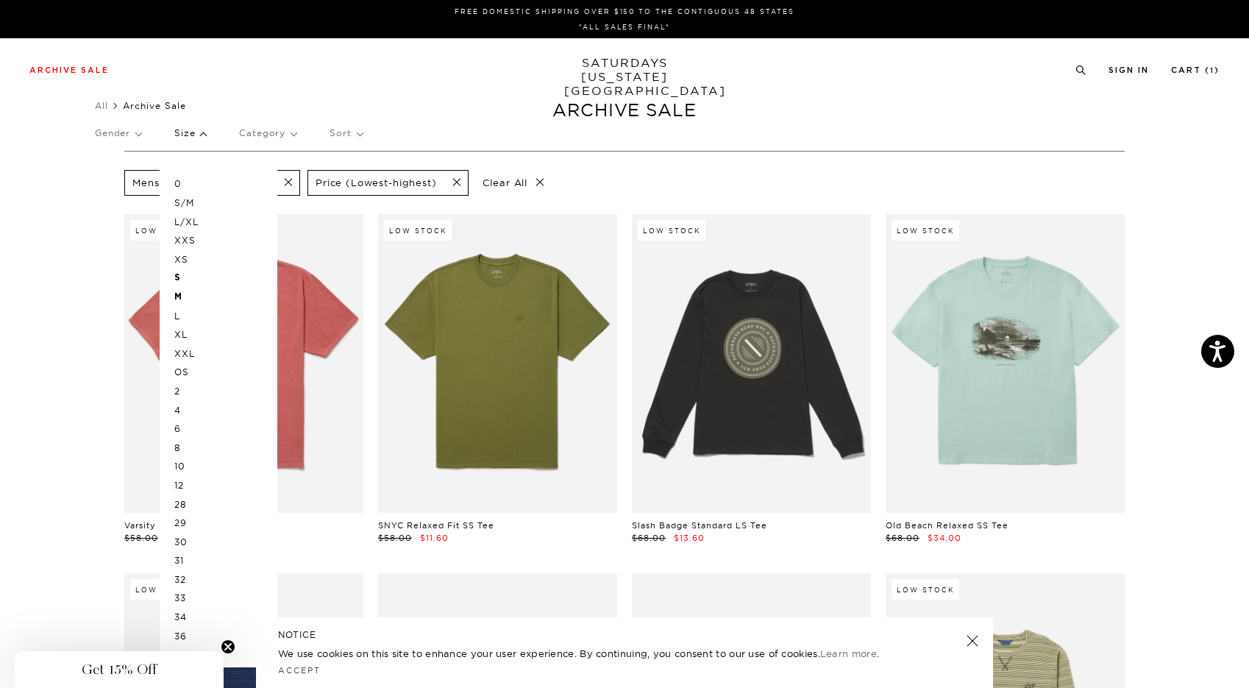
click at [188, 260] on p "XS" at bounding box center [218, 259] width 88 height 19
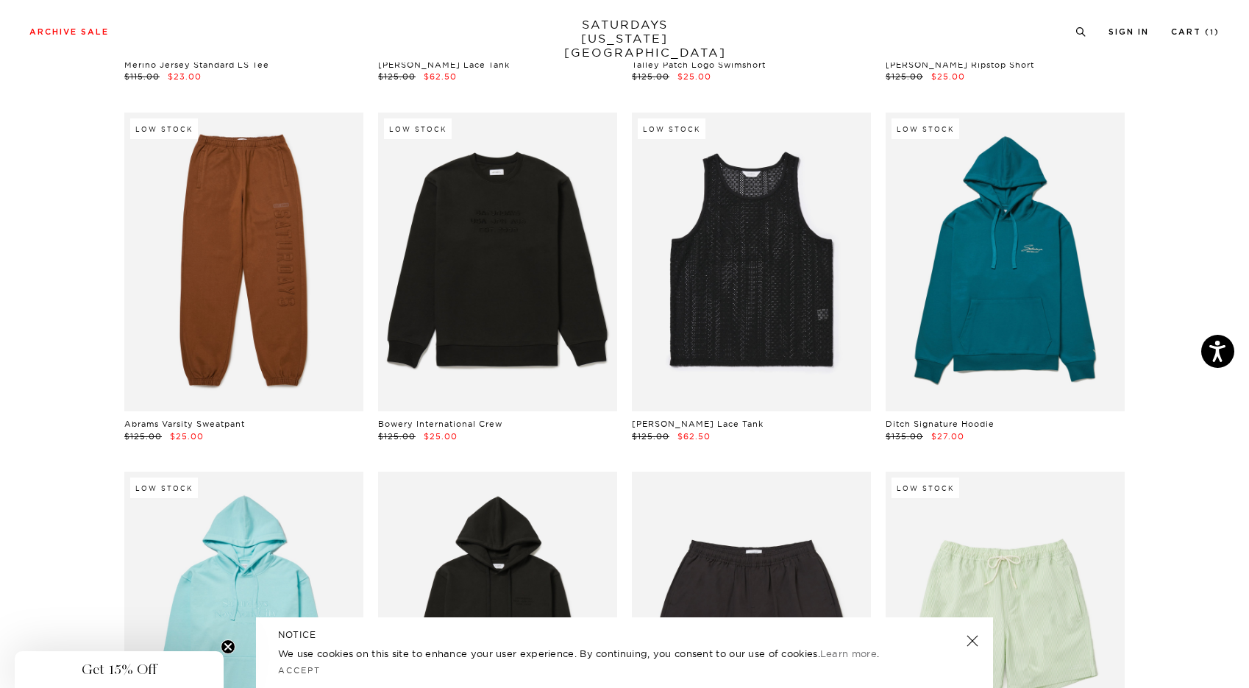
scroll to position [2623, 0]
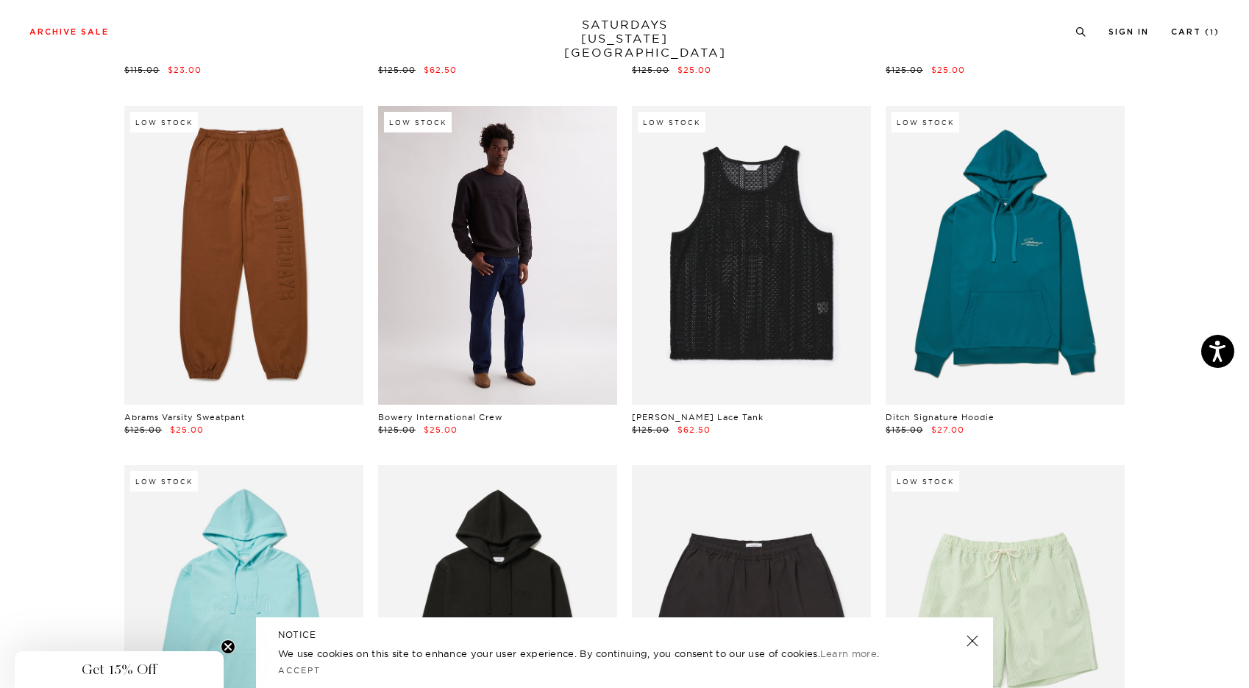
click at [516, 308] on link at bounding box center [497, 255] width 239 height 299
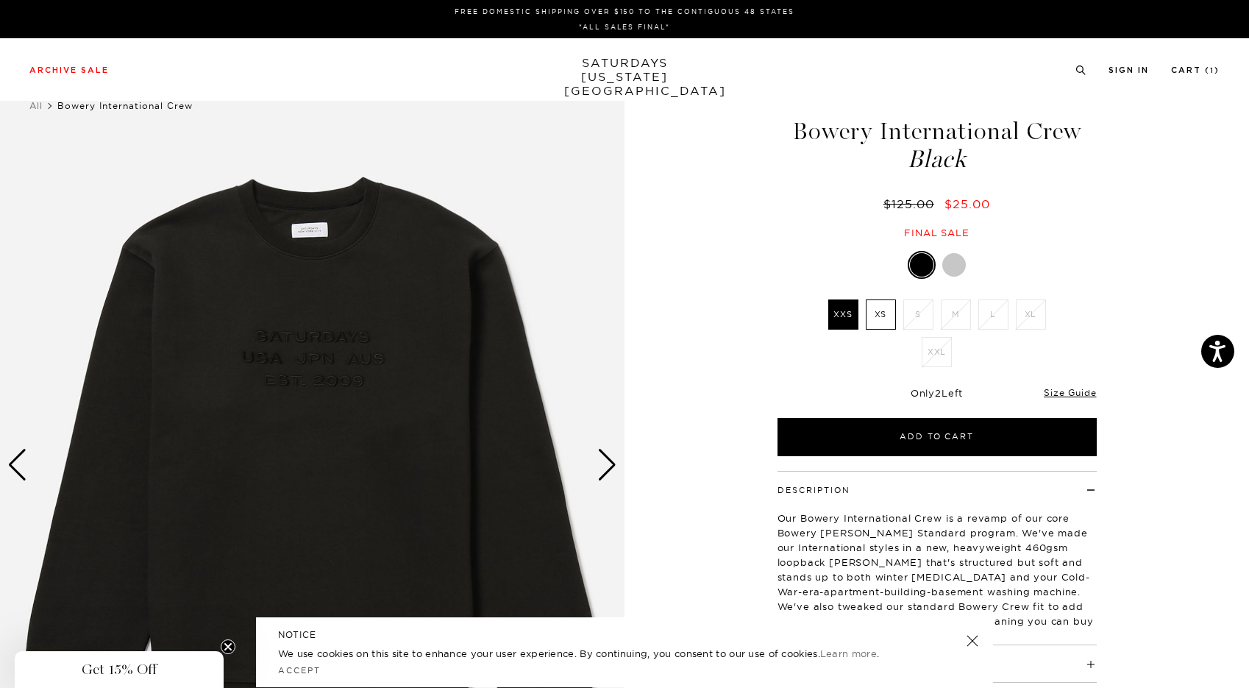
click at [881, 313] on label "XS" at bounding box center [881, 314] width 30 height 30
click at [0, 0] on input "XS" at bounding box center [0, 0] width 0 height 0
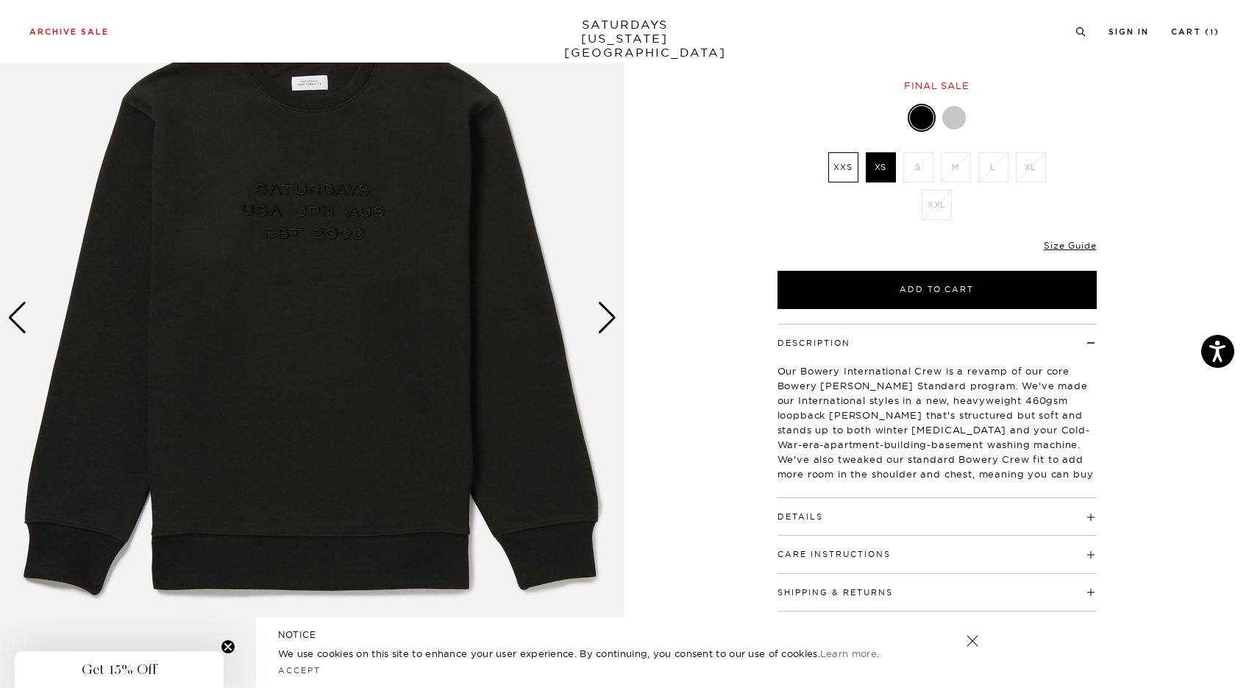
scroll to position [151, 0]
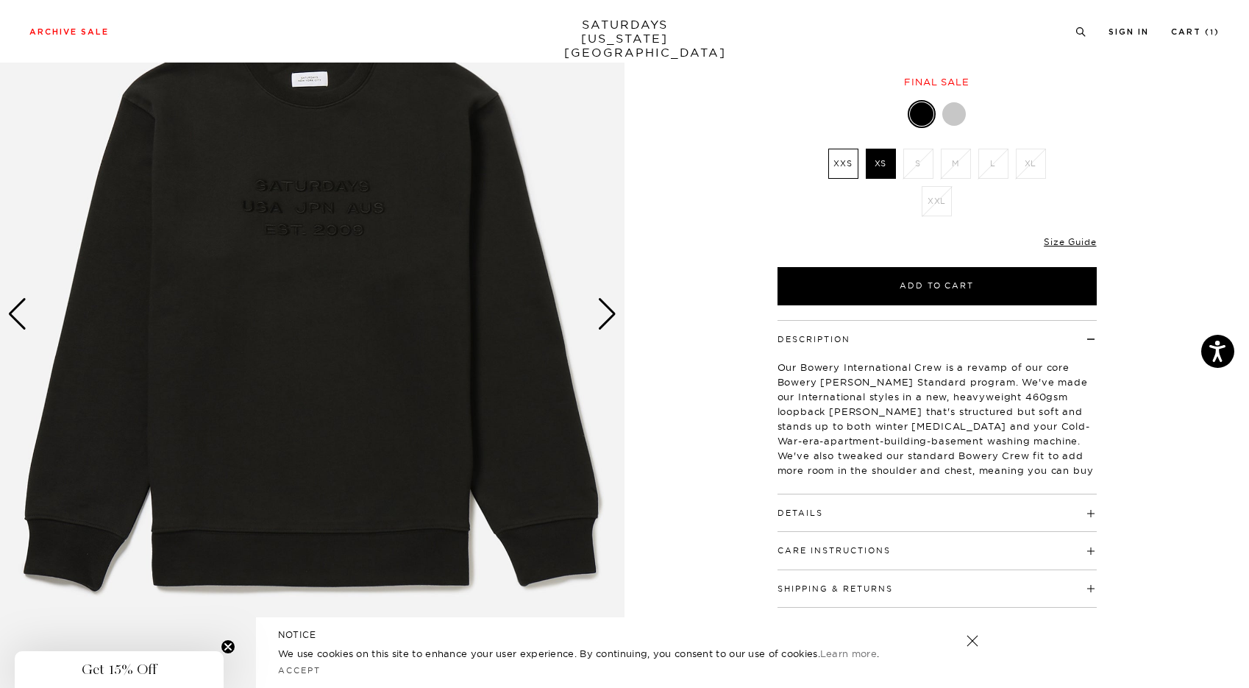
click at [822, 514] on button "Details" at bounding box center [801, 513] width 46 height 8
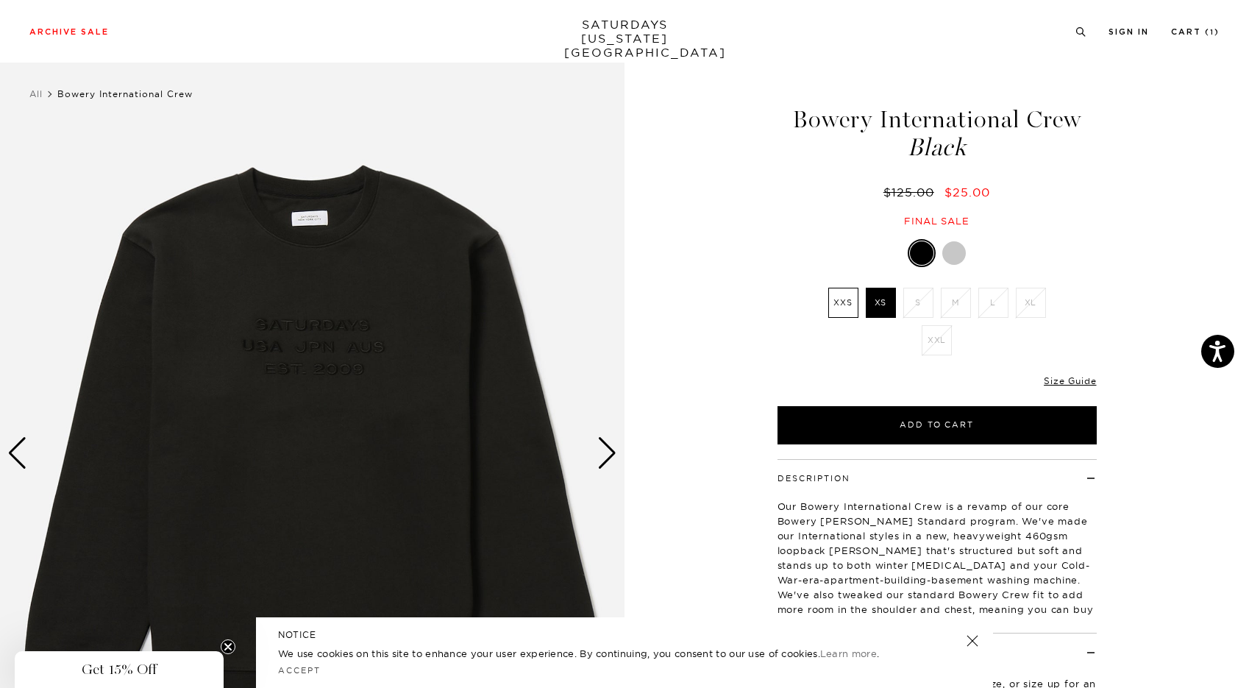
scroll to position [4, 0]
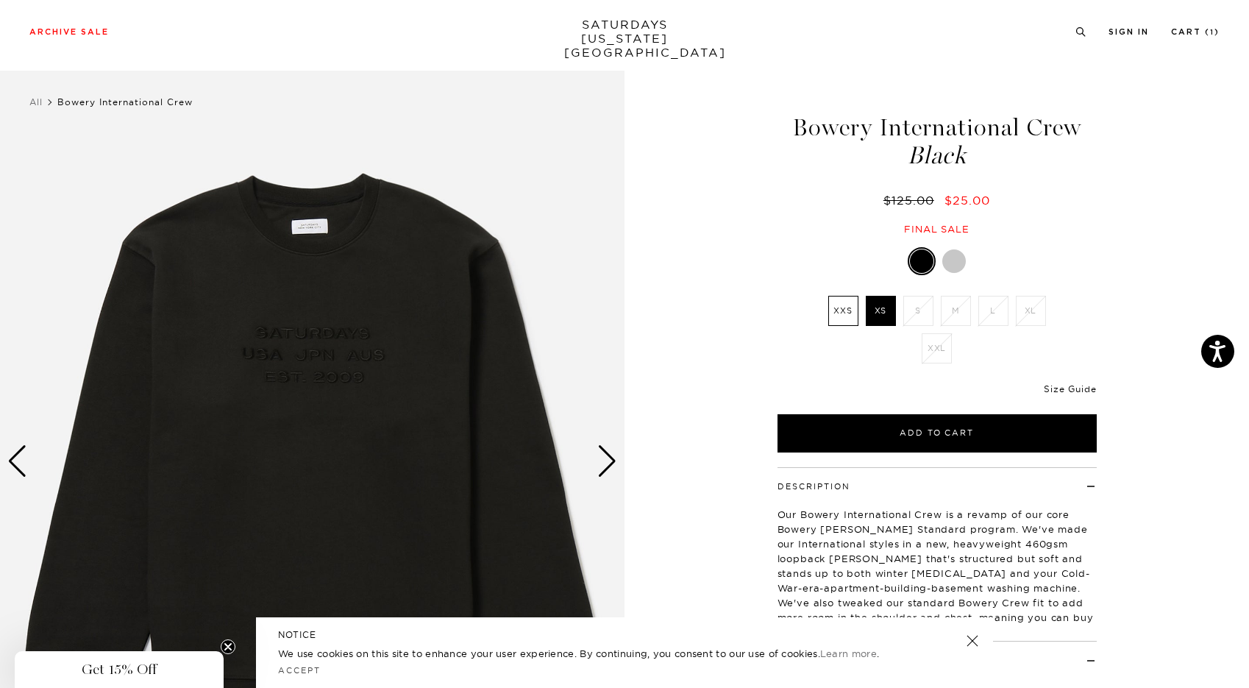
click at [1072, 388] on link "Size Guide" at bounding box center [1070, 388] width 52 height 11
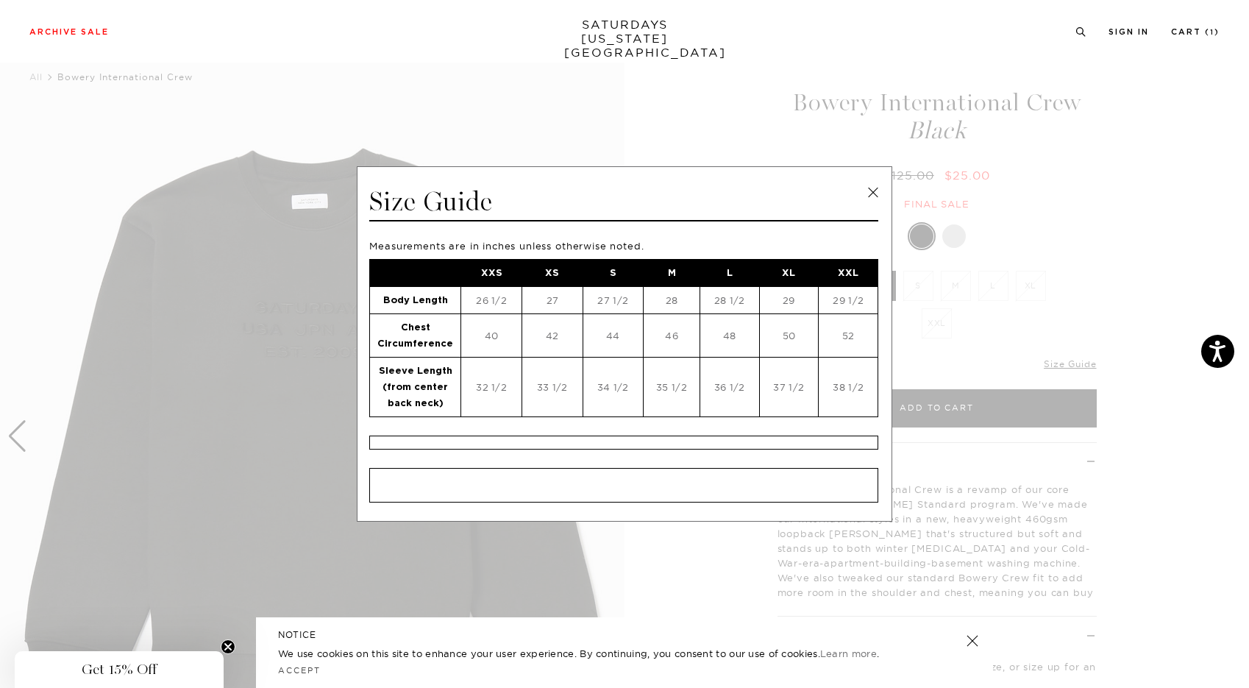
scroll to position [30, 0]
click at [874, 194] on link at bounding box center [873, 193] width 22 height 22
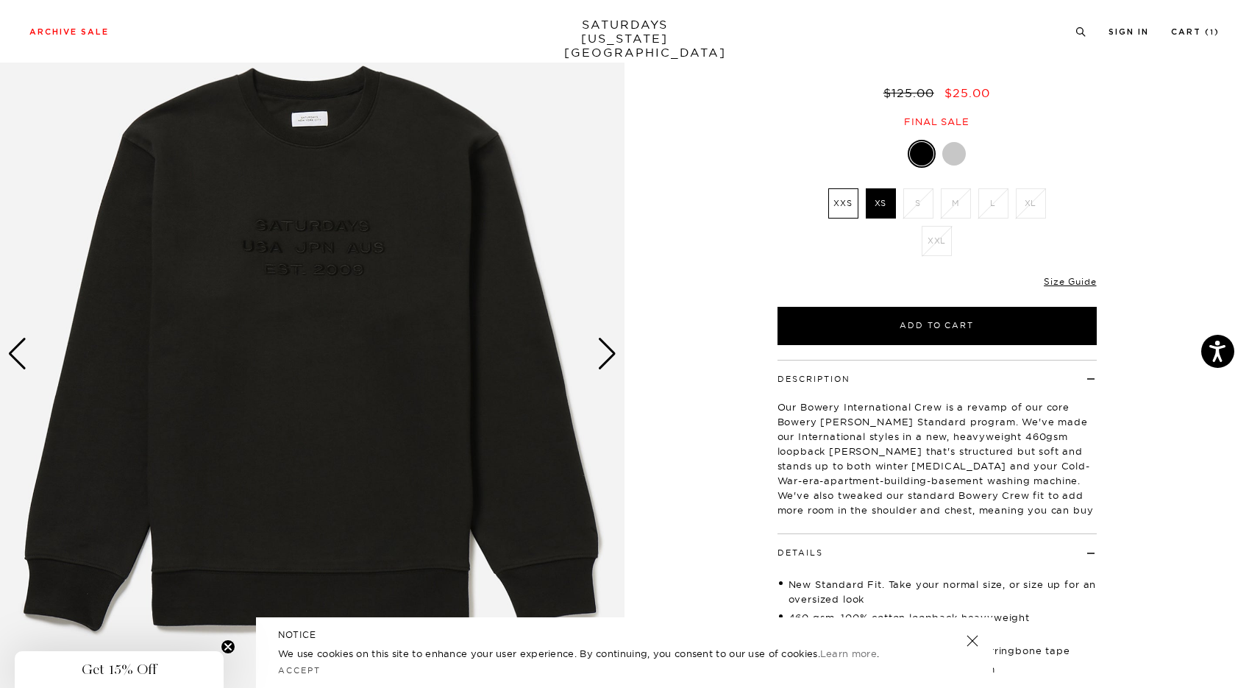
scroll to position [117, 0]
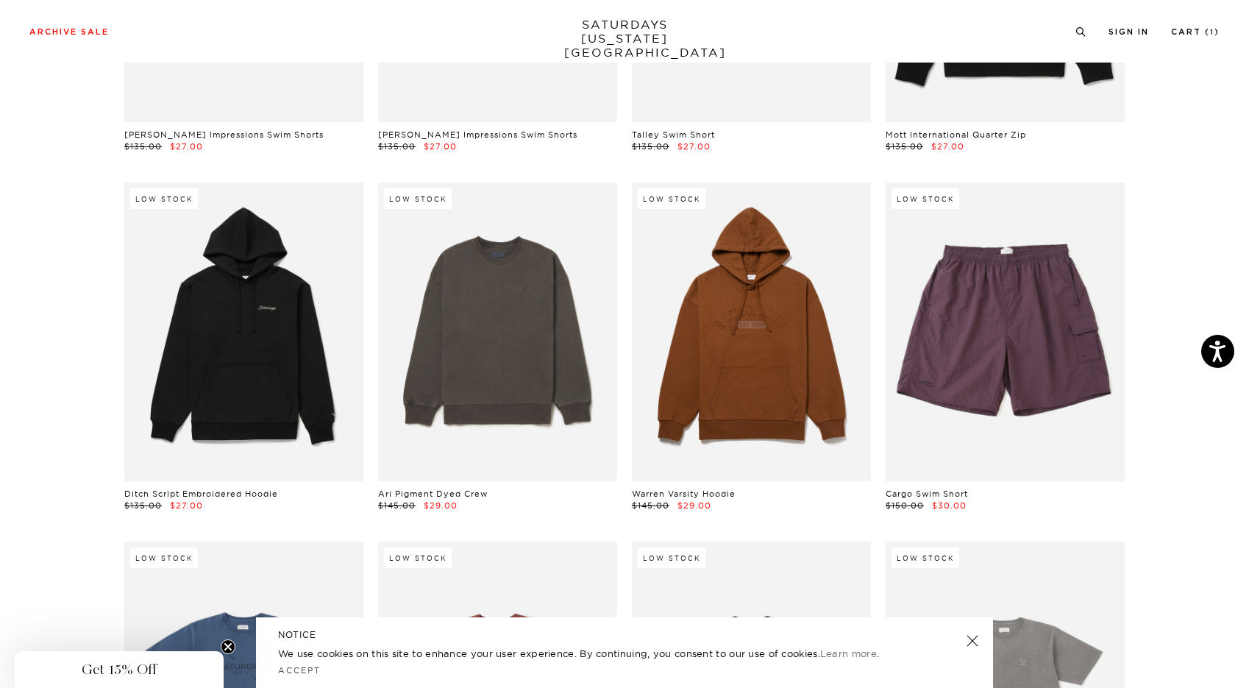
scroll to position [3666, 0]
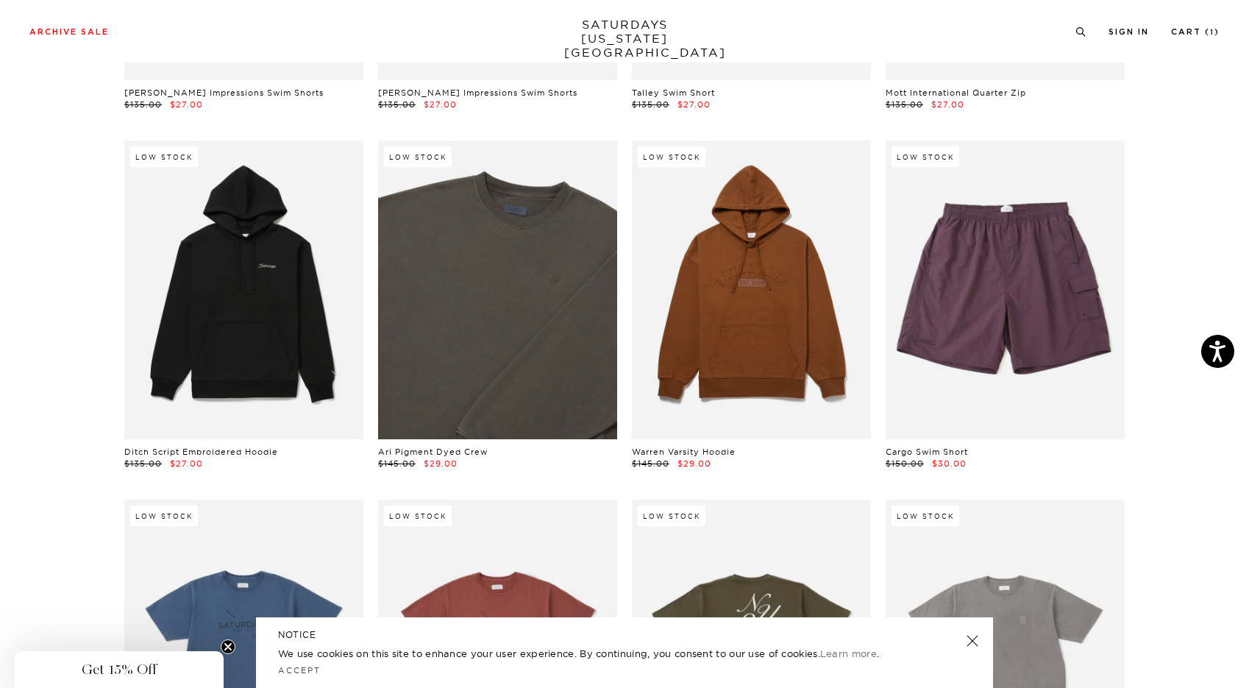
click at [506, 301] on link at bounding box center [497, 290] width 239 height 299
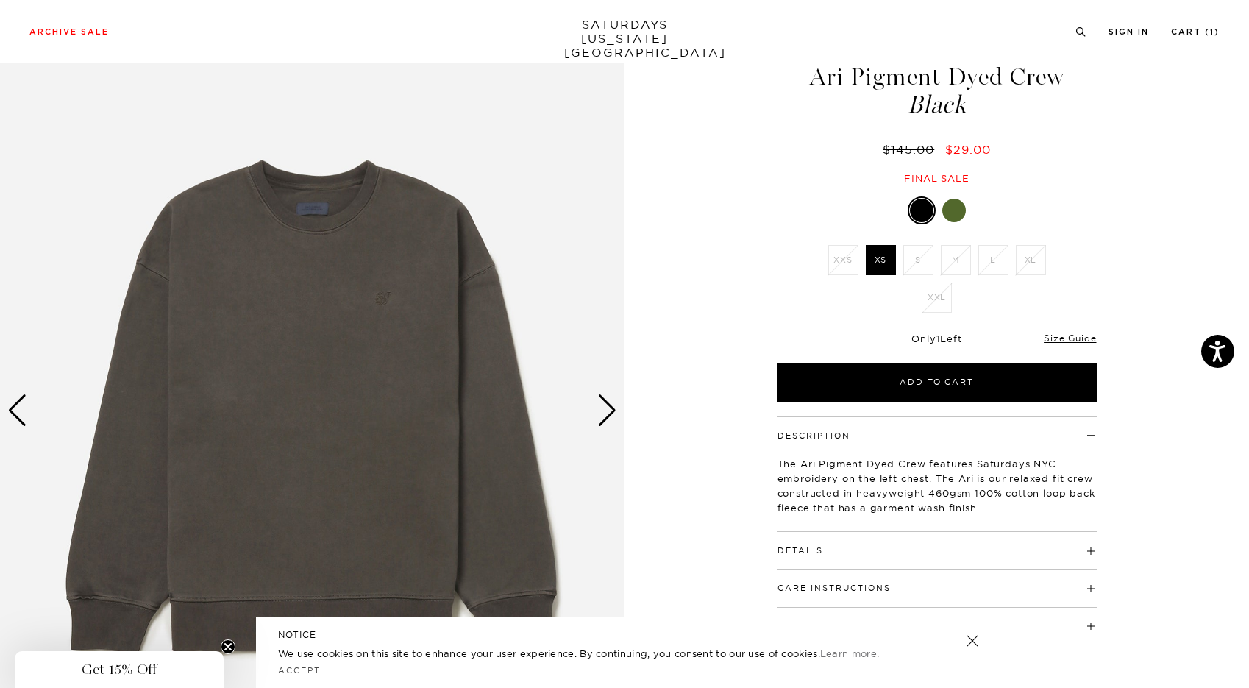
scroll to position [58, 0]
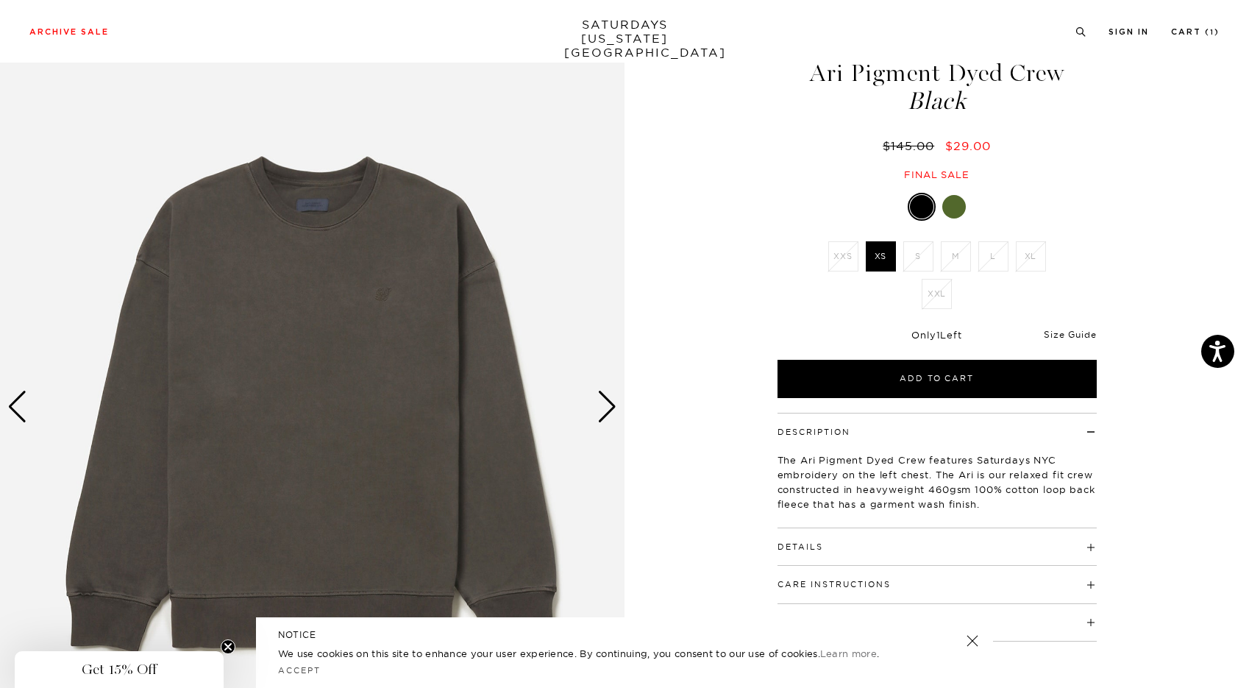
click at [1076, 334] on link "Size Guide" at bounding box center [1070, 334] width 52 height 11
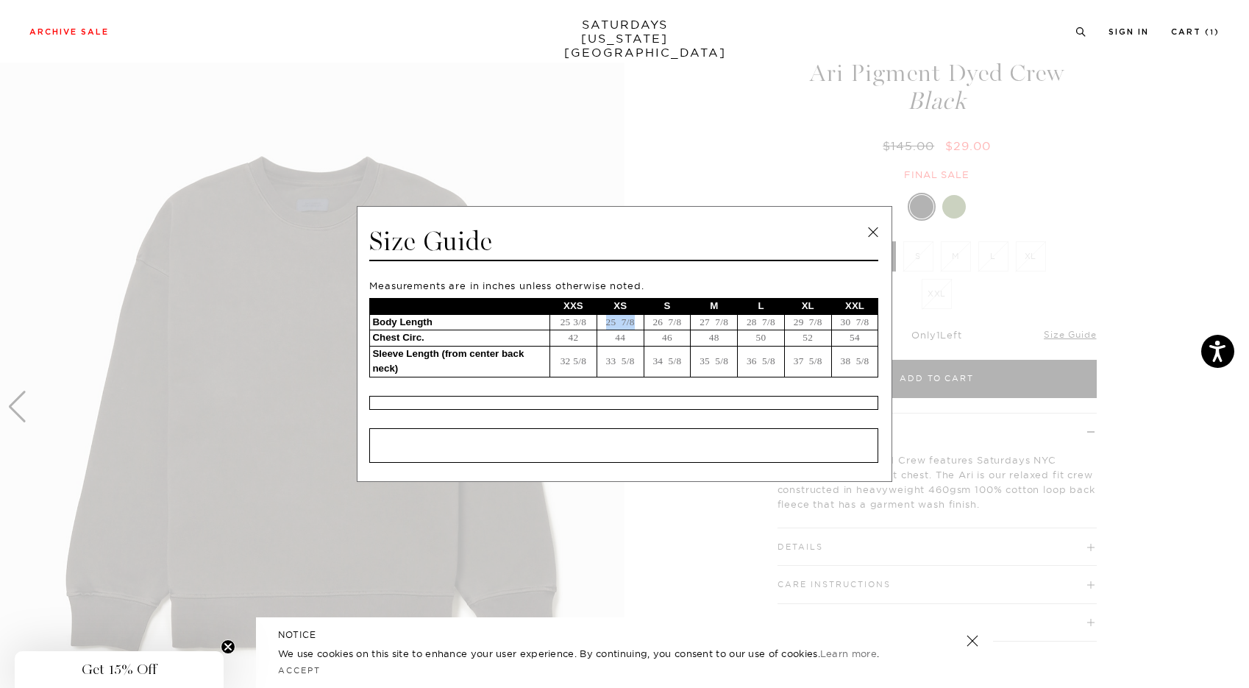
drag, startPoint x: 638, startPoint y: 321, endPoint x: 602, endPoint y: 322, distance: 36.1
click at [602, 322] on td "25 7/8" at bounding box center [620, 322] width 47 height 16
click at [871, 230] on link at bounding box center [873, 232] width 22 height 22
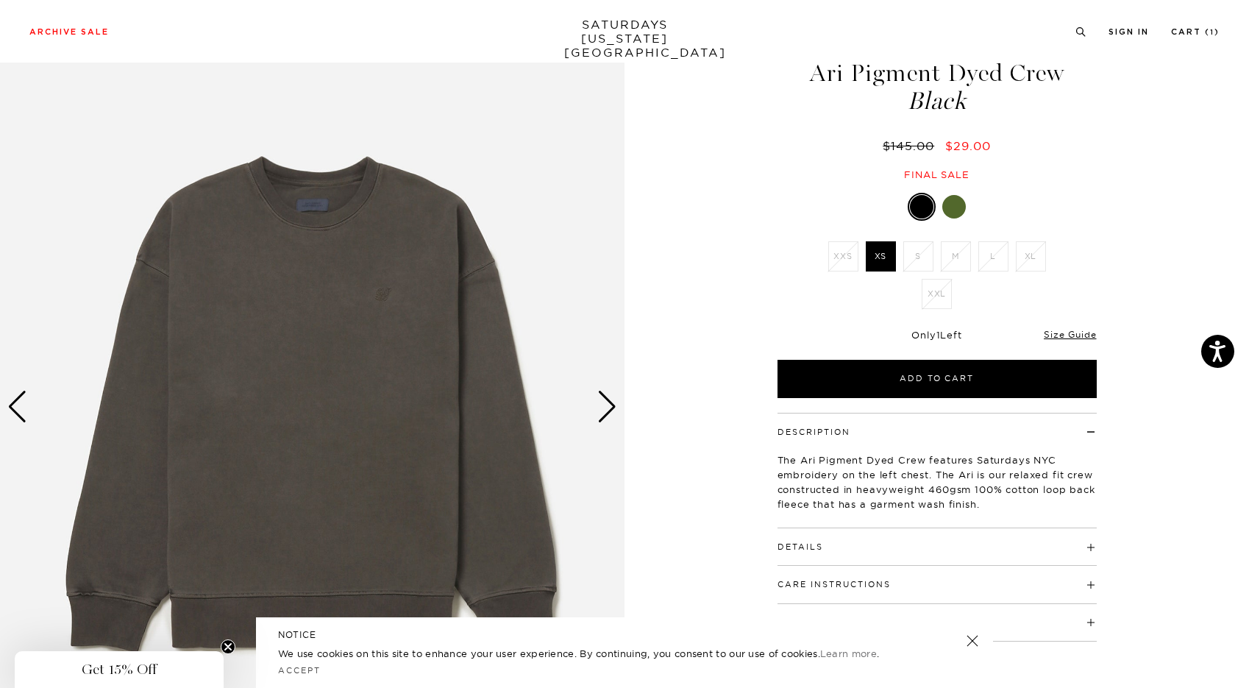
click at [957, 201] on div at bounding box center [954, 207] width 24 height 24
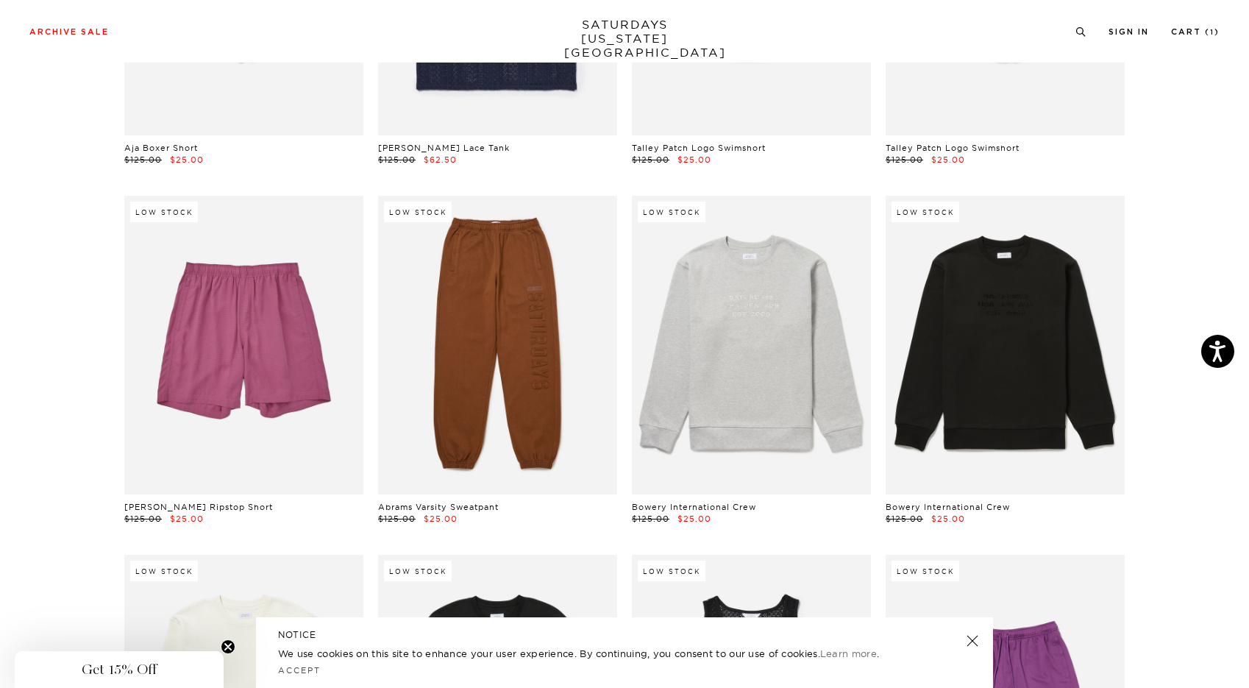
scroll to position [5048, 0]
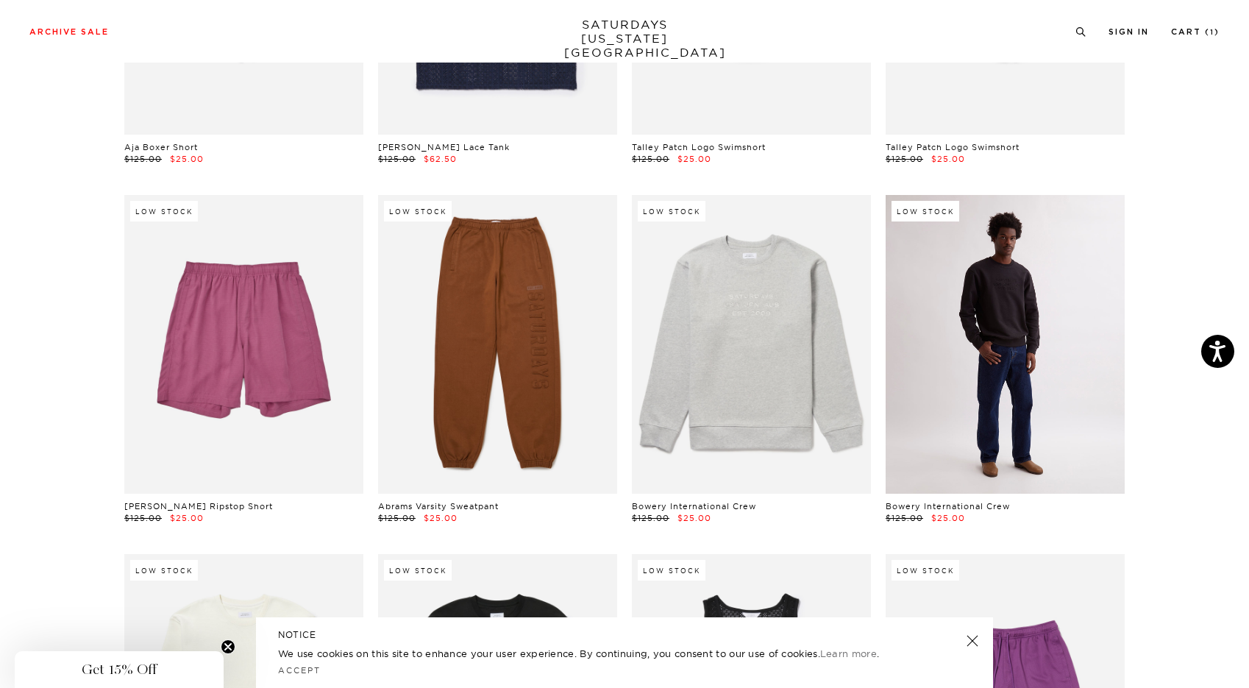
click at [936, 359] on link at bounding box center [1005, 344] width 239 height 299
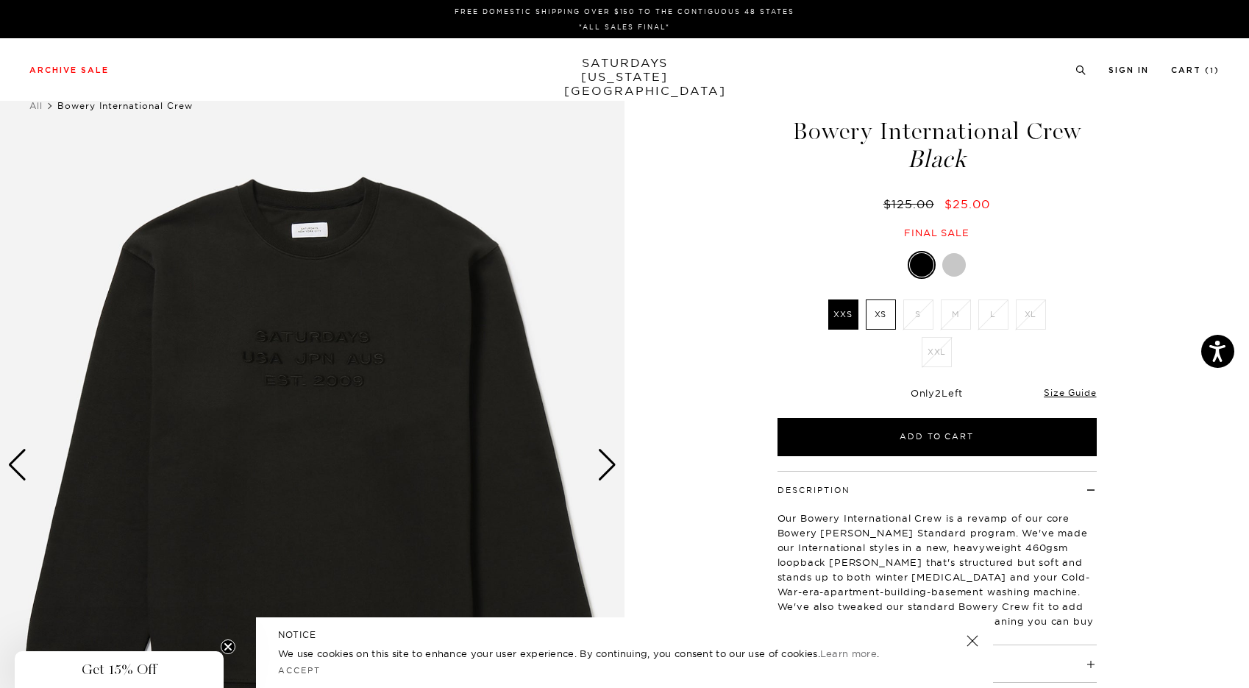
click at [878, 313] on label "XS" at bounding box center [881, 314] width 30 height 30
click at [0, 0] on input "XS" at bounding box center [0, 0] width 0 height 0
click at [1068, 393] on link "Size Guide" at bounding box center [1070, 392] width 52 height 11
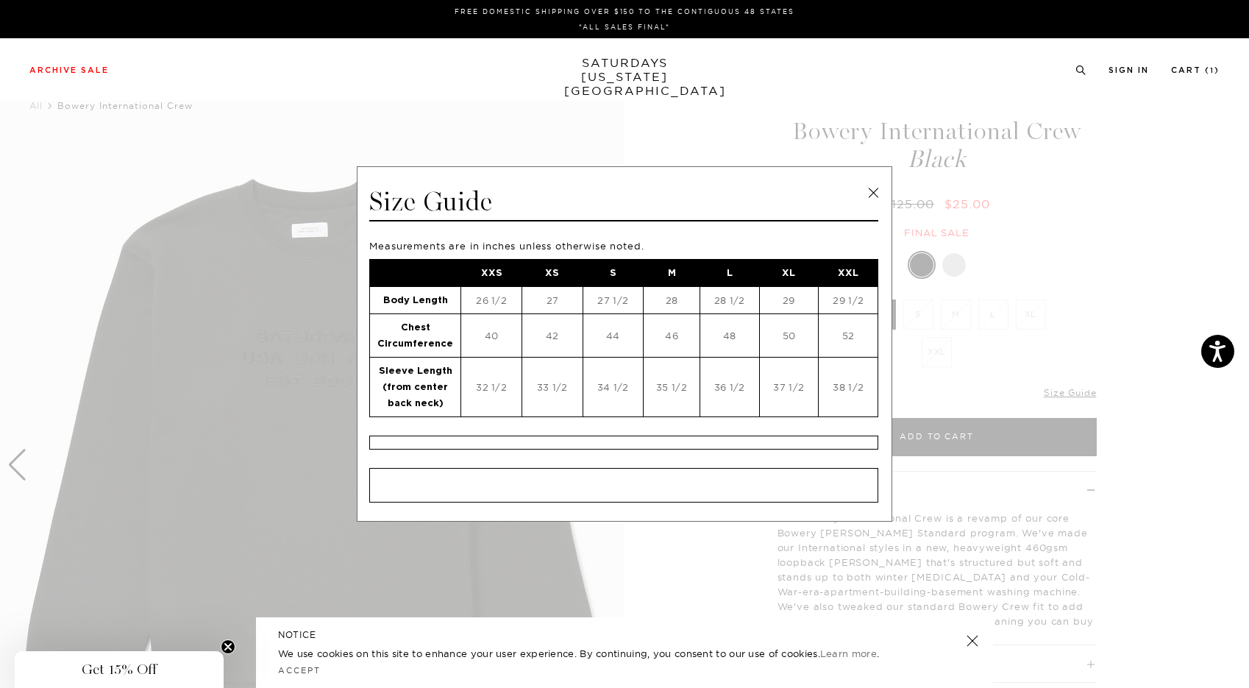
click at [872, 196] on link at bounding box center [873, 193] width 22 height 22
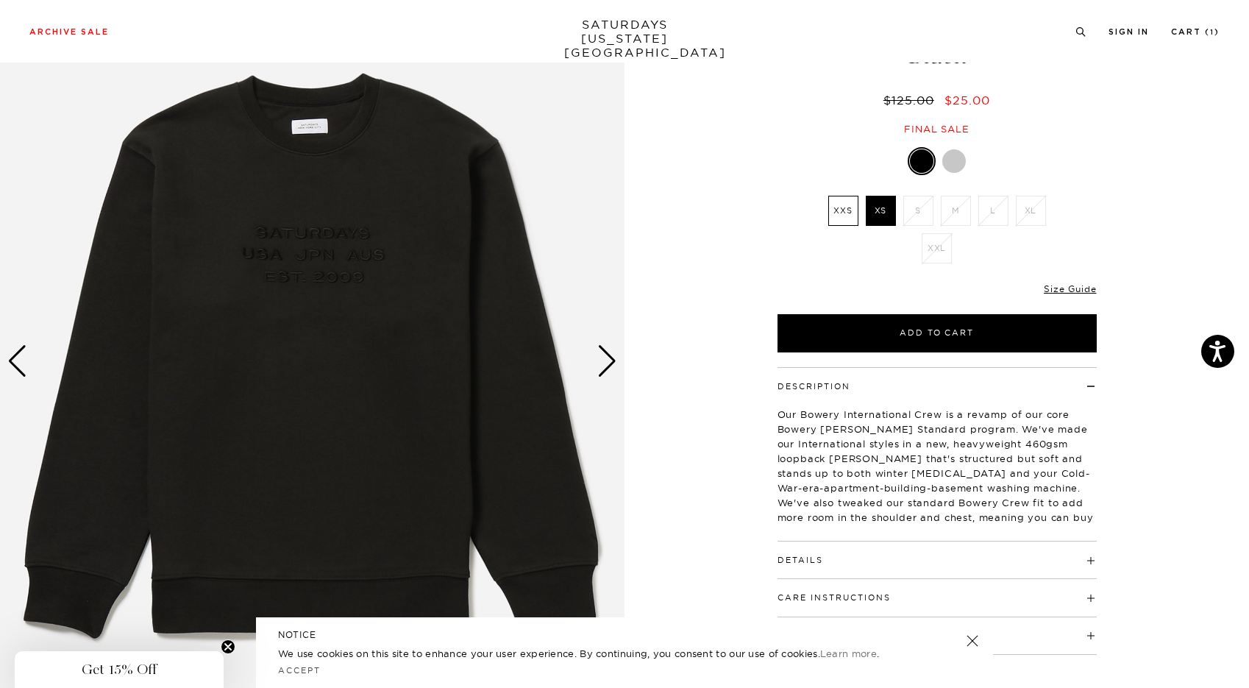
scroll to position [108, 0]
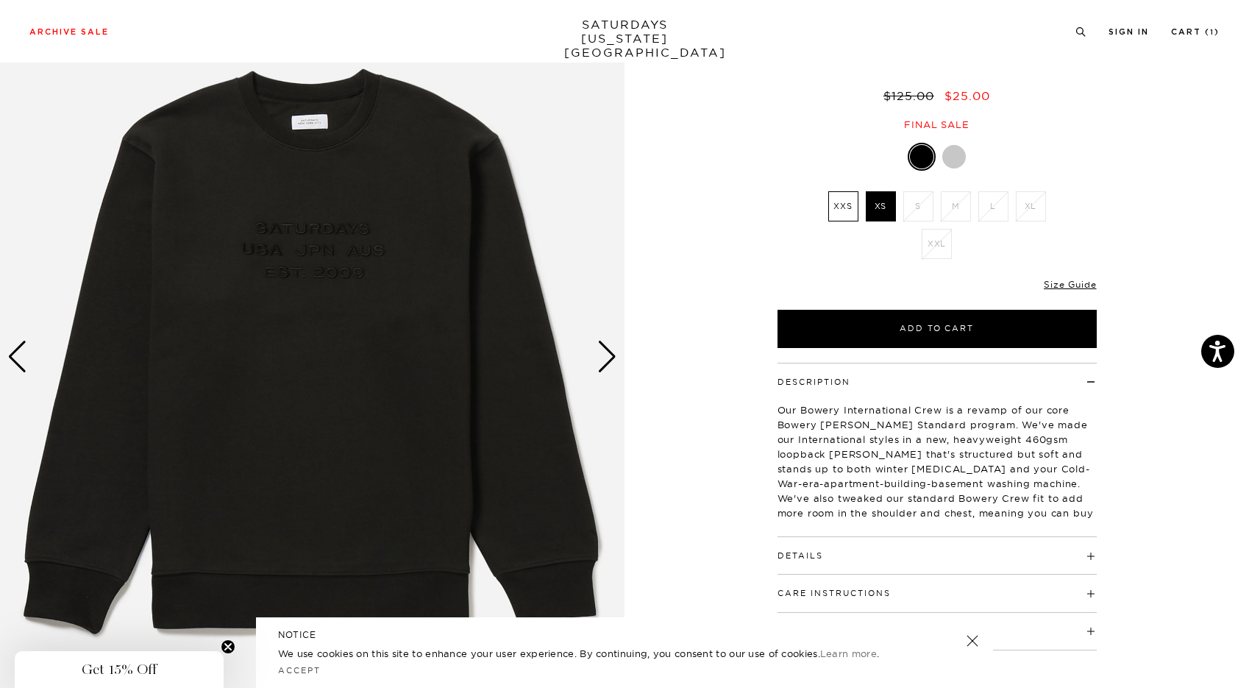
click at [325, 265] on img at bounding box center [312, 356] width 625 height 781
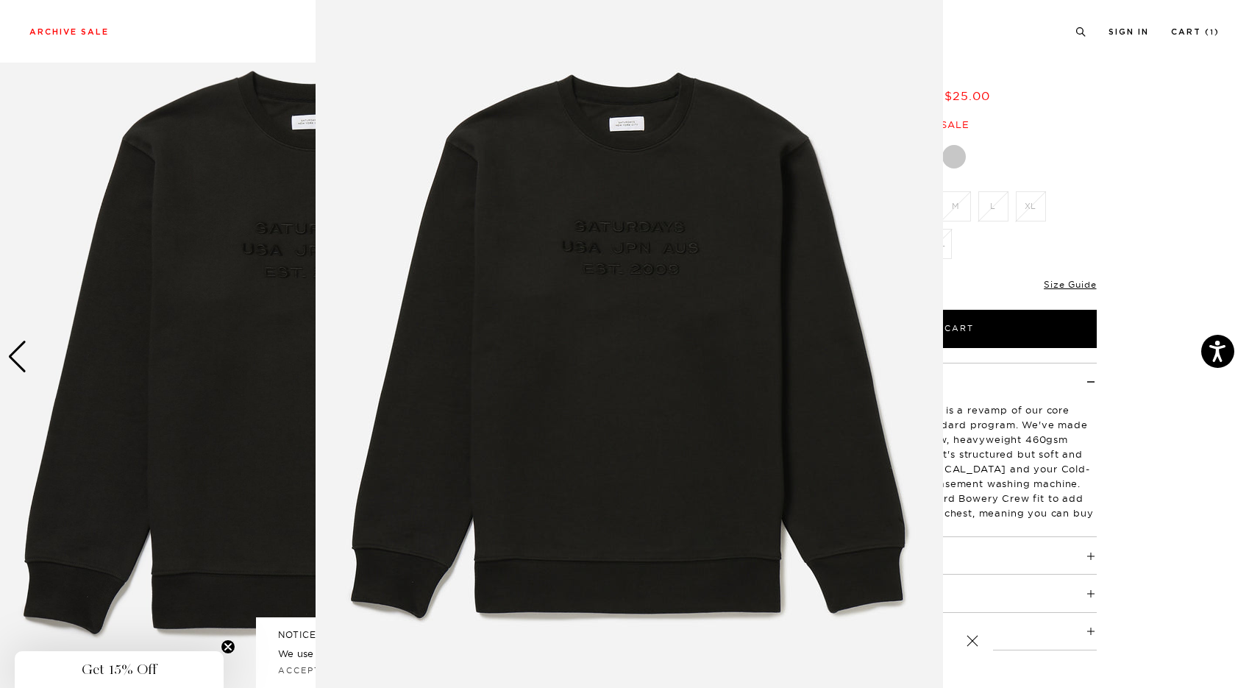
scroll to position [27, 0]
click at [730, 339] on img at bounding box center [630, 349] width 628 height 753
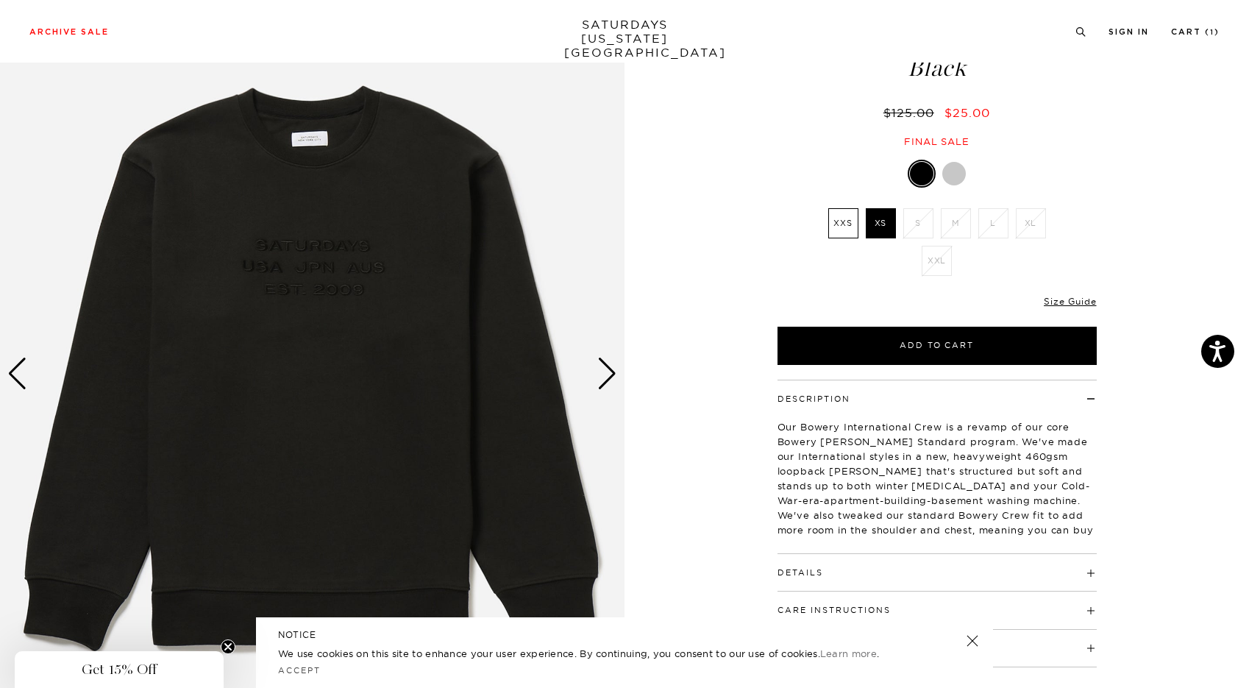
scroll to position [92, 0]
click at [1069, 299] on link "Size Guide" at bounding box center [1070, 300] width 52 height 11
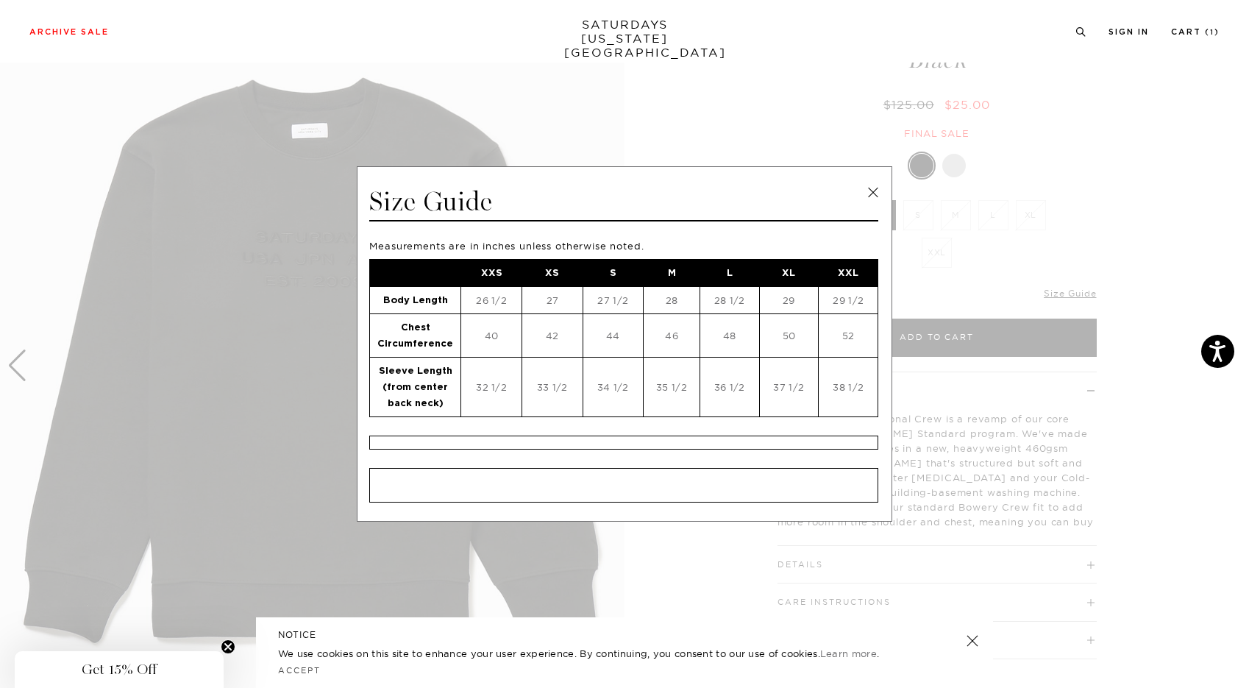
scroll to position [98, 0]
click at [873, 197] on link at bounding box center [873, 193] width 22 height 22
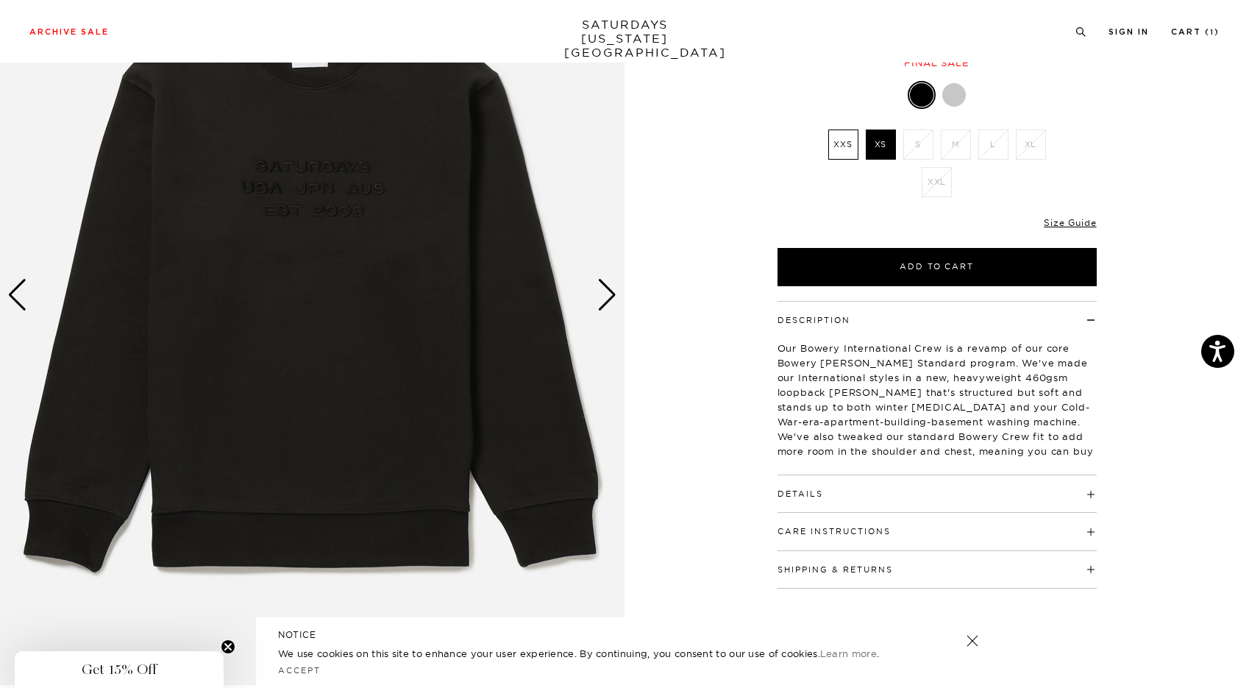
scroll to position [171, 0]
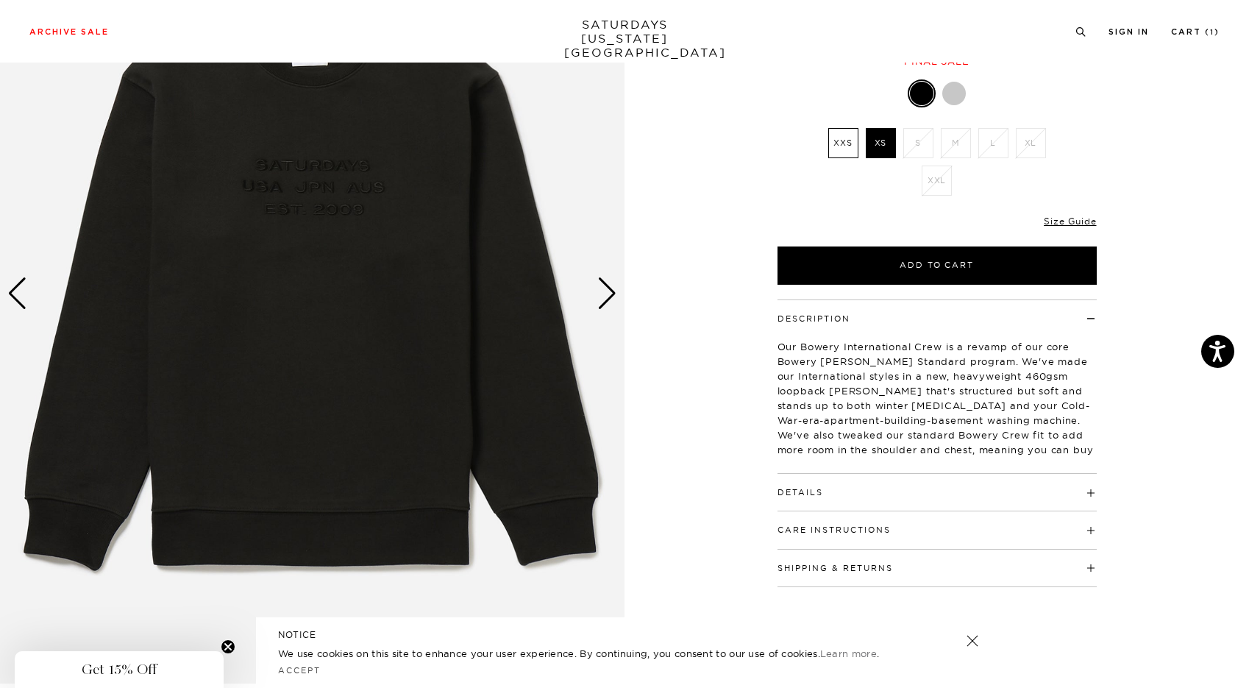
click at [803, 491] on button "Details" at bounding box center [801, 493] width 46 height 8
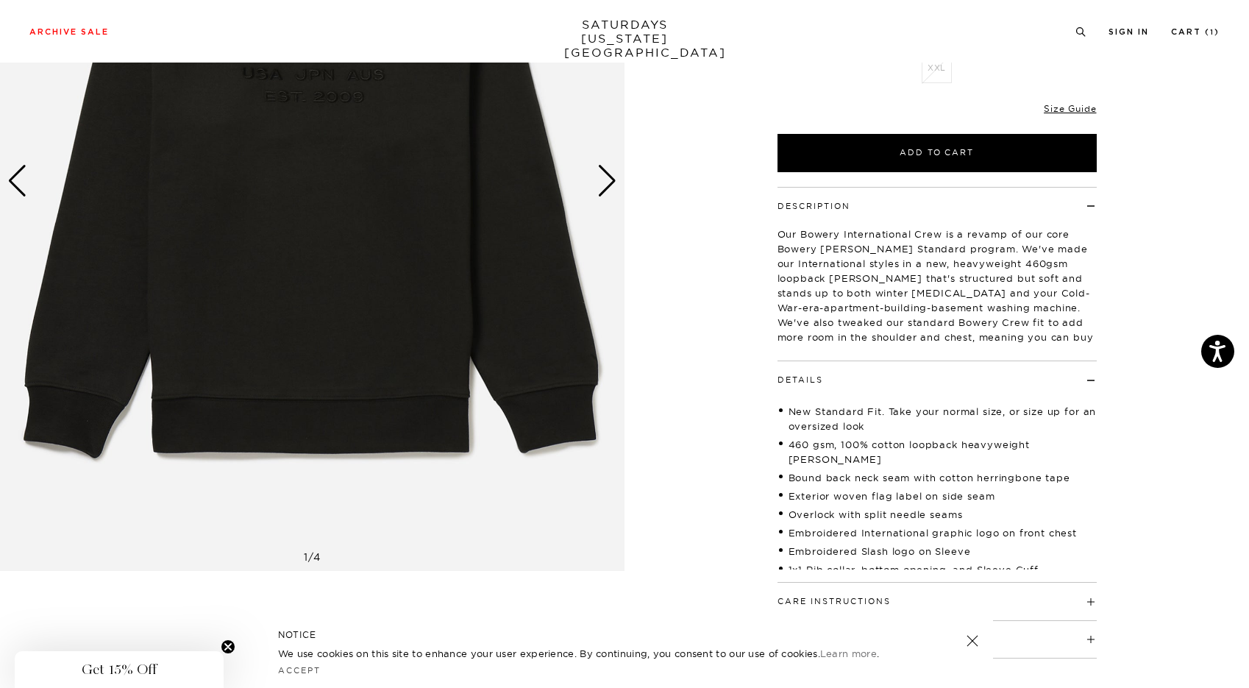
scroll to position [290, 0]
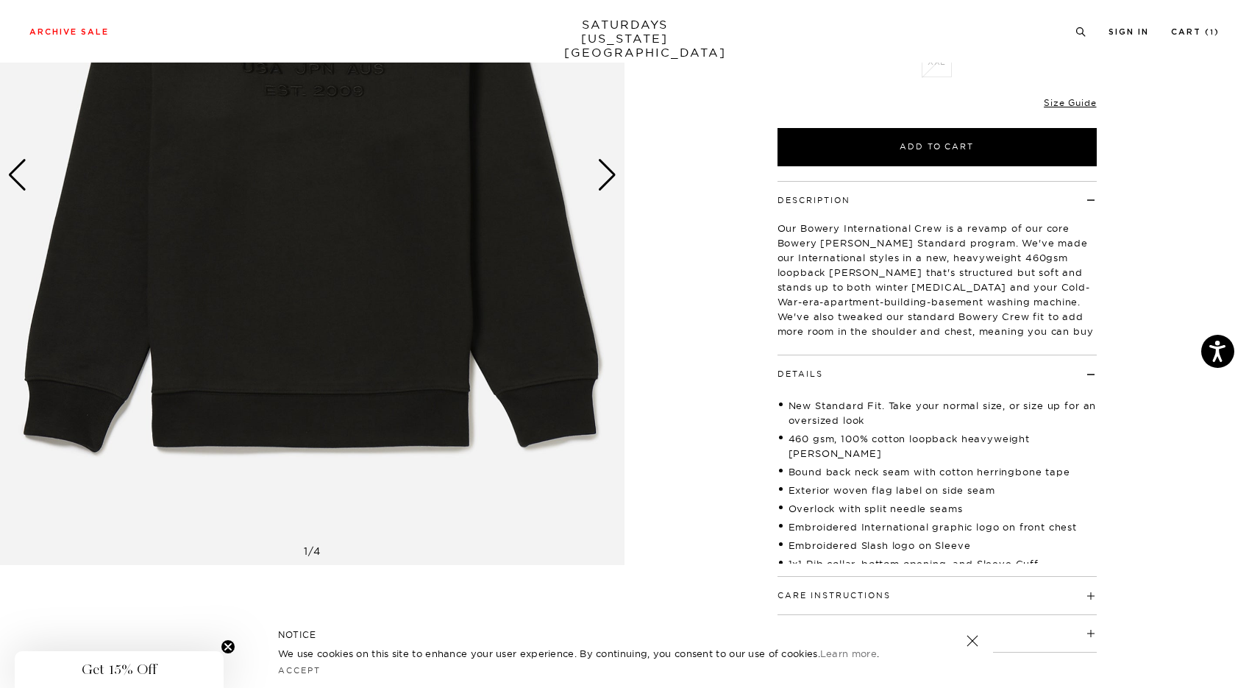
click at [607, 168] on div "Next slide" at bounding box center [607, 175] width 20 height 32
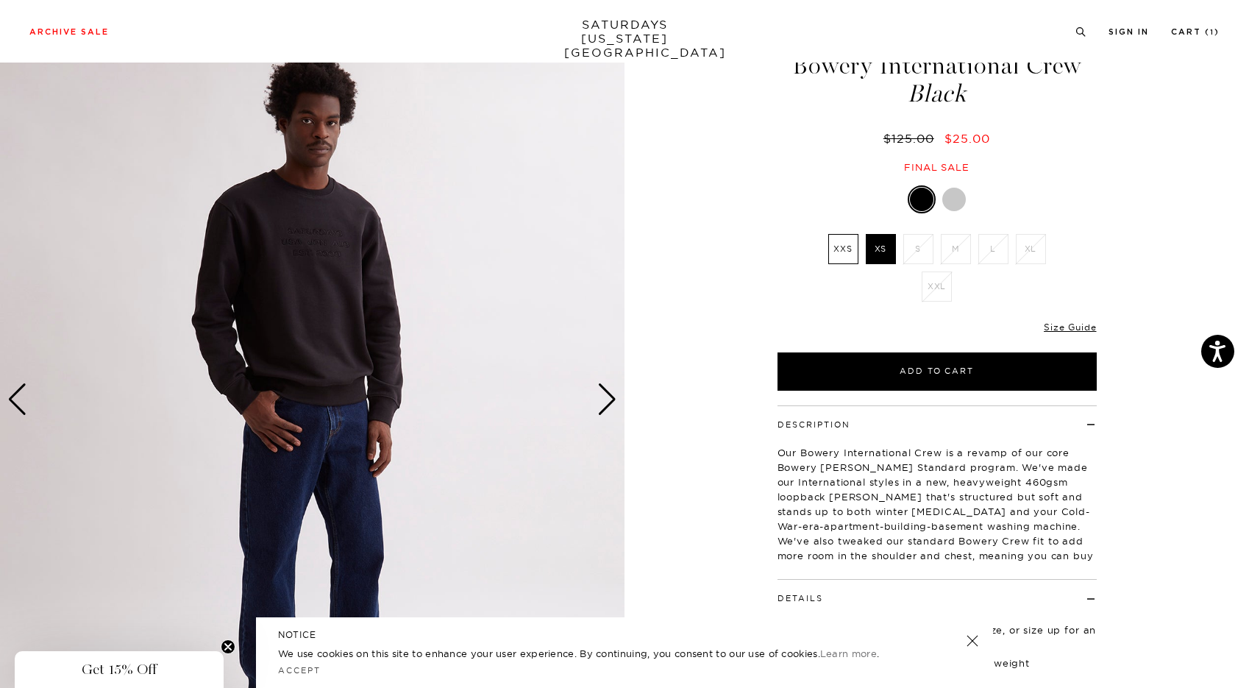
scroll to position [124, 0]
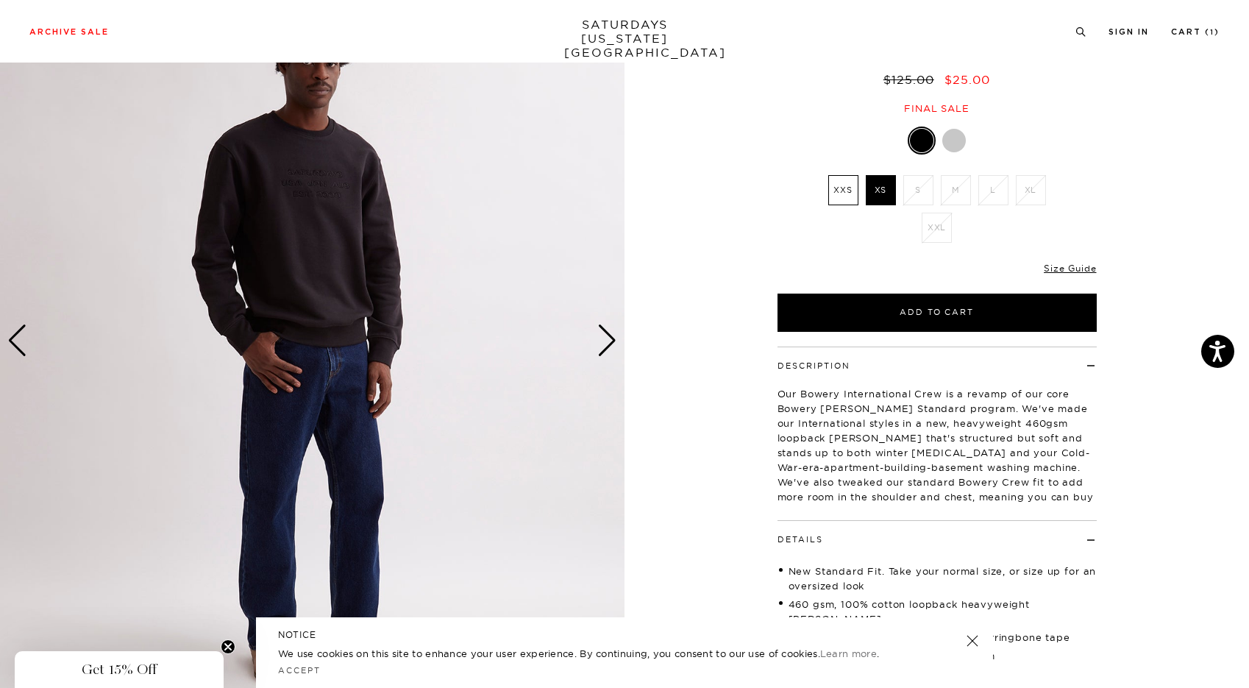
click at [609, 341] on div "Next slide" at bounding box center [607, 340] width 20 height 32
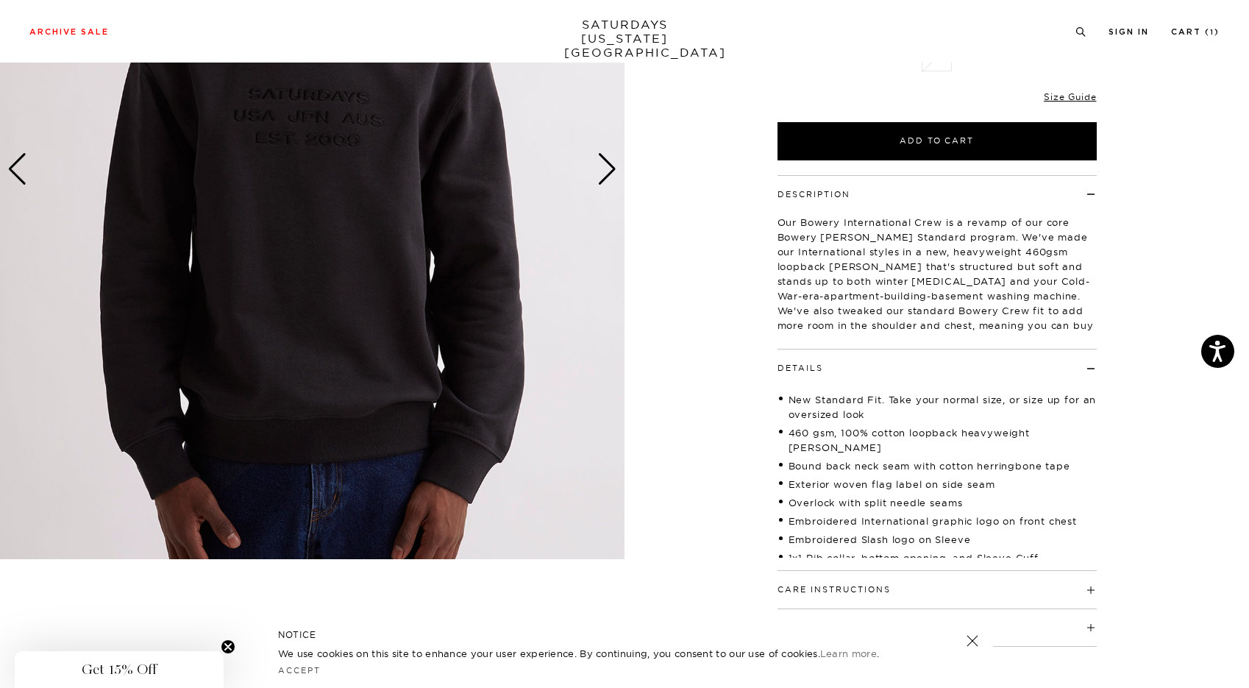
scroll to position [383, 0]
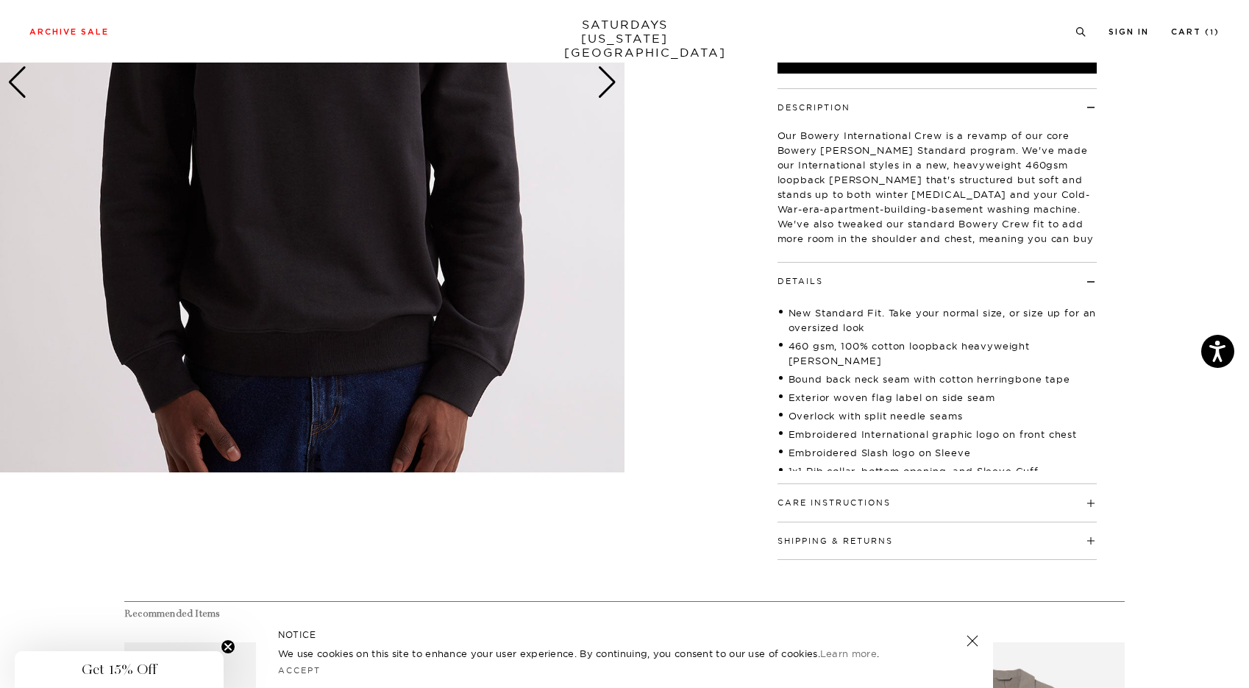
click at [398, 319] on img at bounding box center [312, 82] width 625 height 781
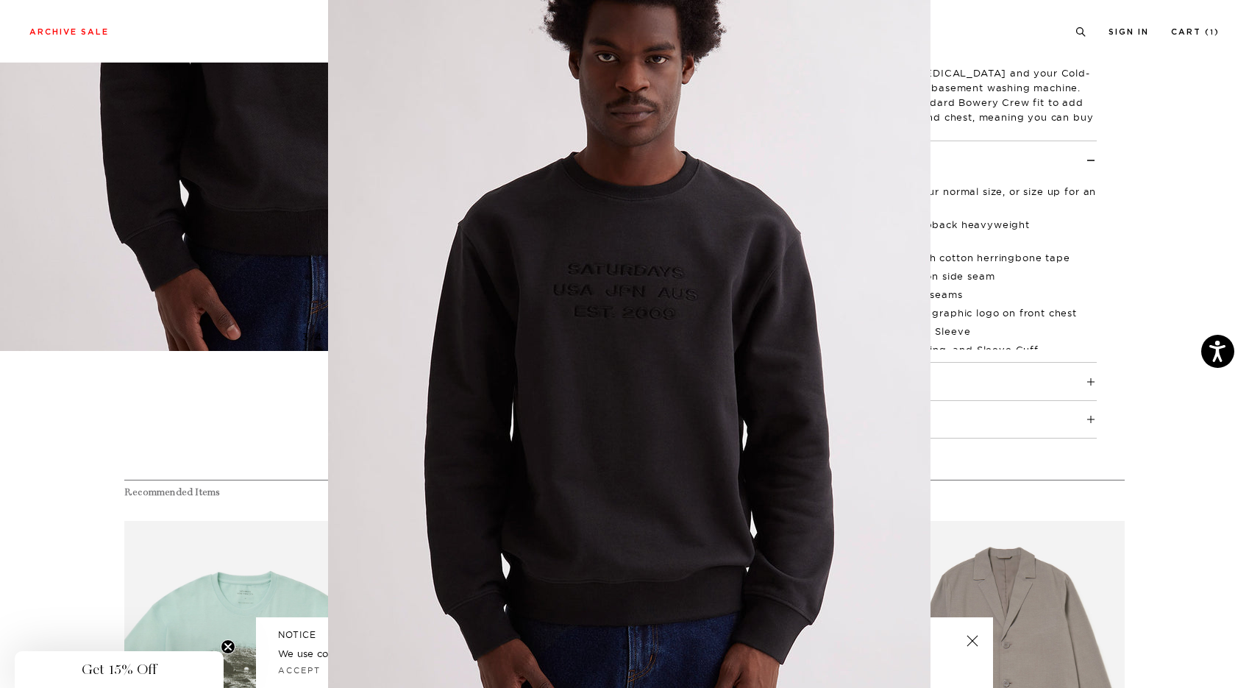
scroll to position [36, 0]
click at [776, 445] on img at bounding box center [629, 340] width 603 height 753
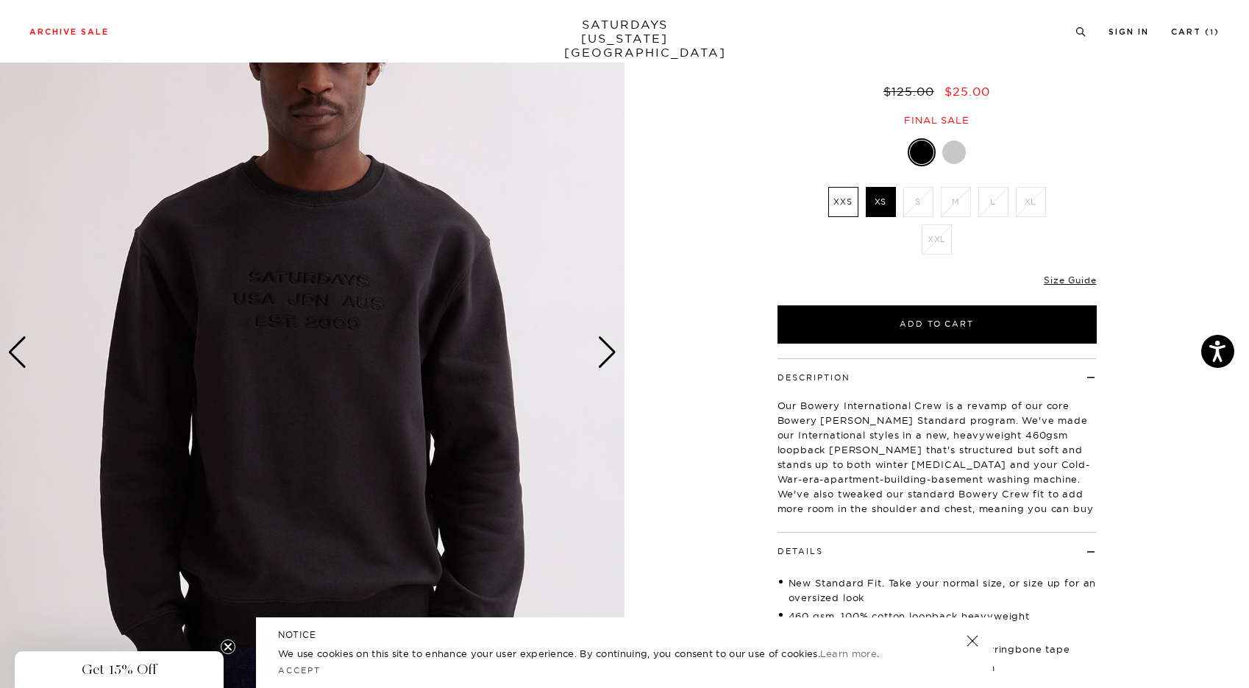
scroll to position [58, 0]
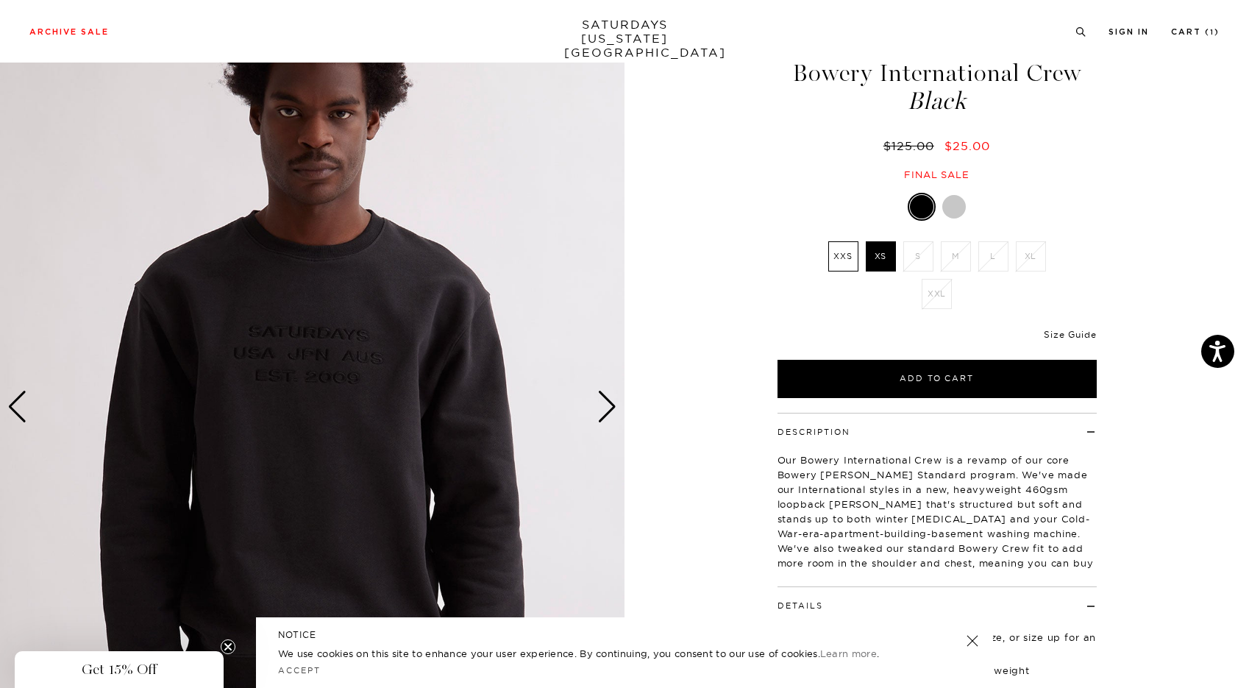
click at [1068, 336] on link "Size Guide" at bounding box center [1070, 334] width 52 height 11
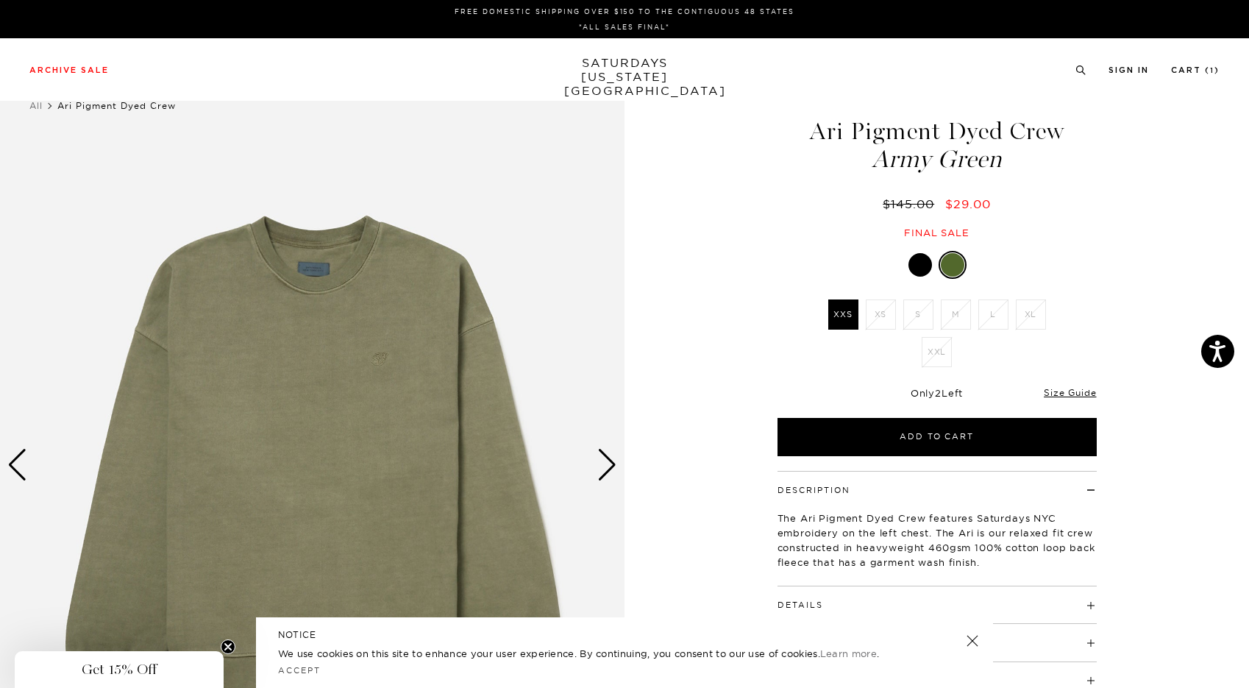
click at [919, 261] on div at bounding box center [921, 265] width 24 height 24
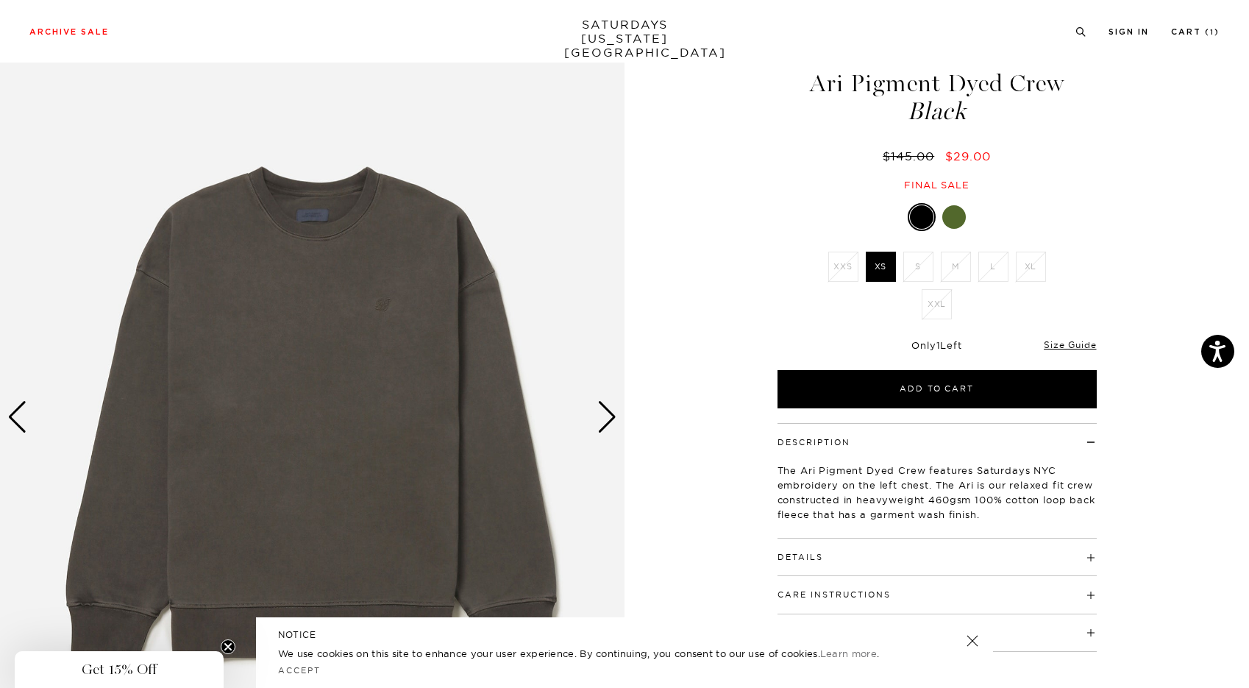
scroll to position [47, 0]
click at [1067, 346] on link "Size Guide" at bounding box center [1070, 345] width 52 height 11
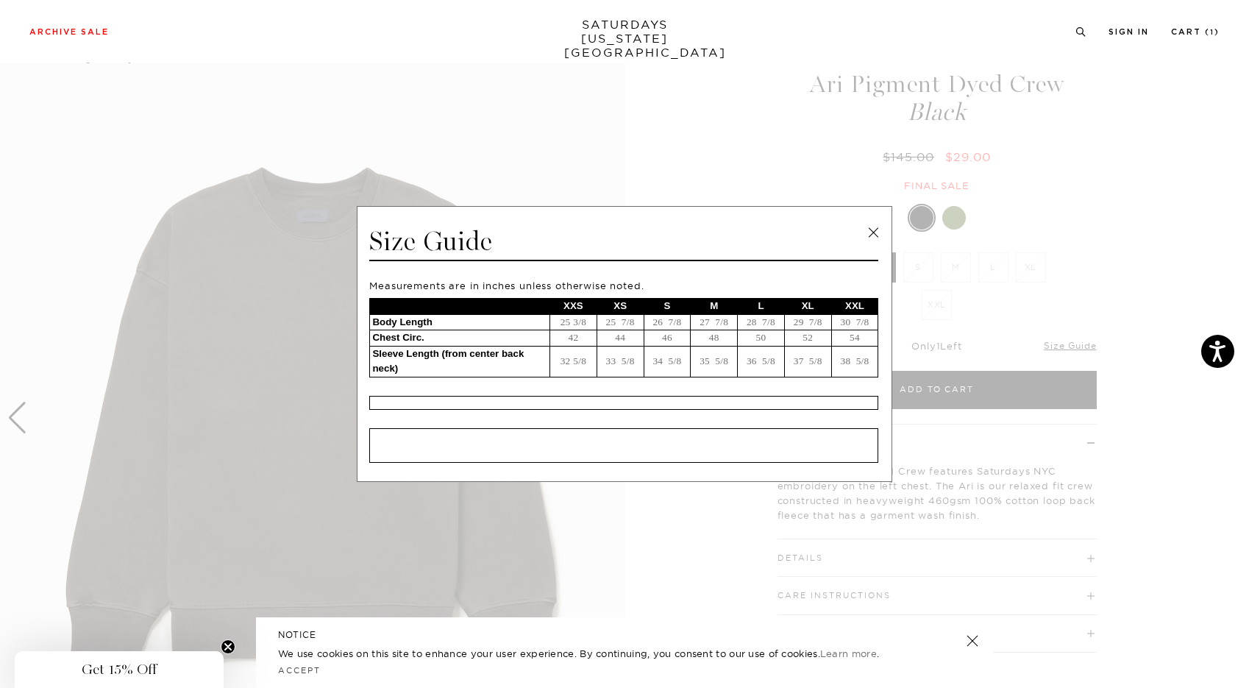
click at [870, 232] on link at bounding box center [873, 232] width 22 height 22
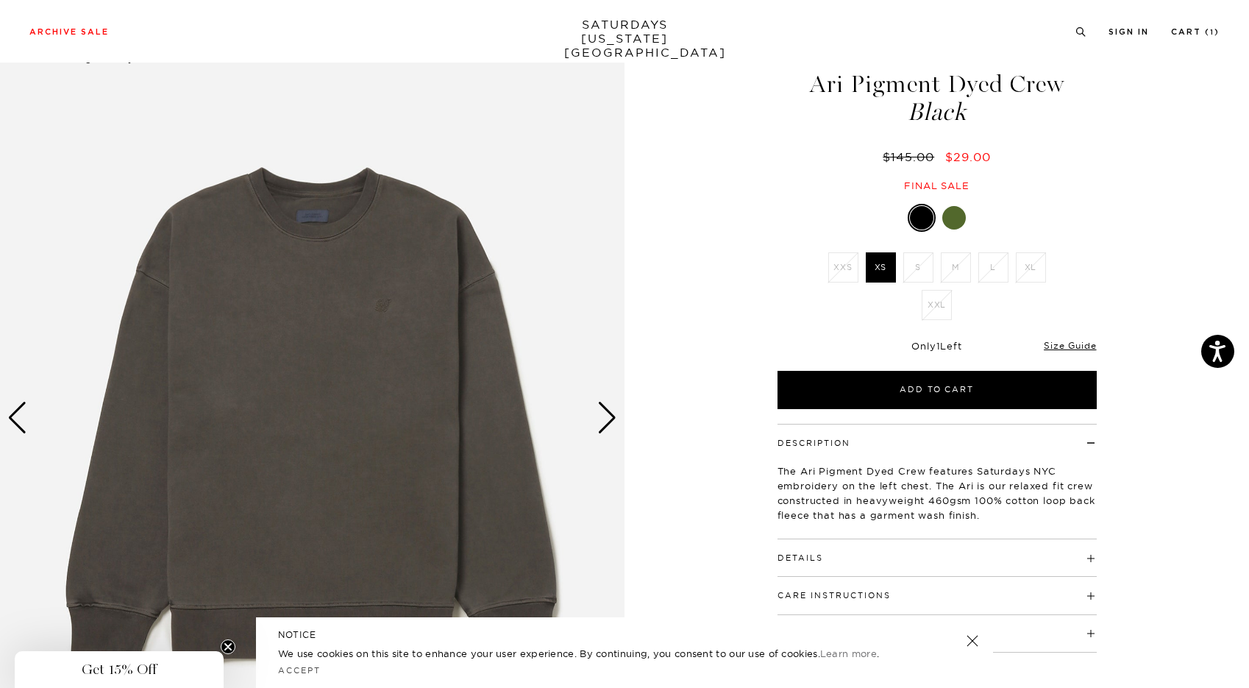
click at [350, 436] on img at bounding box center [312, 417] width 625 height 781
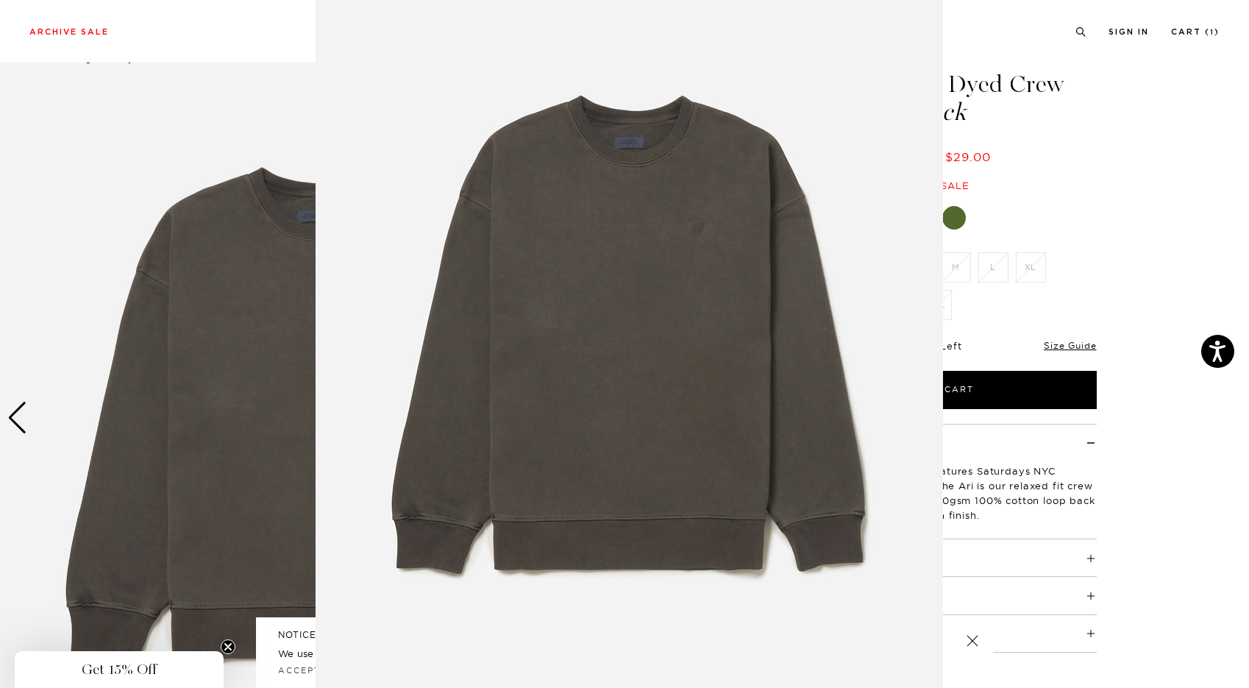
scroll to position [40, 0]
click at [847, 503] on img at bounding box center [630, 336] width 628 height 753
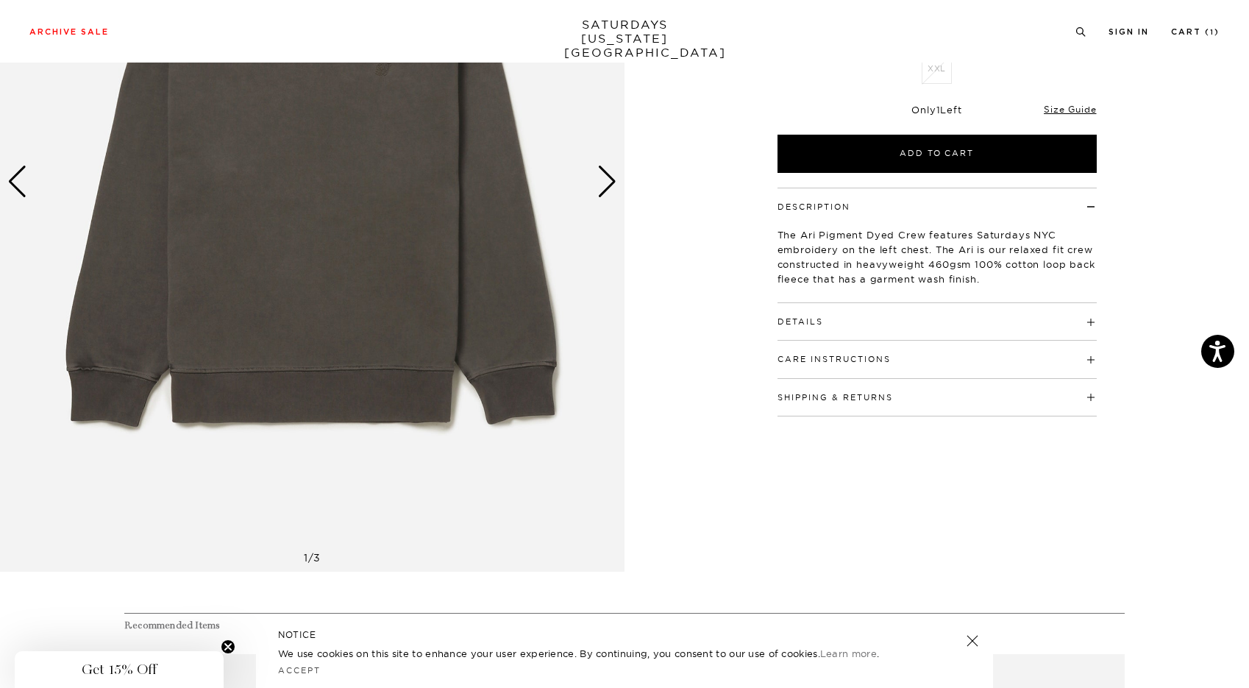
scroll to position [99, 0]
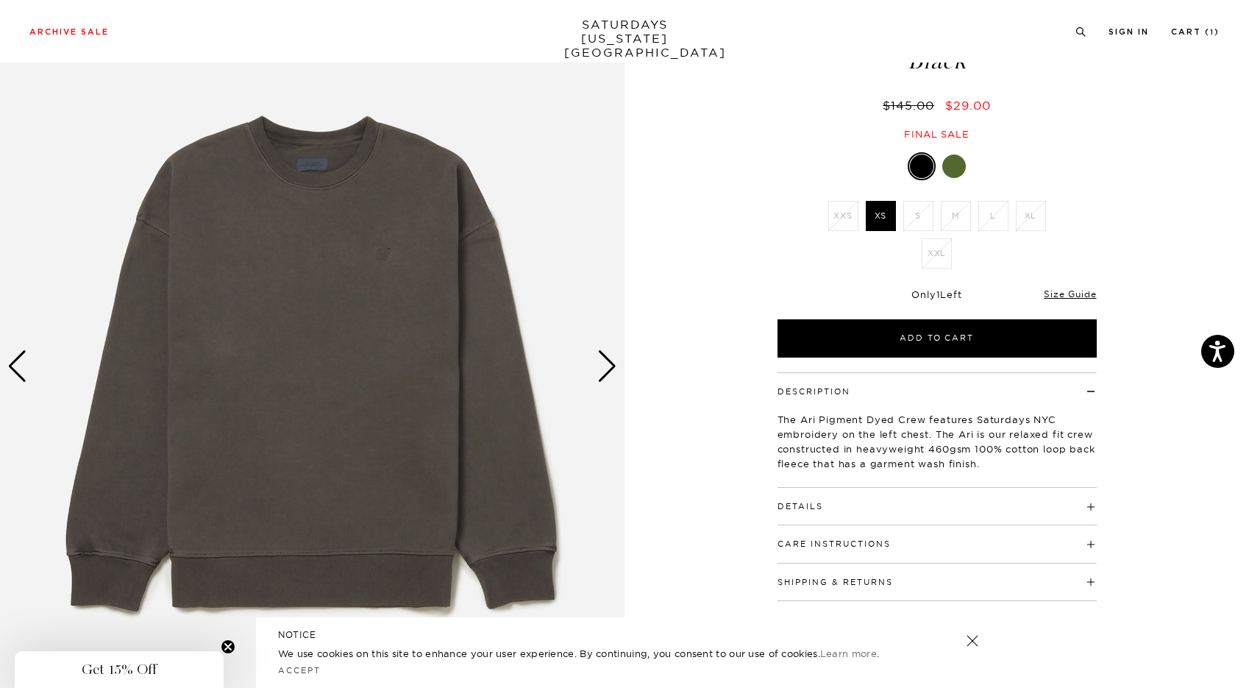
click at [603, 365] on div "Next slide" at bounding box center [607, 366] width 20 height 32
click at [608, 366] on div "Next slide" at bounding box center [607, 366] width 20 height 32
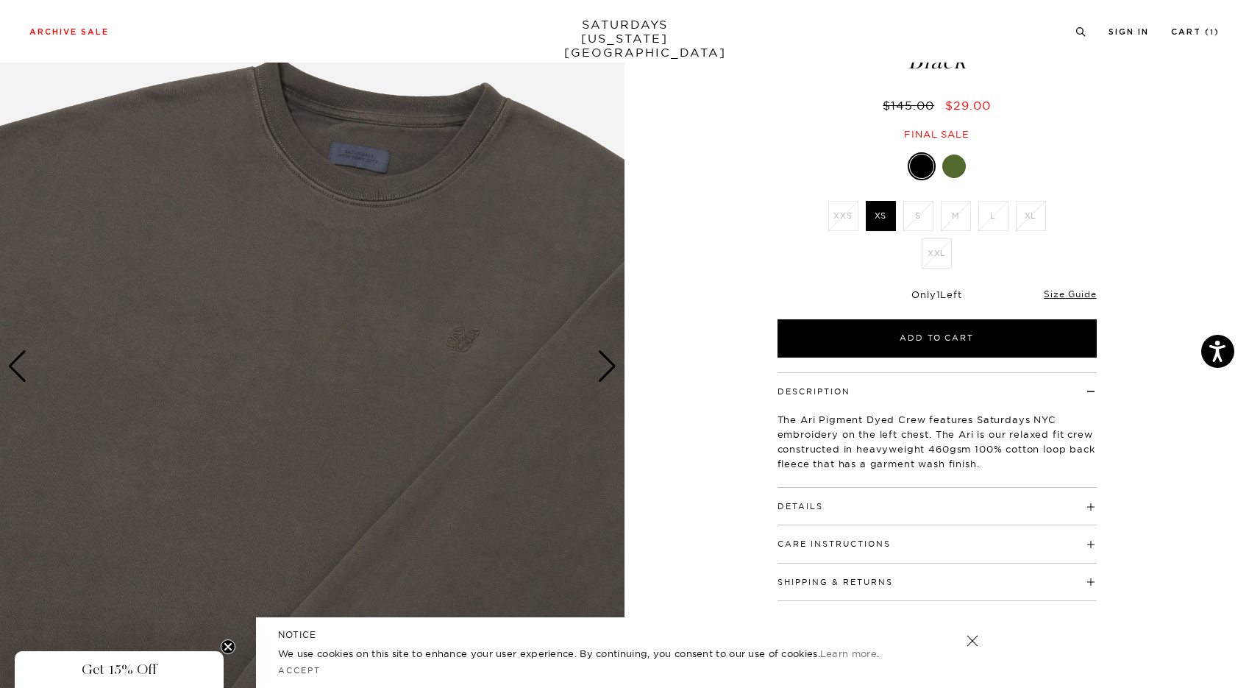
click at [608, 366] on div "Next slide" at bounding box center [607, 366] width 20 height 32
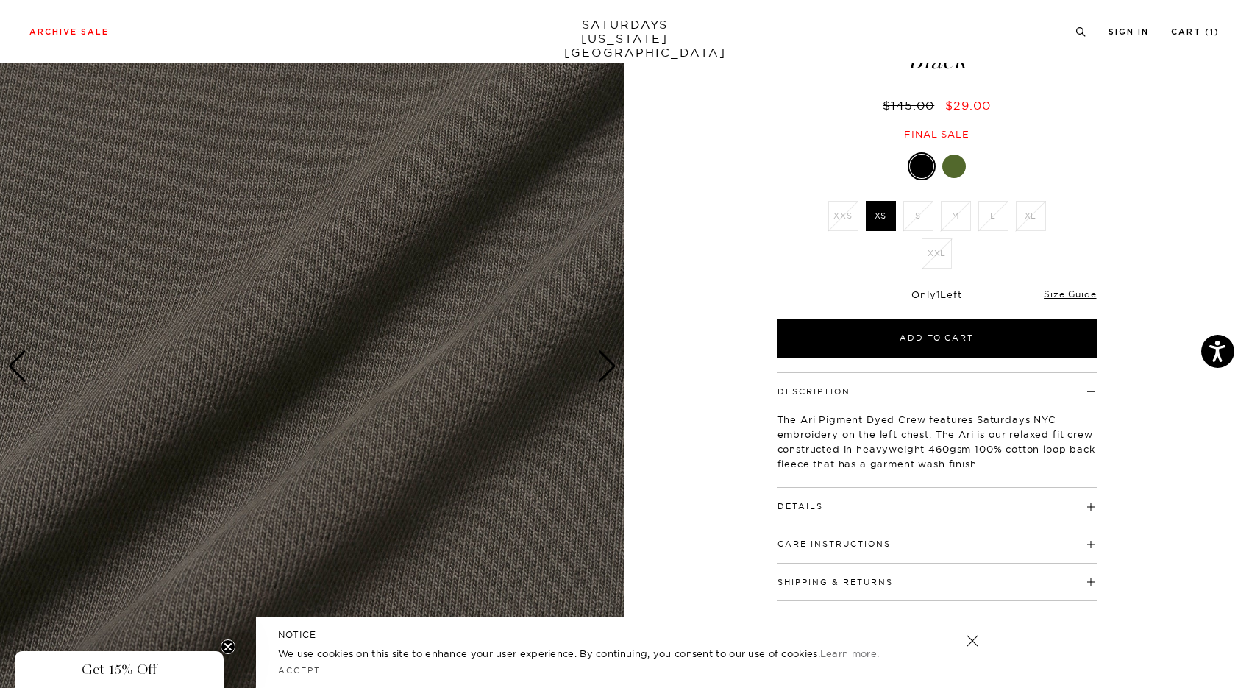
click at [608, 366] on div "Next slide" at bounding box center [607, 366] width 20 height 32
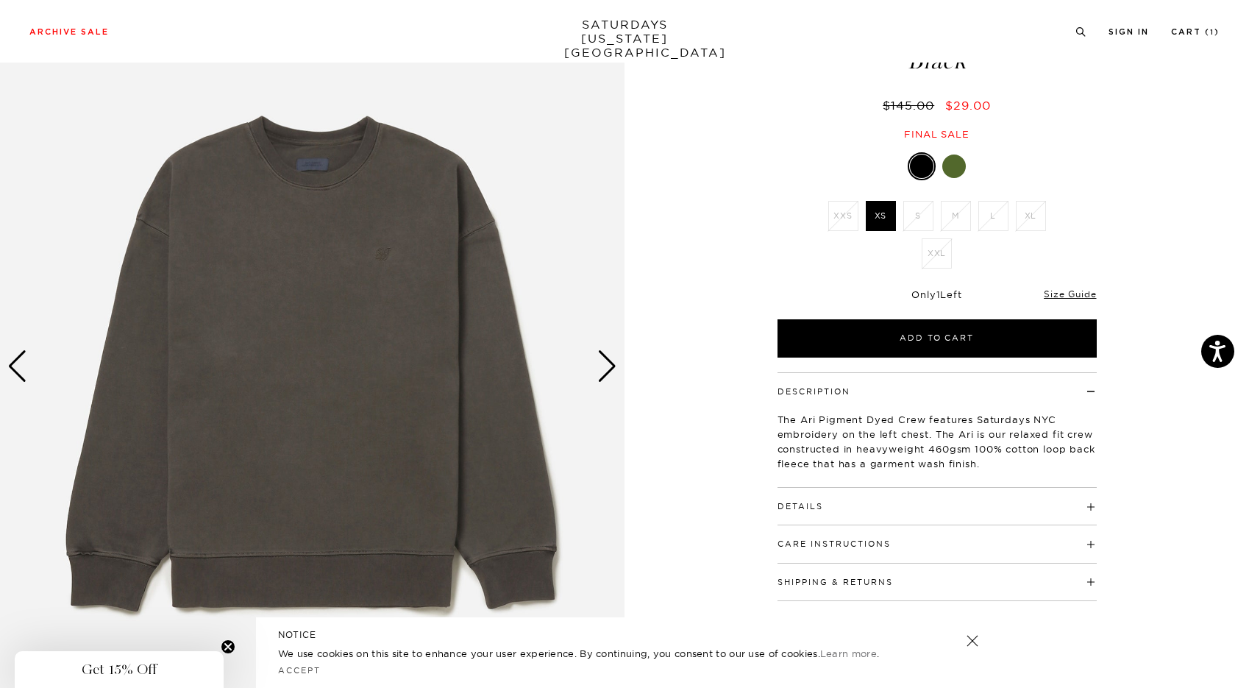
click at [608, 366] on div "Next slide" at bounding box center [607, 366] width 20 height 32
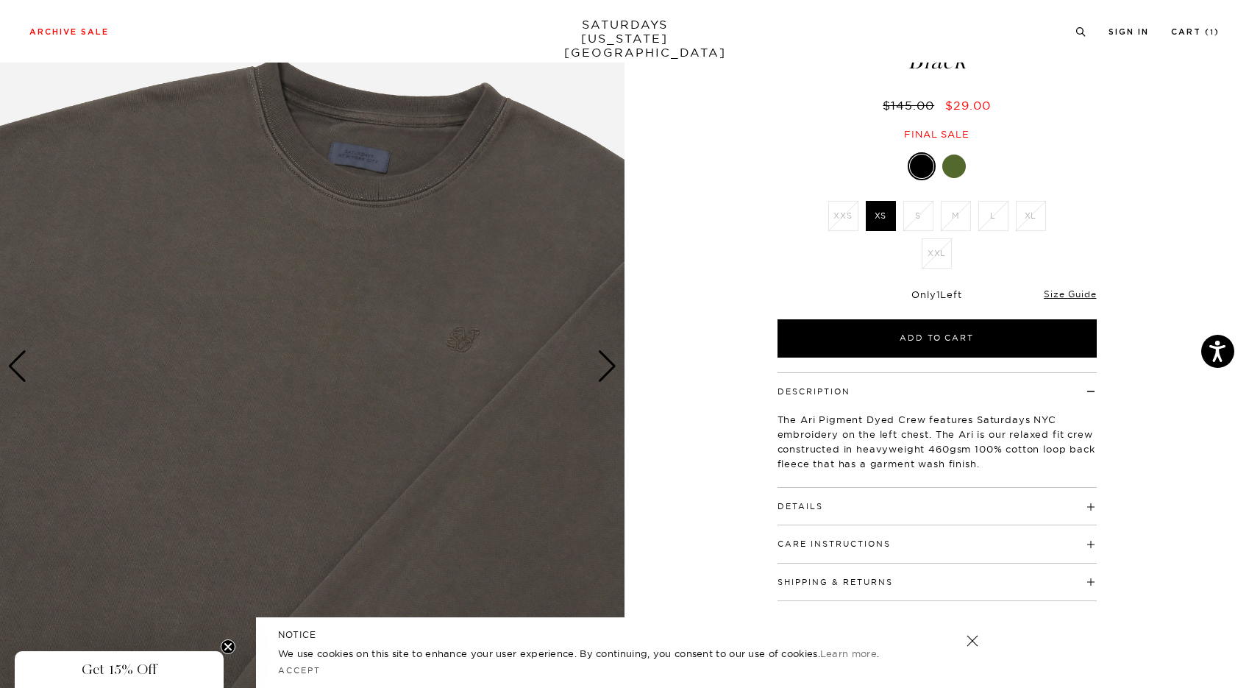
click at [608, 366] on div "Next slide" at bounding box center [607, 366] width 20 height 32
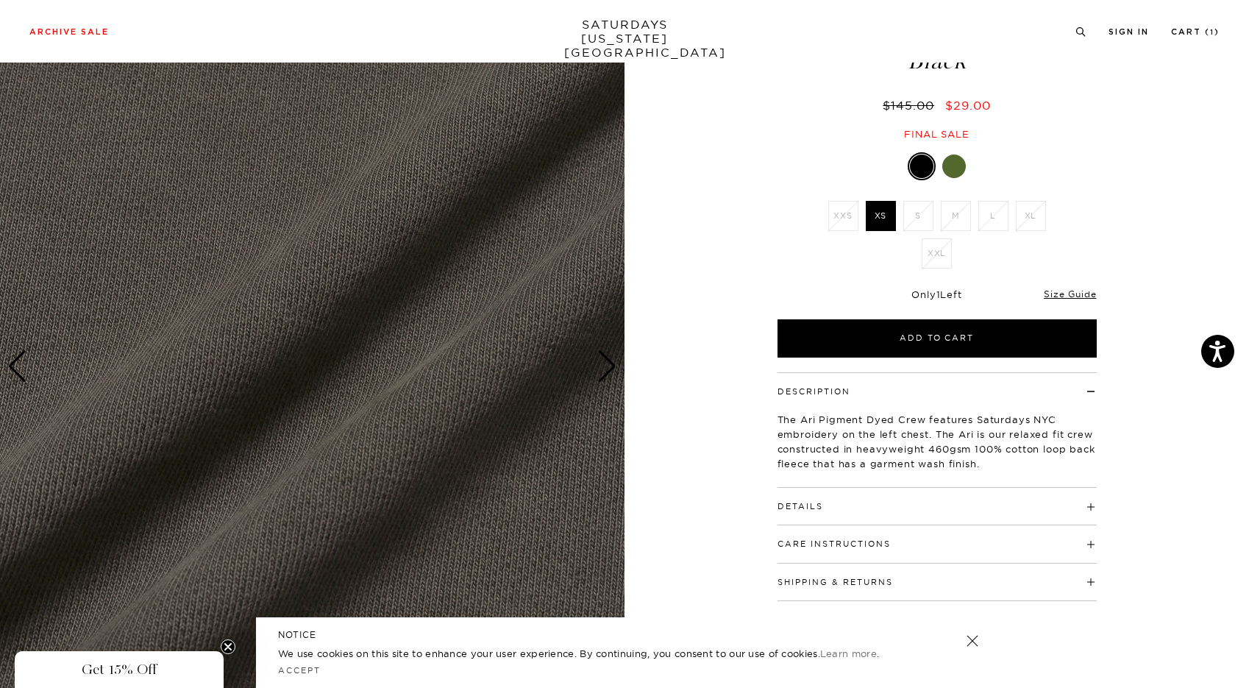
click at [608, 366] on div "Next slide" at bounding box center [607, 366] width 20 height 32
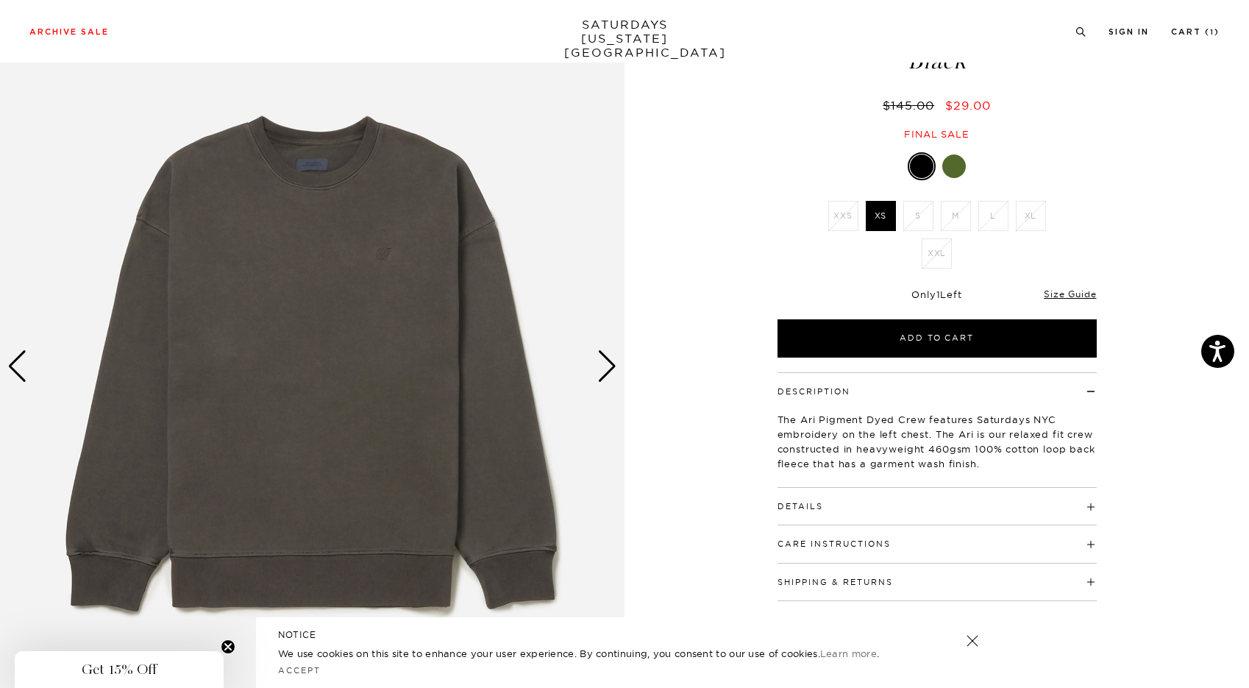
scroll to position [0, 0]
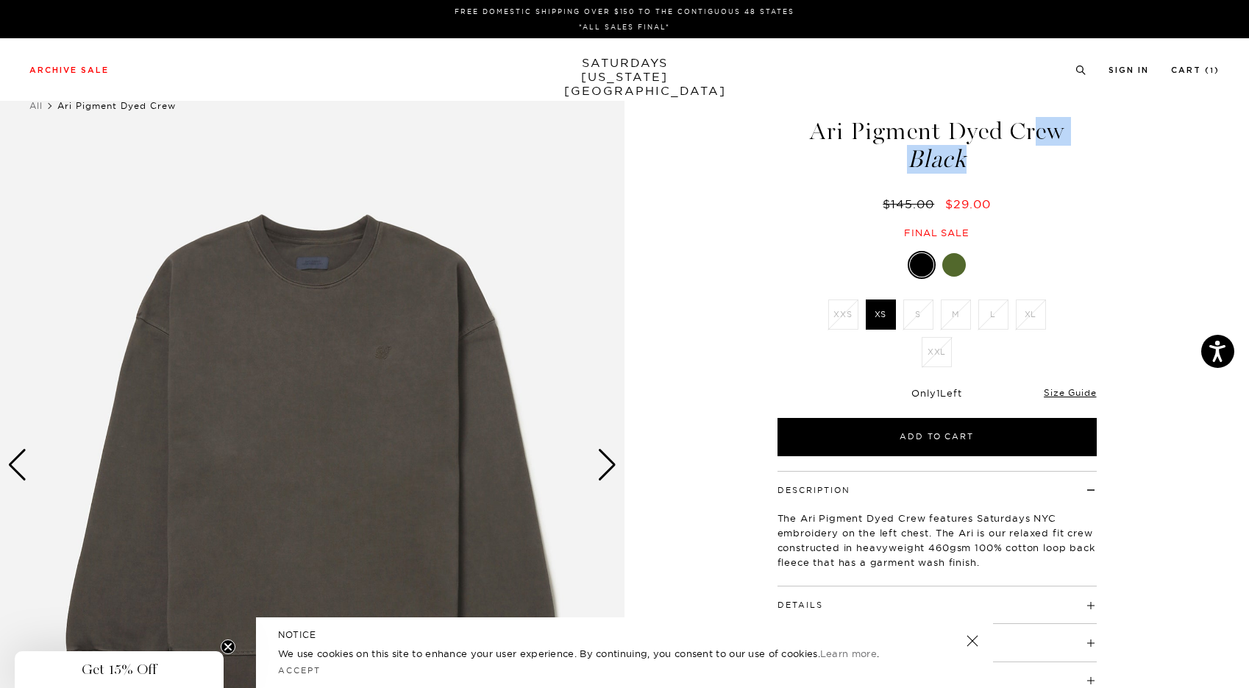
drag, startPoint x: 970, startPoint y: 158, endPoint x: 809, endPoint y: 133, distance: 162.3
click at [809, 133] on h1 "Ari Pigment Dyed Crew Black" at bounding box center [937, 145] width 324 height 52
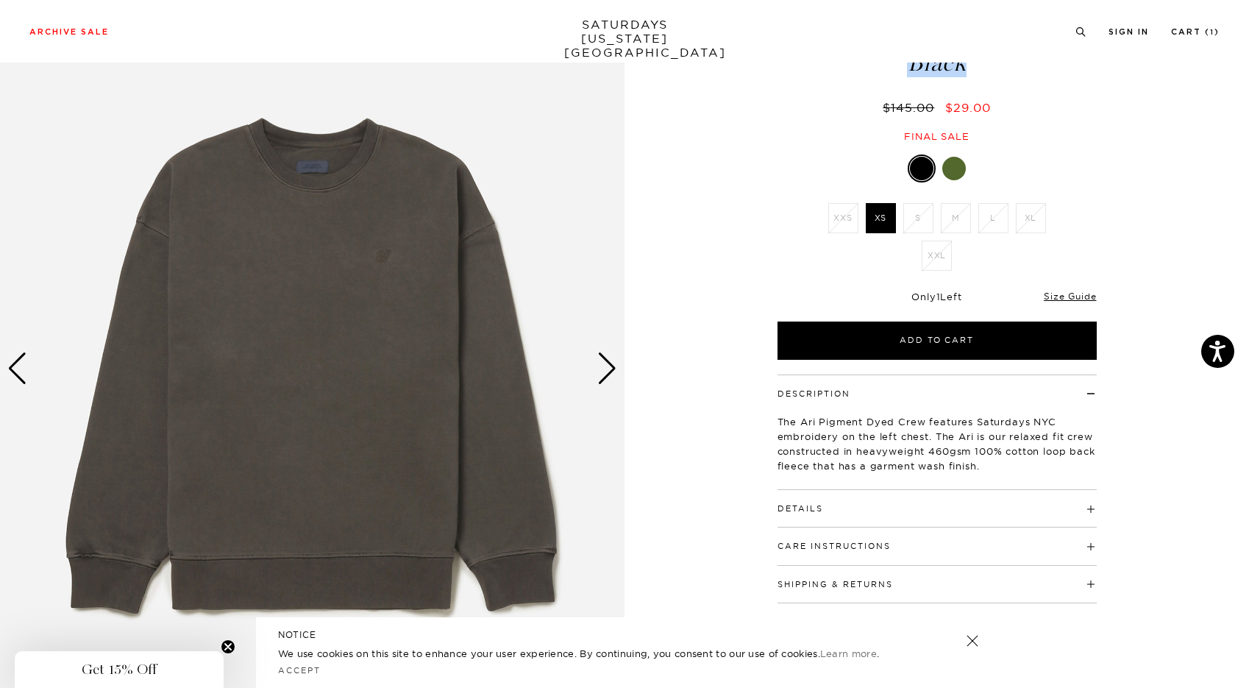
scroll to position [105, 0]
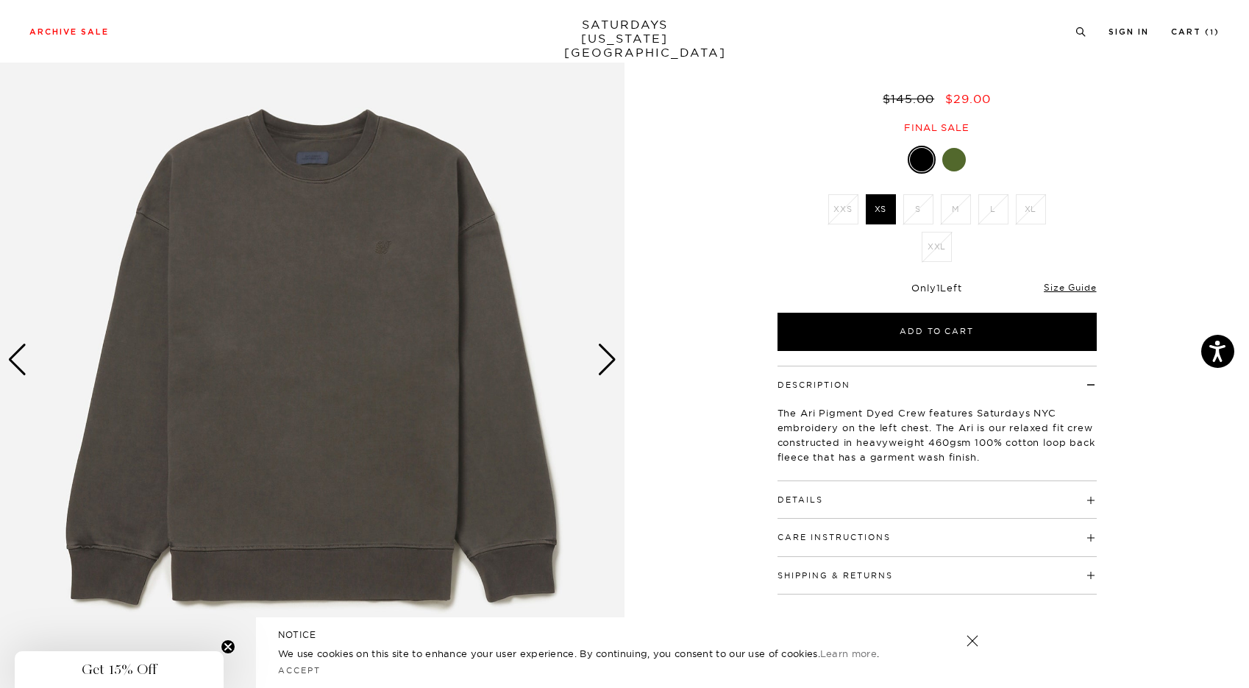
click at [689, 242] on div "1 / 3 Ari Pigment Dyed Crew Black $145.00" at bounding box center [624, 359] width 1249 height 781
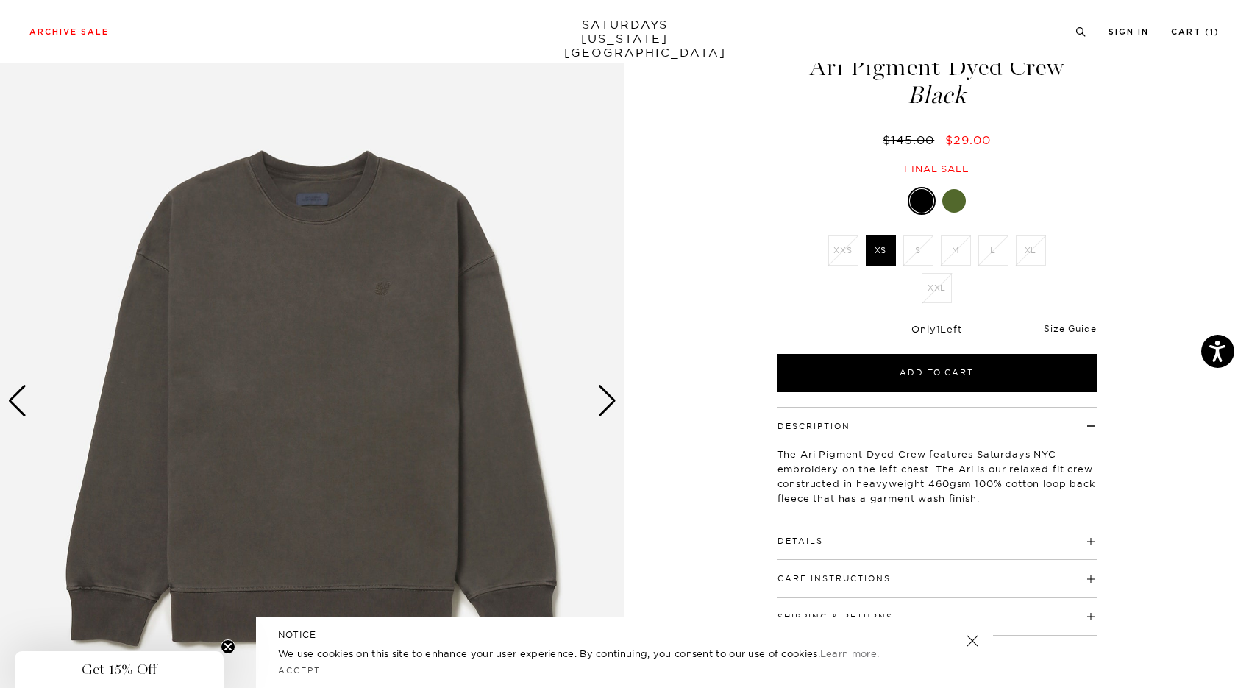
scroll to position [62, 0]
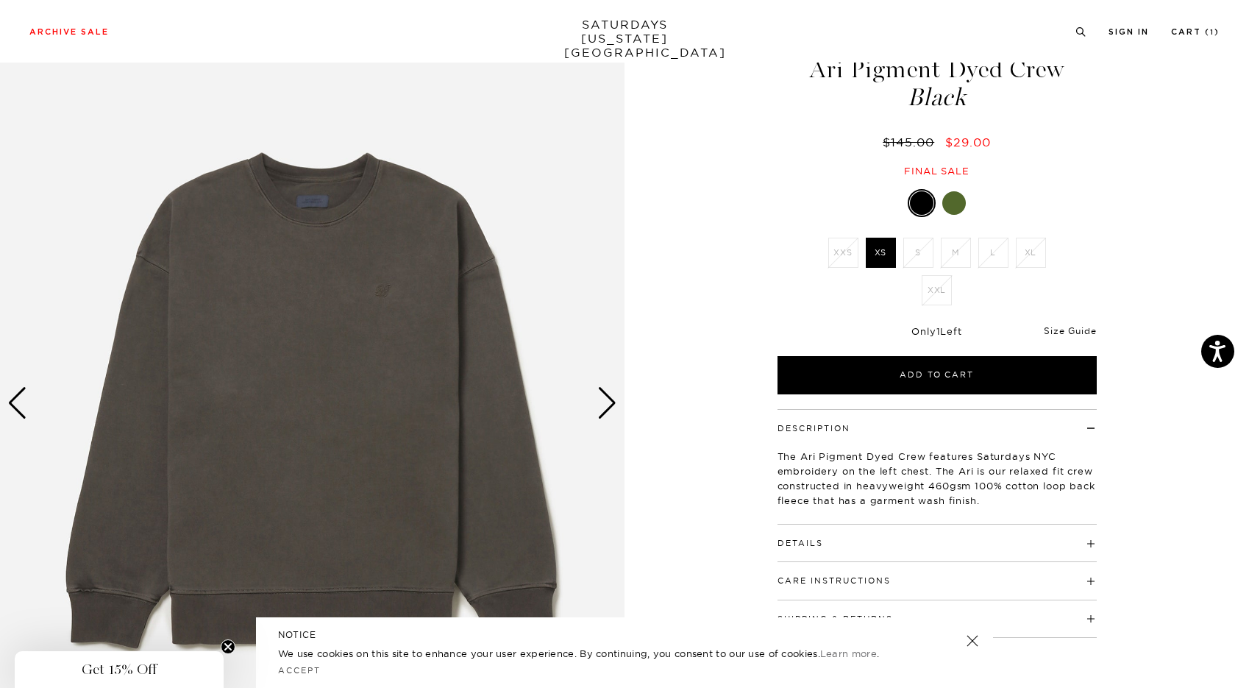
click at [1073, 331] on link "Size Guide" at bounding box center [1070, 330] width 52 height 11
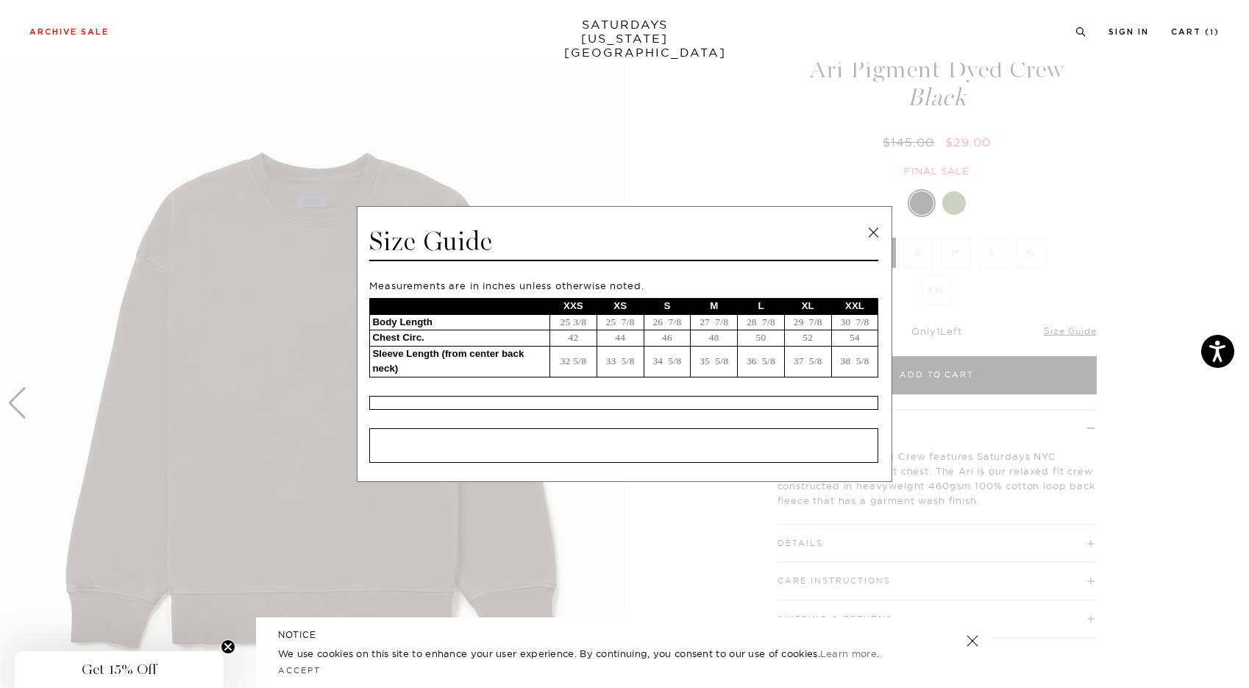
click at [877, 232] on link at bounding box center [873, 232] width 22 height 22
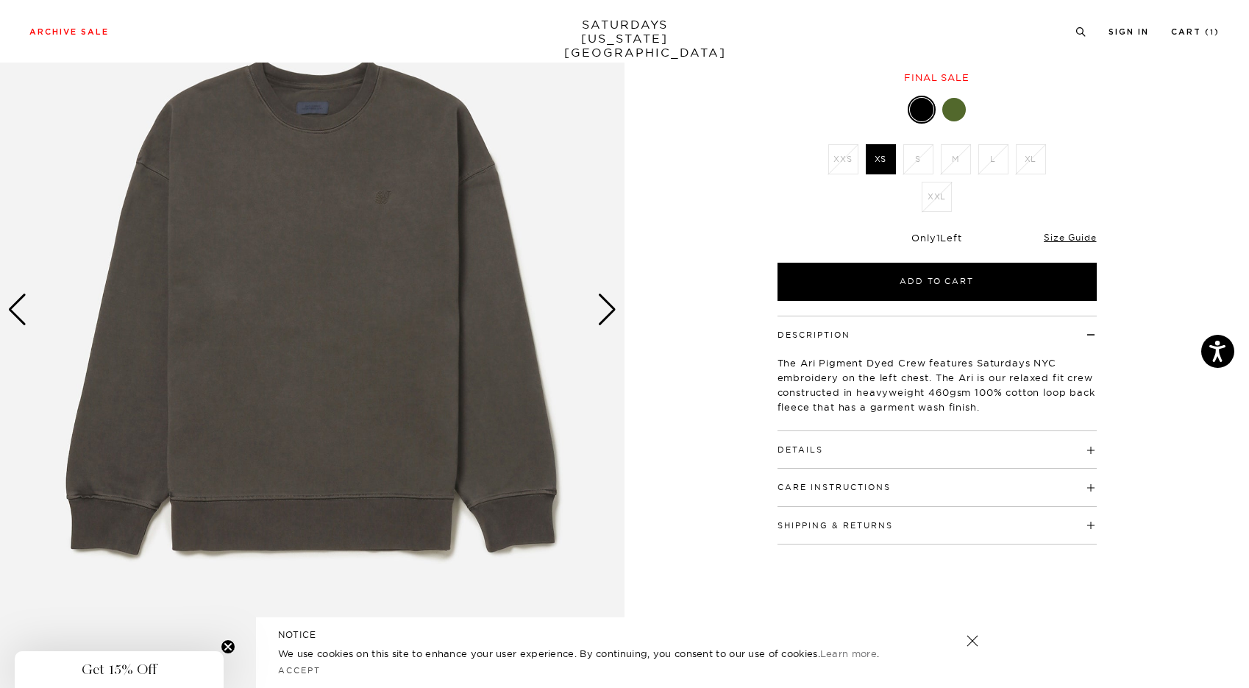
scroll to position [157, 0]
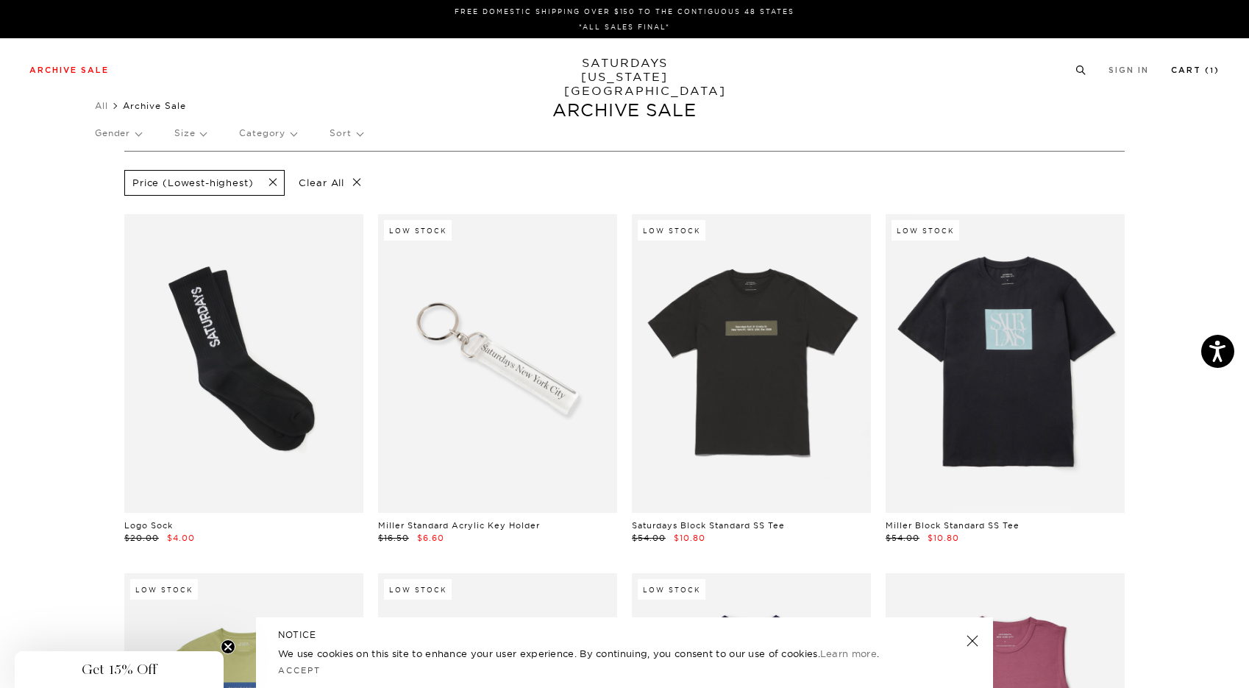
click at [1196, 69] on link "Cart ( 1 )" at bounding box center [1195, 70] width 49 height 8
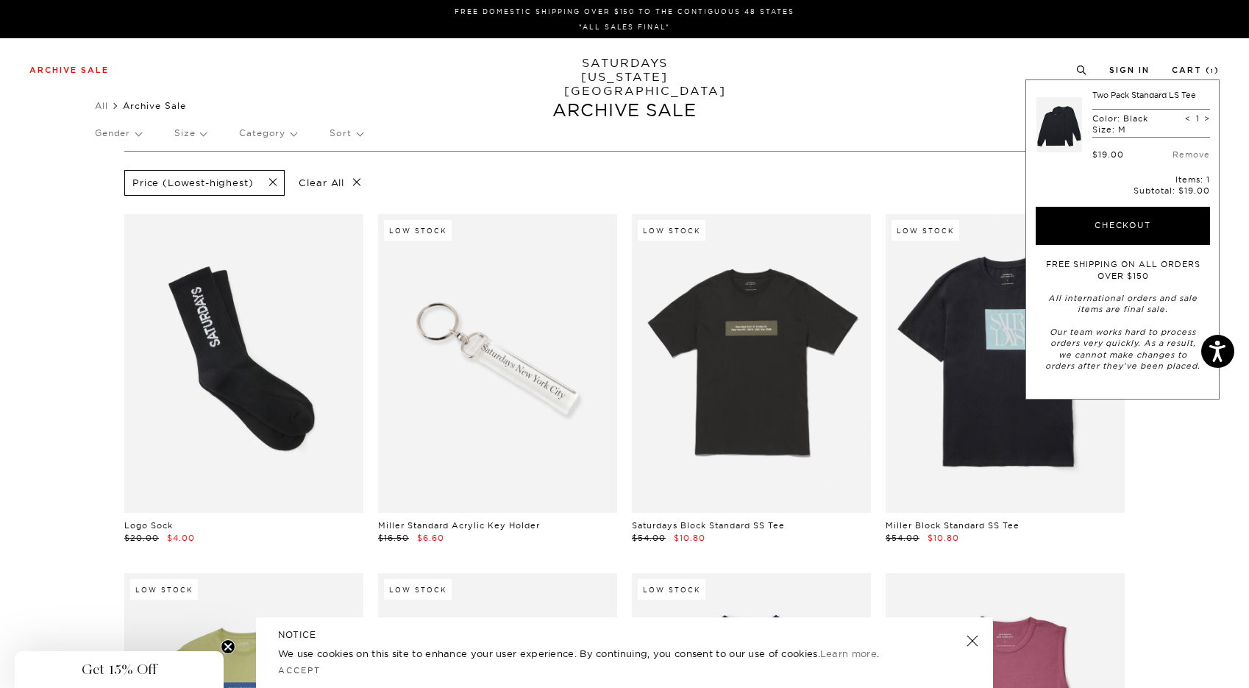
click at [1118, 120] on p "Color: Black" at bounding box center [1121, 118] width 56 height 10
click at [1057, 129] on link at bounding box center [1060, 124] width 46 height 69
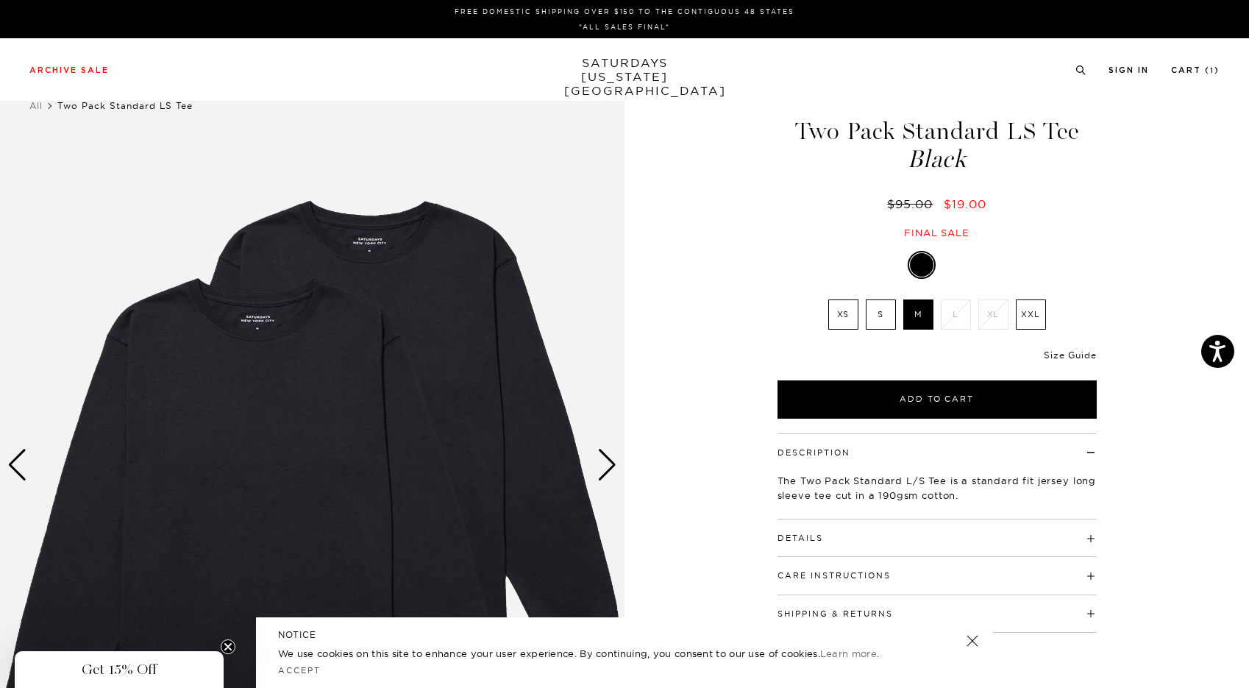
click at [1059, 356] on link "Size Guide" at bounding box center [1070, 354] width 52 height 11
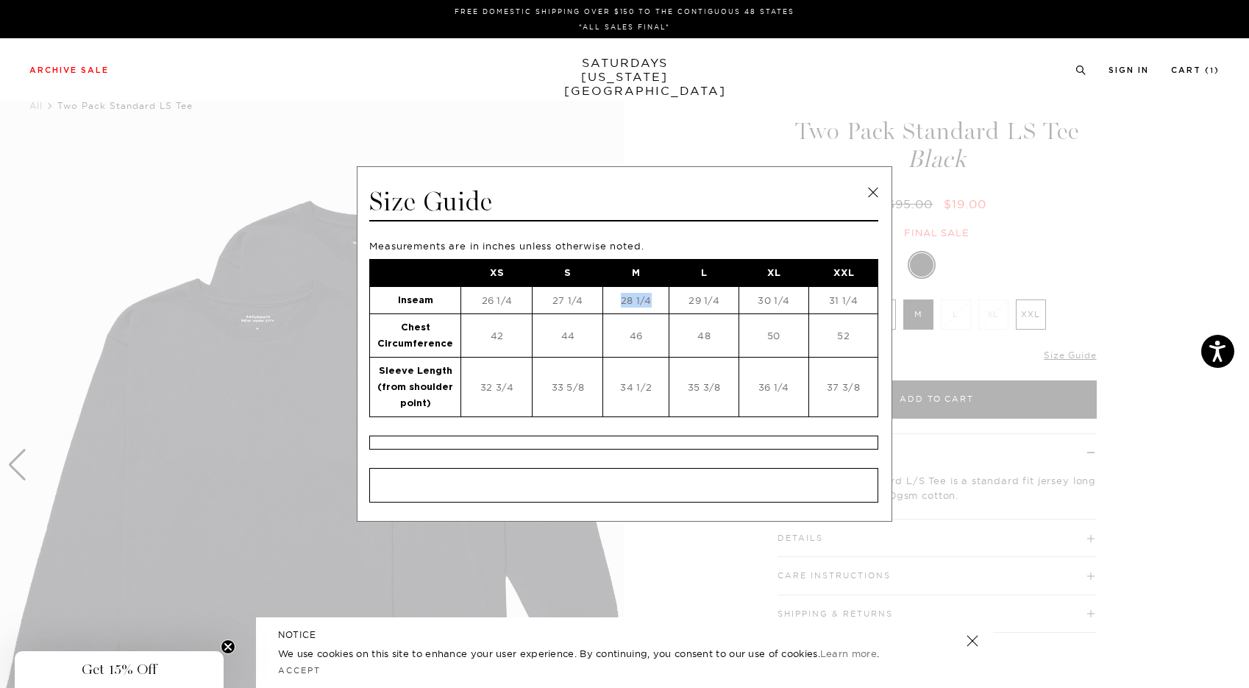
drag, startPoint x: 652, startPoint y: 293, endPoint x: 617, endPoint y: 293, distance: 35.3
click at [617, 293] on td "28 1/4" at bounding box center [636, 299] width 66 height 27
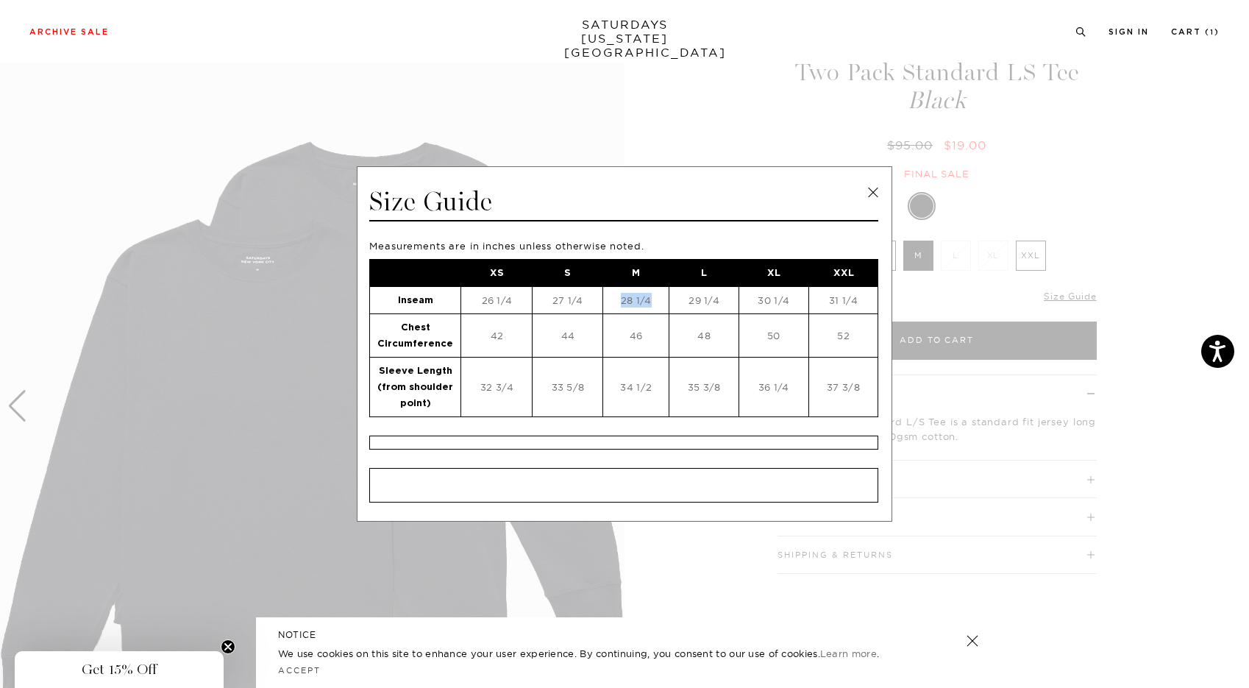
scroll to position [60, 0]
